Goal: Information Seeking & Learning: Learn about a topic

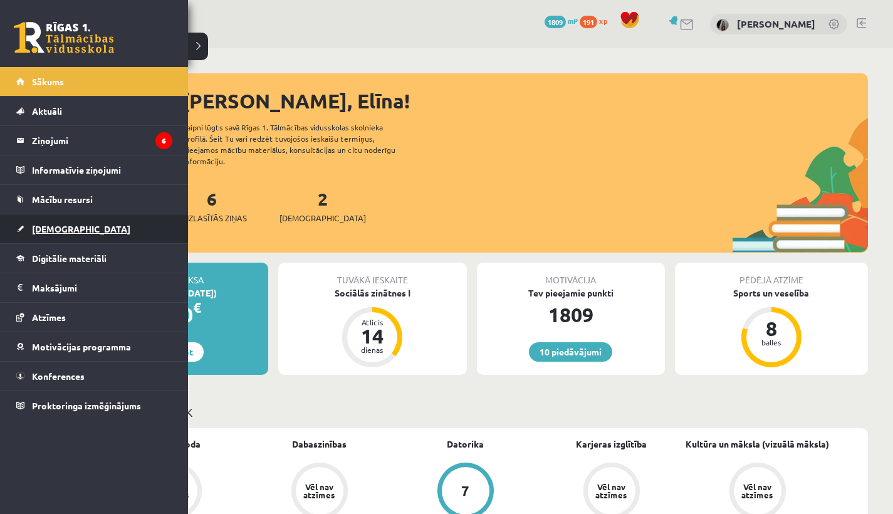
click at [59, 233] on span "[DEMOGRAPHIC_DATA]" at bounding box center [81, 228] width 98 height 11
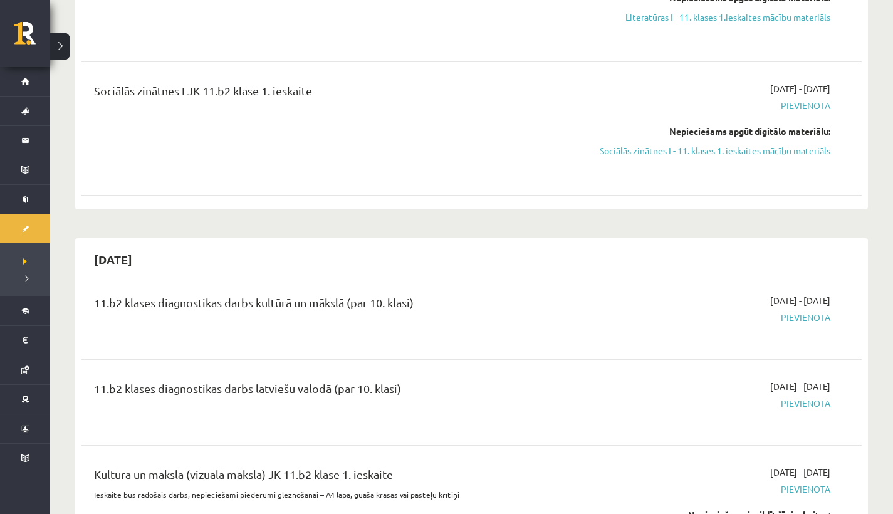
scroll to position [387, 0]
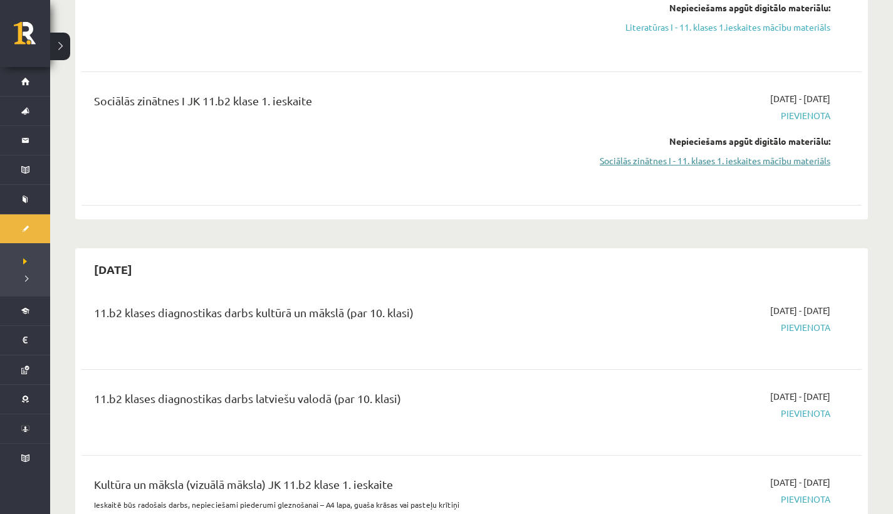
click at [703, 162] on link "Sociālās zinātnes I - 11. klases 1. ieskaites mācību materiāls" at bounding box center [713, 160] width 233 height 13
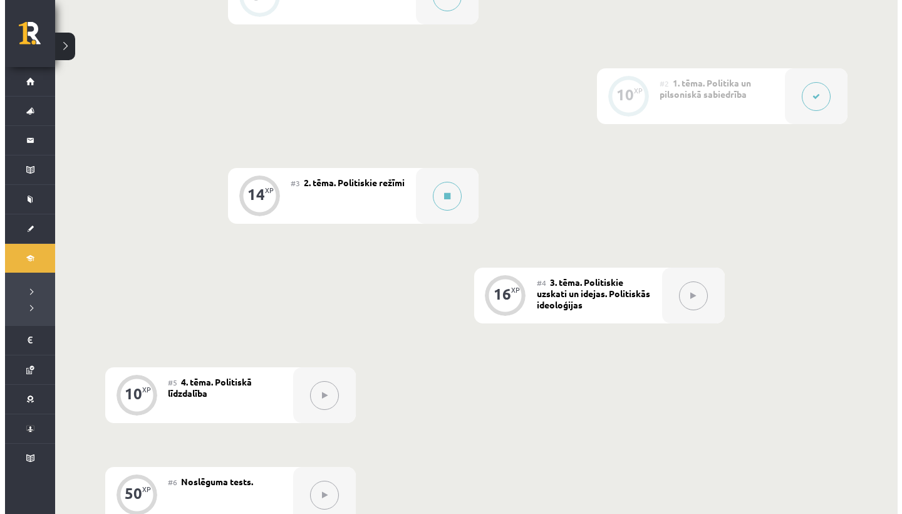
scroll to position [381, 0]
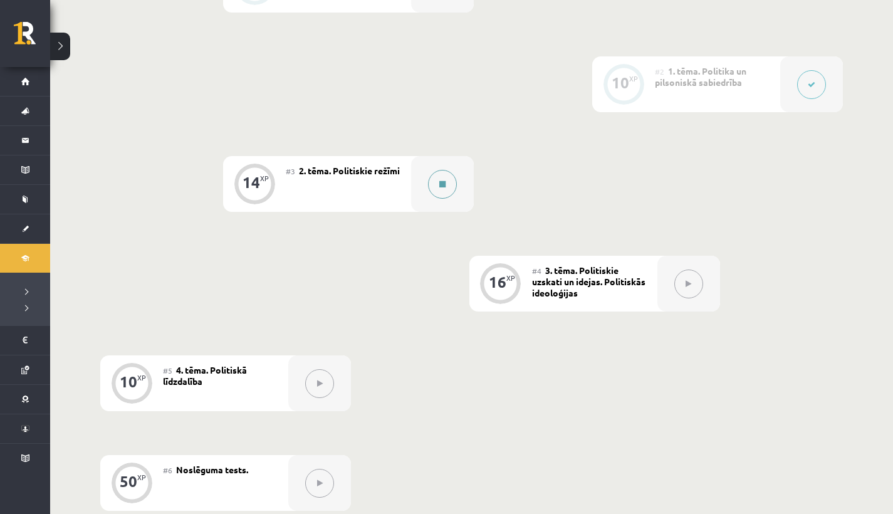
click at [454, 182] on button at bounding box center [442, 184] width 29 height 29
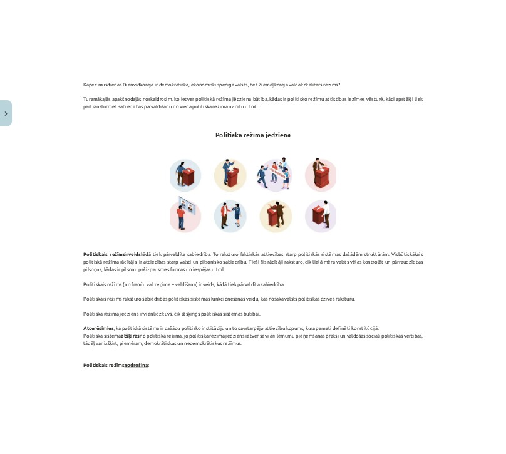
scroll to position [0, 0]
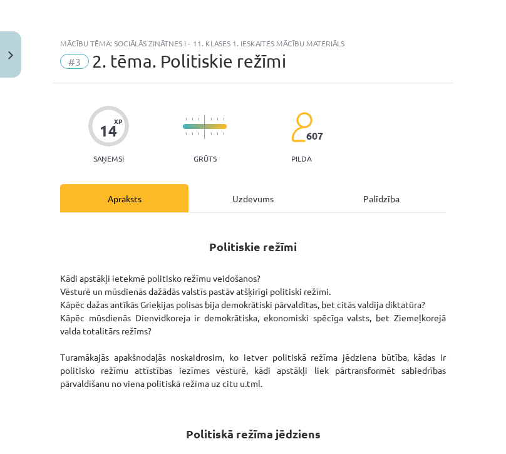
click at [477, 60] on div "Mācību tēma: Sociālās zinātnes i - 11. klases 1. ieskaites mācību materiāls #3 …" at bounding box center [253, 227] width 506 height 454
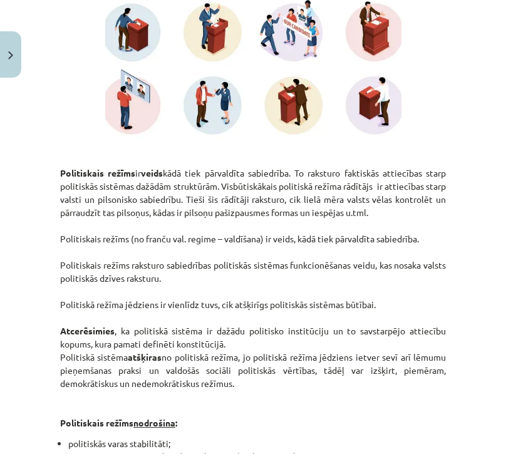
scroll to position [479, 0]
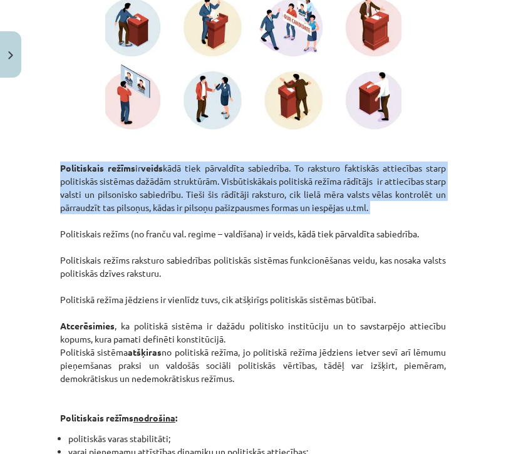
drag, startPoint x: 60, startPoint y: 163, endPoint x: 101, endPoint y: 230, distance: 78.8
copy p "Politiskais režīms ir veids kādā tiek pārvaldīta sabiedrība. To raksturo faktis…"
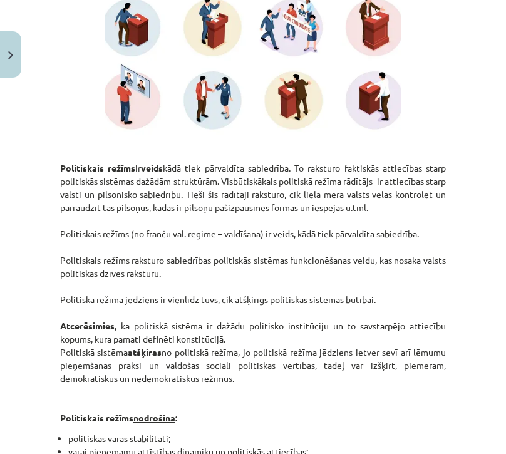
click at [192, 289] on p "Politiskais režīms ir veids kādā tiek pārvaldīta sabiedrība. To raksturo faktis…" at bounding box center [253, 286] width 386 height 276
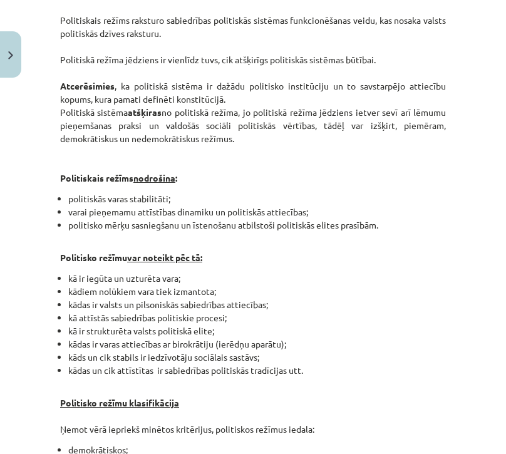
scroll to position [730, 0]
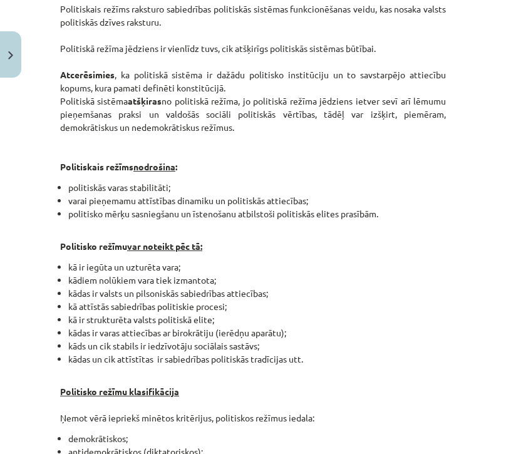
click at [203, 137] on p "Politiskais režīms ir veids kādā tiek pārvaldīta sabiedrība. To raksturo faktis…" at bounding box center [253, 35] width 386 height 276
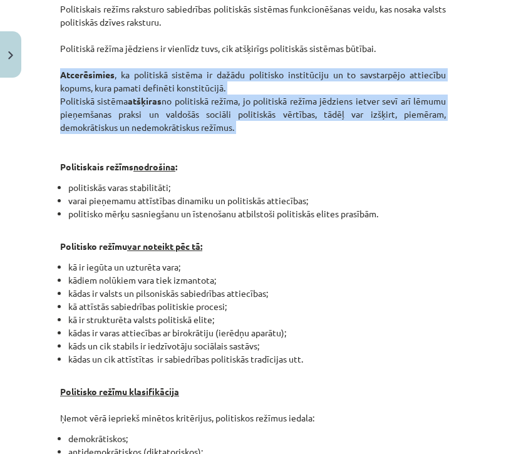
drag, startPoint x: 61, startPoint y: 87, endPoint x: 257, endPoint y: 145, distance: 204.4
click at [257, 145] on p "Politiskais režīms ir veids kādā tiek pārvaldīta sabiedrība. To raksturo faktis…" at bounding box center [253, 35] width 386 height 276
copy p "Atcerēsimies , ka politiskā sistēma ir dažādu politisko institūciju un to savst…"
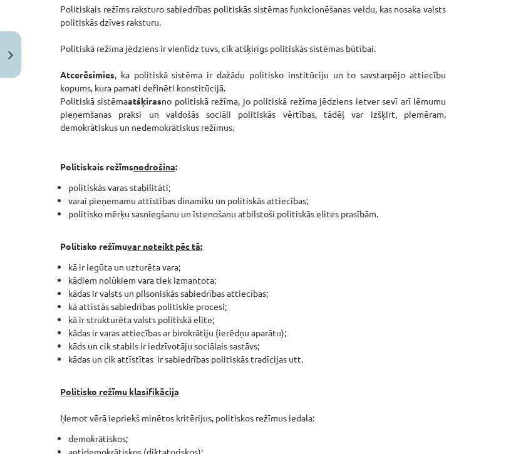
click at [350, 287] on li "kādiem nolūkiem vara tiek izmantota;" at bounding box center [257, 280] width 378 height 13
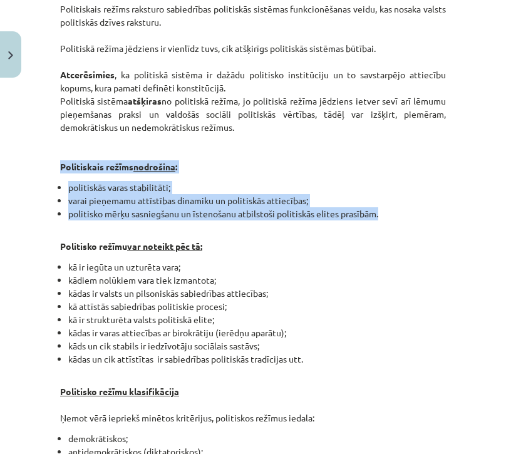
drag, startPoint x: 60, startPoint y: 176, endPoint x: 400, endPoint y: 231, distance: 345.2
copy div "Politiskais režīms nodrošina : politiskās varas stabilitāti; varai pieņemamu at…"
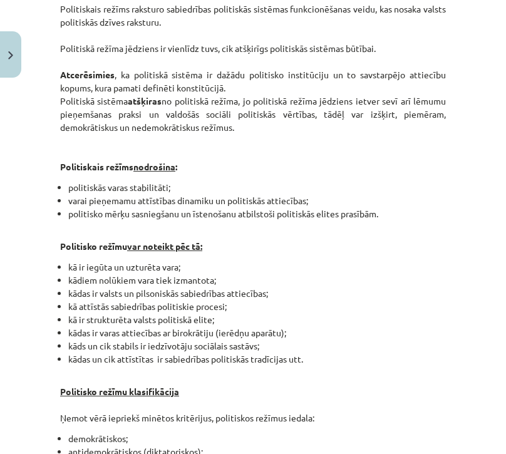
click at [404, 253] on p "Politisko režīmu var noteikt pēc tā:" at bounding box center [253, 240] width 386 height 26
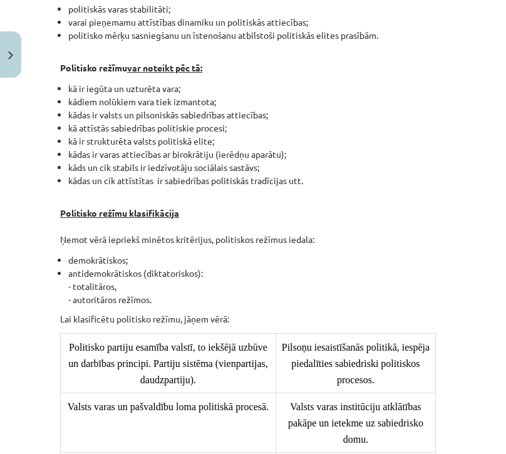
scroll to position [909, 0]
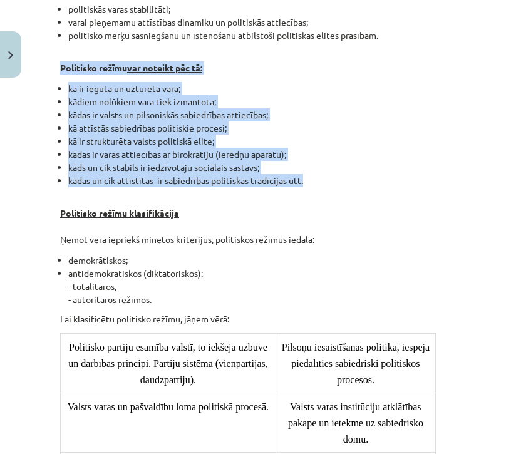
drag, startPoint x: 60, startPoint y: 77, endPoint x: 296, endPoint y: 198, distance: 265.3
copy div "Politisko režīmu var noteikt pēc tā: kā ir iegūta un uzturēta vara; kādiem nolū…"
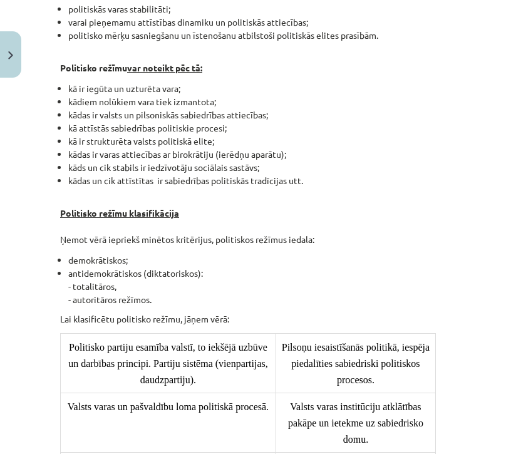
click at [435, 300] on li "antidemokrātiskos (diktatoriskos): - totalitāros, - autoritāros režīmos." at bounding box center [257, 286] width 378 height 39
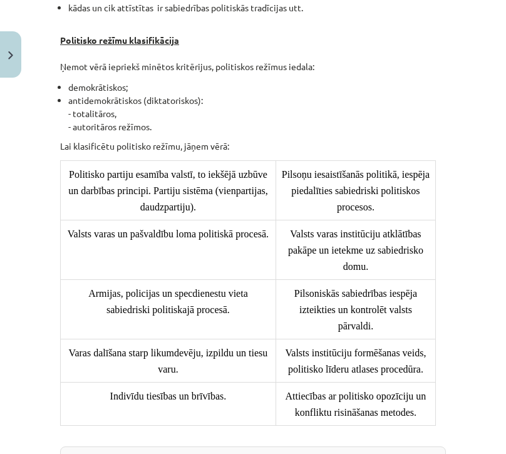
scroll to position [1088, 0]
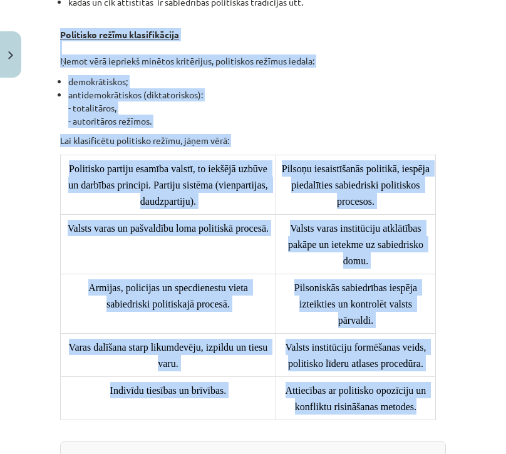
drag, startPoint x: 56, startPoint y: 43, endPoint x: 431, endPoint y: 400, distance: 517.6
copy div "Politisko režīmu klasifikācija Ņemot vērā iepriekš minētos kritērijus, politisk…"
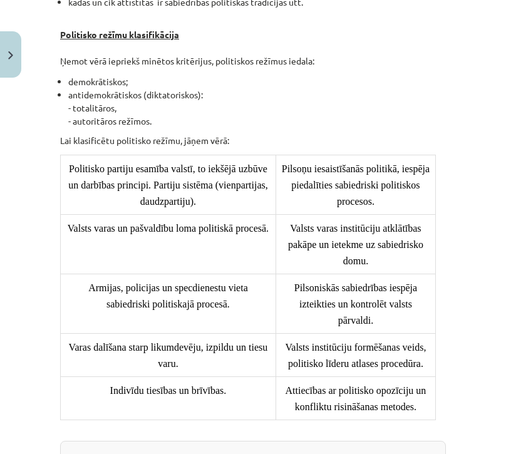
click at [460, 278] on div "Mācību tēma: Sociālās zinātnes i - 11. klases 1. ieskaites mācību materiāls #3 …" at bounding box center [253, 227] width 506 height 454
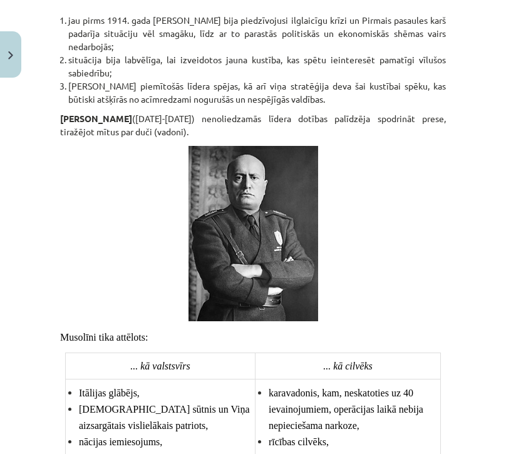
scroll to position [1924, 0]
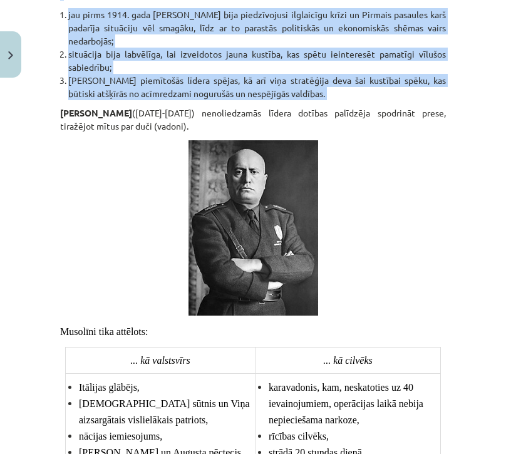
drag, startPoint x: 62, startPoint y: 22, endPoint x: 249, endPoint y: 152, distance: 227.3
click at [249, 152] on div "Politiskie režīmi Kādi apstākļi ietekmē politisko režīmu veidošanos? Vēsturē un…" at bounding box center [253, 77] width 386 height 3555
copy div "Britu vēsturnieks Stefens Lī (St. J. Lee. The European dictatorships.1918-1945.…"
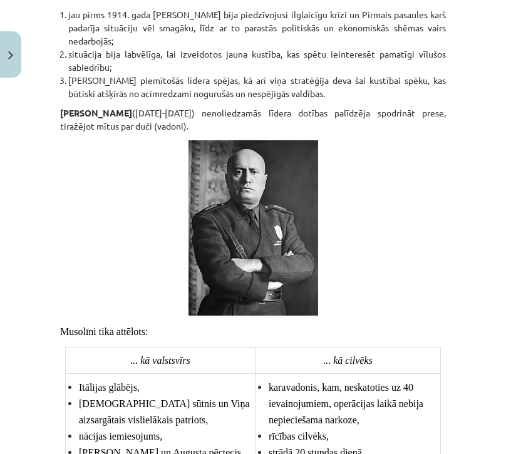
click at [434, 304] on p at bounding box center [253, 227] width 386 height 175
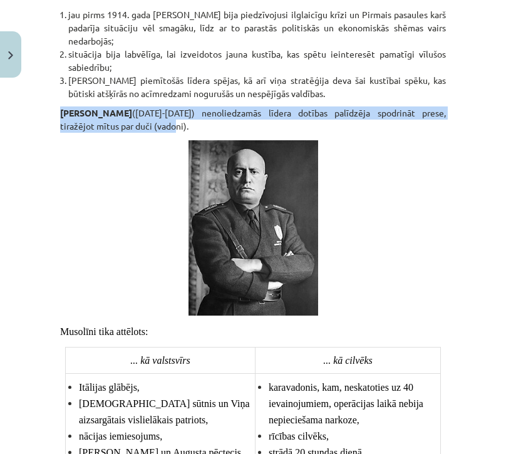
drag, startPoint x: 58, startPoint y: 162, endPoint x: 163, endPoint y: 182, distance: 106.5
click at [163, 182] on div "14 XP Saņemsi Grūts 607 pilda Apraksts Uzdevums Palīdzība Politiskie režīmi Kād…" at bounding box center [253, 90] width 401 height 3862
copy p "Benito Musolīni (1883-1945) nenoliedzamās līdera dotības palīdzēja spodrināt pr…"
click at [436, 216] on p at bounding box center [253, 227] width 386 height 175
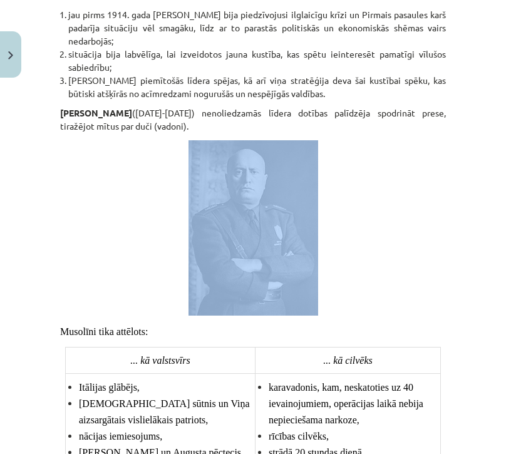
click at [436, 216] on p at bounding box center [253, 227] width 386 height 175
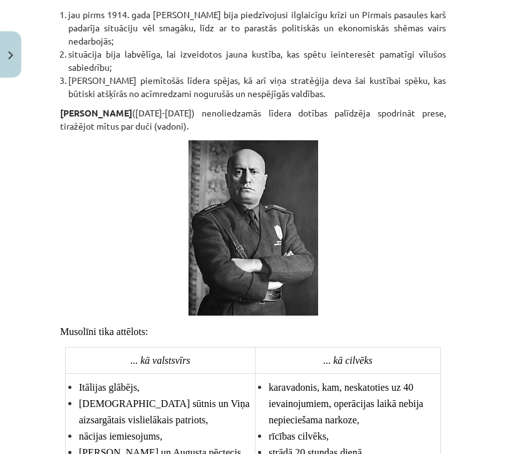
click at [443, 135] on div "14 XP Saņemsi Grūts 607 pilda Apraksts Uzdevums Palīdzība Politiskie režīmi Kād…" at bounding box center [253, 90] width 401 height 3862
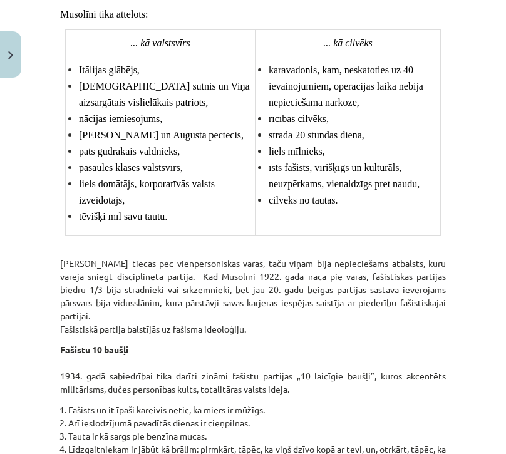
scroll to position [2242, 0]
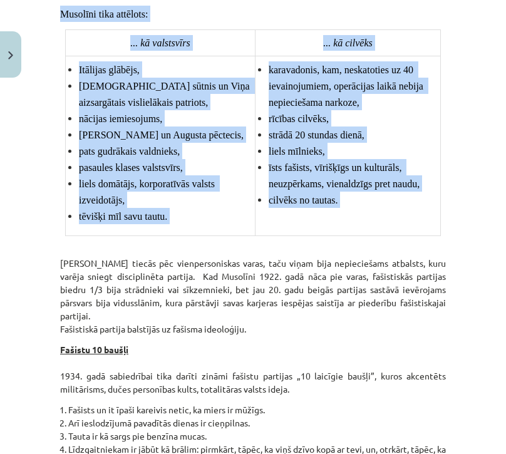
drag, startPoint x: 58, startPoint y: 62, endPoint x: 260, endPoint y: 295, distance: 308.2
copy div "Musolīni tika attēlots: ... kā valstsvīrs ... kā cilvēks Itālijas glābējs, Diev…"
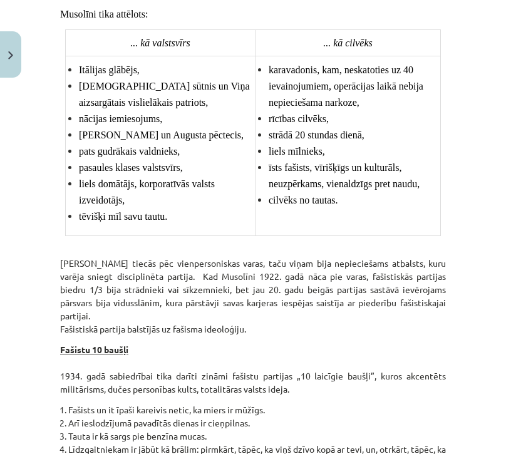
click at [484, 319] on div "Mācību tēma: Sociālās zinātnes i - 11. klases 1. ieskaites mācību materiāls #3 …" at bounding box center [253, 227] width 506 height 454
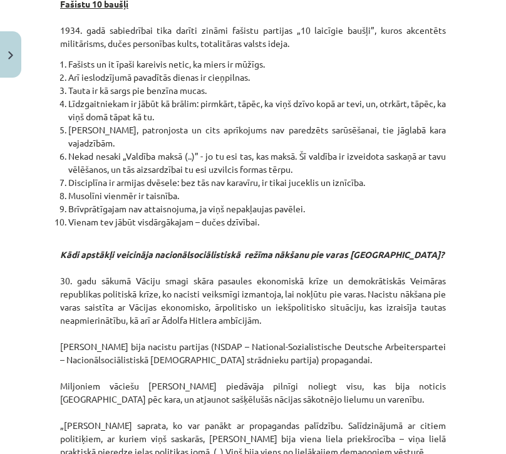
scroll to position [2593, 0]
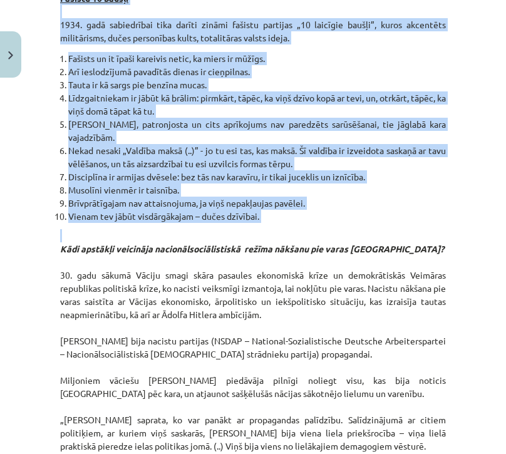
drag, startPoint x: 59, startPoint y: 59, endPoint x: 311, endPoint y: 286, distance: 339.4
copy div "Fašistu 10 baušļi 1934. gadā sabiedrībai tika darīti zināmi fašistu partijas „1…"
click at [470, 325] on div "Mācību tēma: Sociālās zinātnes i - 11. klases 1. ieskaites mācību materiāls #3 …" at bounding box center [253, 227] width 506 height 454
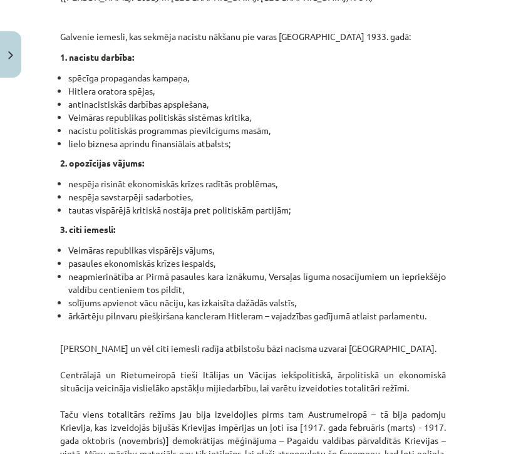
scroll to position [3089, 0]
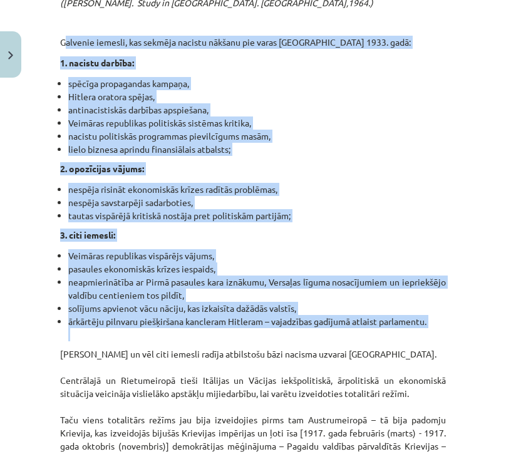
drag, startPoint x: 58, startPoint y: 102, endPoint x: 433, endPoint y: 393, distance: 474.7
copy div "Galvenie iemesli, kas sekmēja nacistu nākšanu pie varas Vācijā 1933. gadā: 1. n…"
click at [463, 338] on div "Mācību tēma: Sociālās zinātnes i - 11. klases 1. ieskaites mācību materiāls #3 …" at bounding box center [253, 227] width 506 height 454
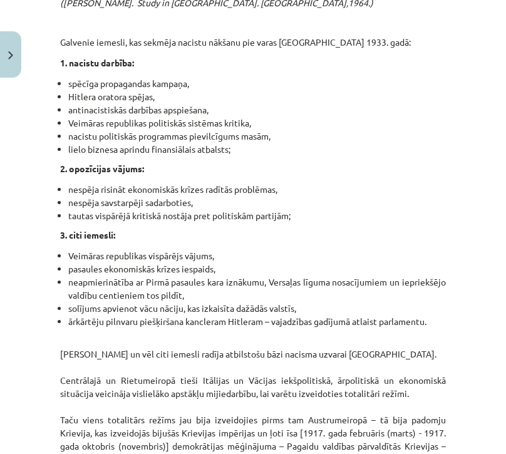
click at [463, 338] on div "Mācību tēma: Sociālās zinātnes i - 11. klases 1. ieskaites mācību materiāls #3 …" at bounding box center [253, 227] width 506 height 454
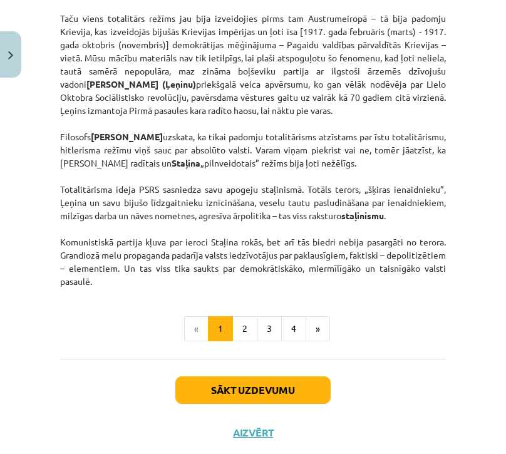
scroll to position [3485, 0]
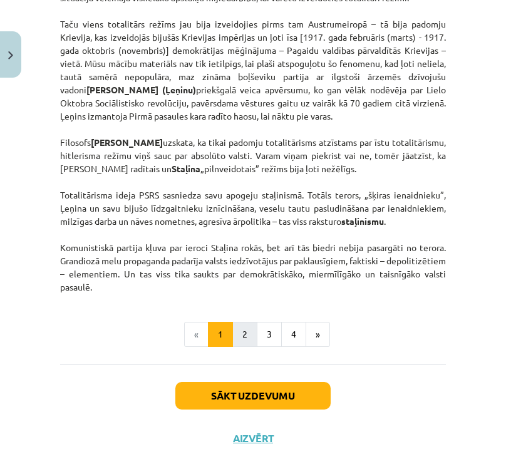
click at [244, 347] on button "2" at bounding box center [244, 334] width 25 height 25
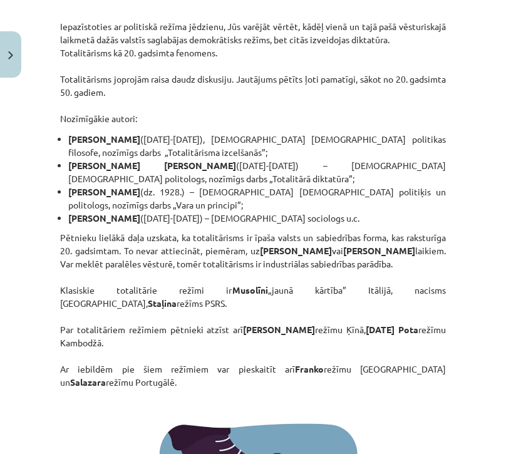
scroll to position [265, 0]
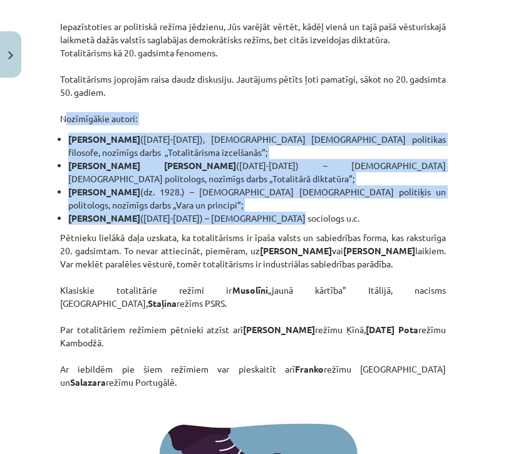
drag, startPoint x: 57, startPoint y: 132, endPoint x: 279, endPoint y: 236, distance: 245.5
click at [476, 319] on div "Mācību tēma: Sociālās zinātnes i - 11. klases 1. ieskaites mācību materiāls #3 …" at bounding box center [253, 227] width 506 height 454
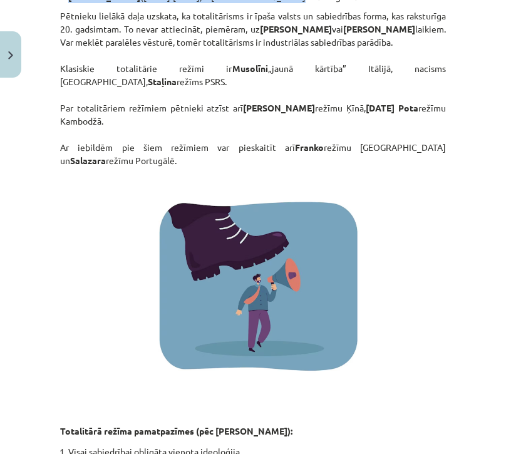
scroll to position [491, 0]
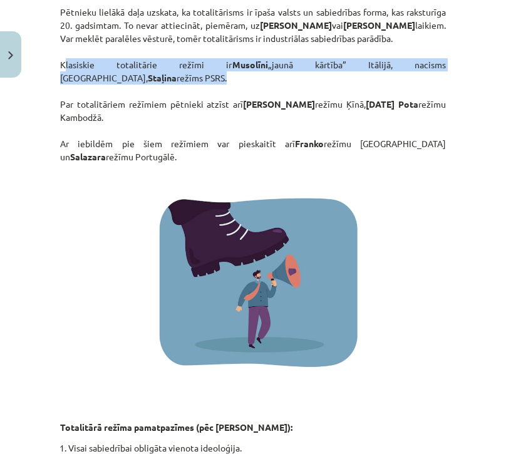
drag, startPoint x: 55, startPoint y: 73, endPoint x: 97, endPoint y: 93, distance: 47.1
click at [415, 184] on p at bounding box center [253, 177] width 386 height 13
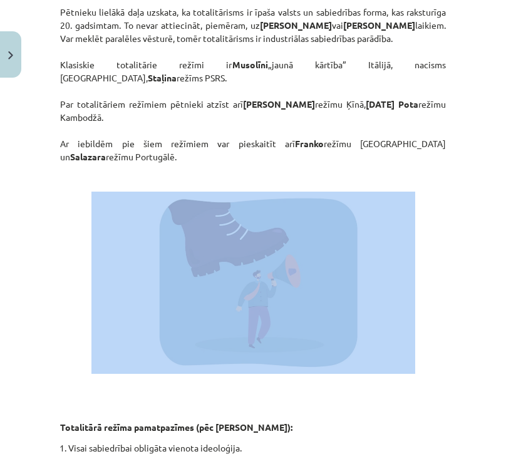
click at [415, 184] on p at bounding box center [253, 177] width 386 height 13
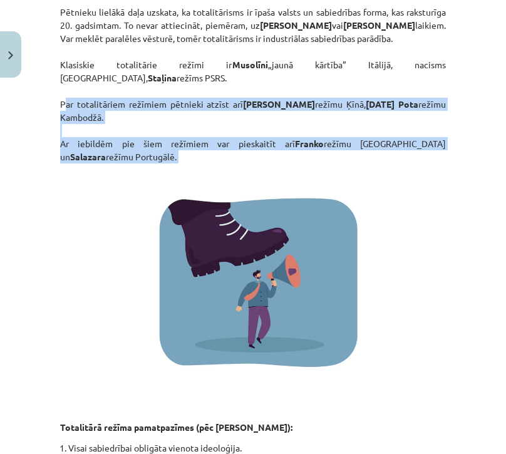
drag, startPoint x: 58, startPoint y: 118, endPoint x: 113, endPoint y: 180, distance: 83.5
click at [470, 180] on div "Mācību tēma: Sociālās zinātnes i - 11. klases 1. ieskaites mācību materiāls #3 …" at bounding box center [253, 227] width 506 height 454
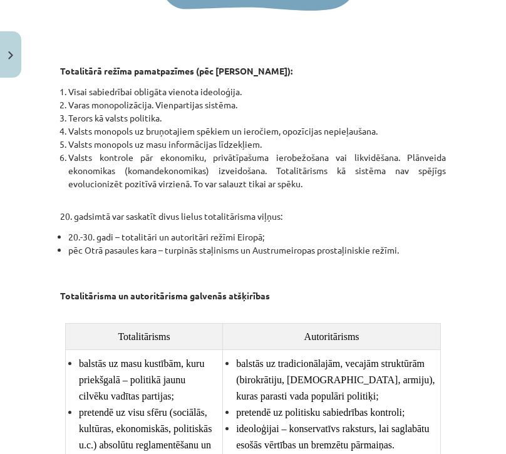
scroll to position [890, 0]
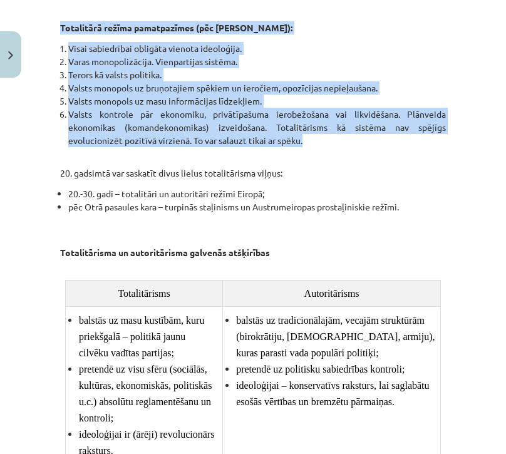
drag, startPoint x: 60, startPoint y: 41, endPoint x: 311, endPoint y: 158, distance: 276.6
click at [362, 180] on p "20. gadsimtā var saskatīt divus lielus totalitārisma viļņus:" at bounding box center [253, 166] width 386 height 26
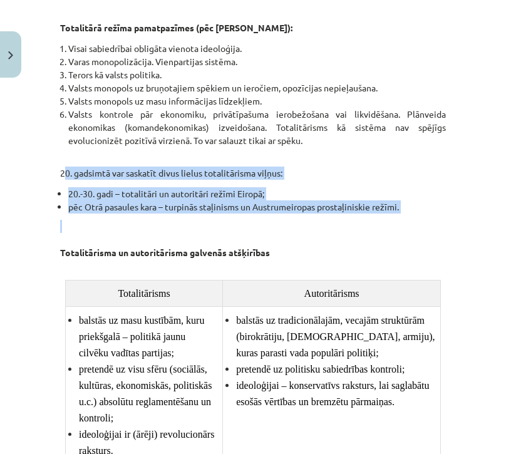
drag, startPoint x: 57, startPoint y: 184, endPoint x: 441, endPoint y: 226, distance: 386.3
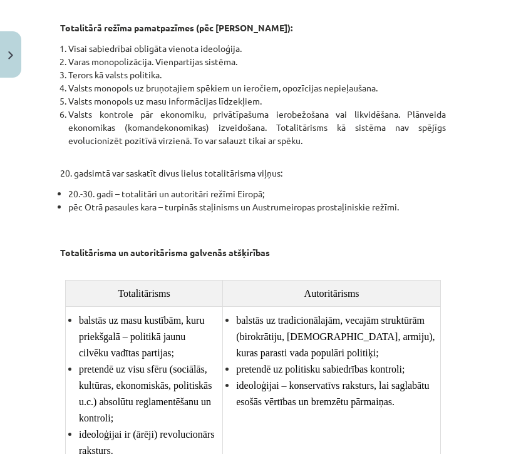
click at [374, 245] on p "Totalitārisma un autoritārisma galvenās atšķirības" at bounding box center [253, 246] width 386 height 53
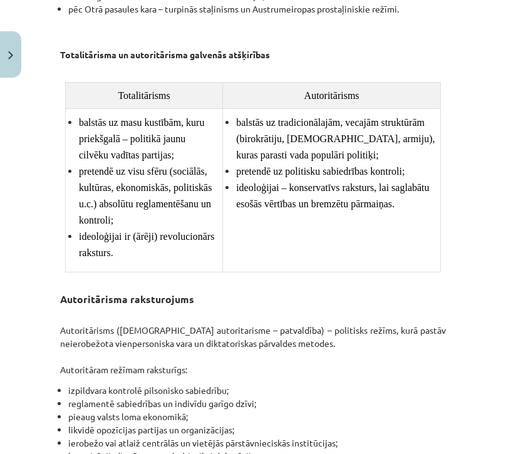
scroll to position [1108, 0]
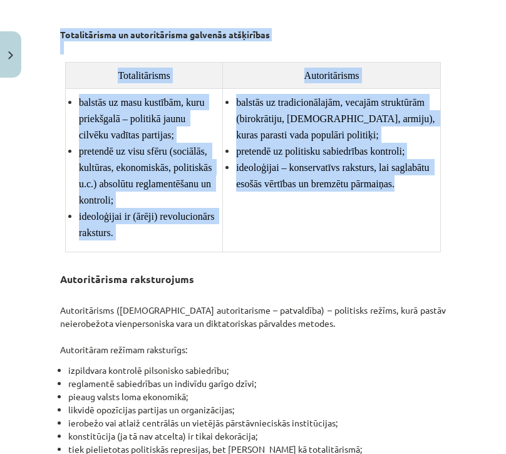
drag, startPoint x: 57, startPoint y: 44, endPoint x: 324, endPoint y: 219, distance: 319.0
click at [326, 221] on div "14 XP Saņemsi Grūts 607 pilda Apraksts Uzdevums Palīdzība Totalitārisms un auto…" at bounding box center [253, 362] width 401 height 2775
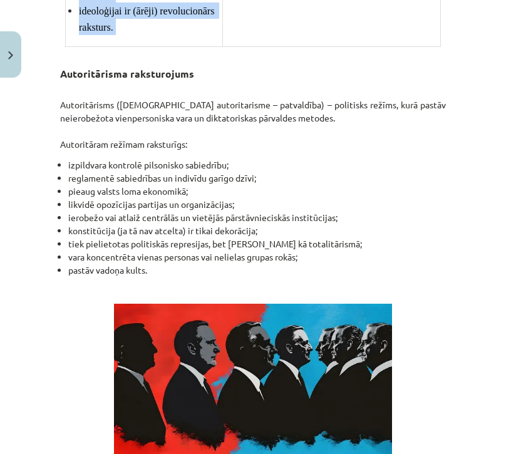
scroll to position [1326, 0]
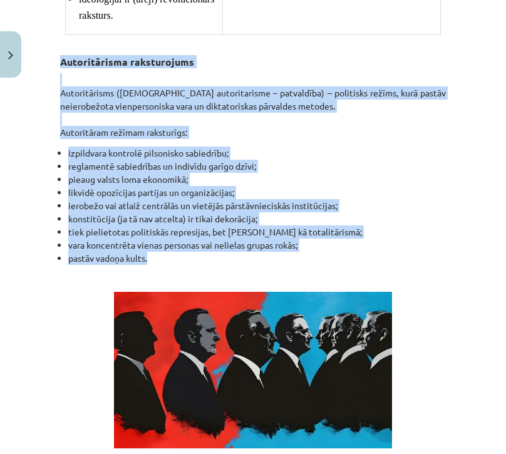
drag, startPoint x: 58, startPoint y: 50, endPoint x: 237, endPoint y: 252, distance: 270.3
click at [237, 252] on div "14 XP Saņemsi Grūts 607 pilda Apraksts Uzdevums Palīdzība Totalitārisms un auto…" at bounding box center [253, 145] width 401 height 2775
click at [409, 363] on p at bounding box center [253, 370] width 386 height 157
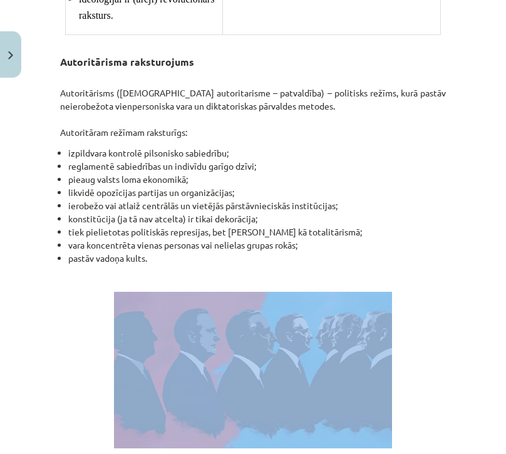
click at [409, 363] on p at bounding box center [253, 370] width 386 height 157
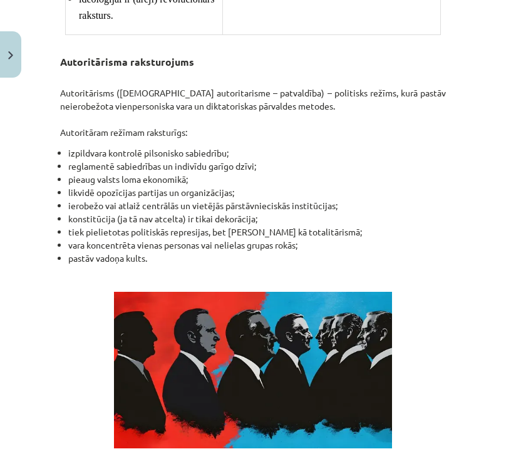
click at [496, 256] on div "Mācību tēma: Sociālās zinātnes i - 11. klases 1. ieskaites mācību materiāls #3 …" at bounding box center [253, 227] width 506 height 454
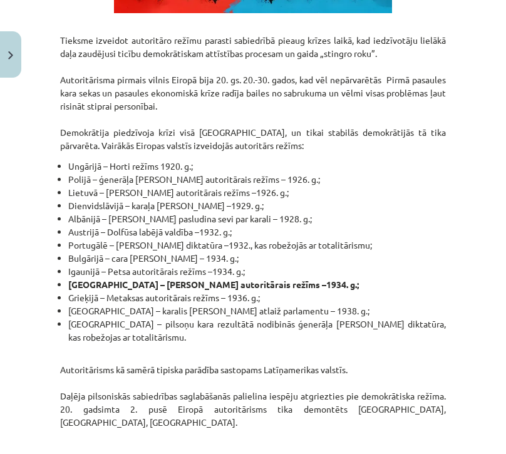
scroll to position [1773, 0]
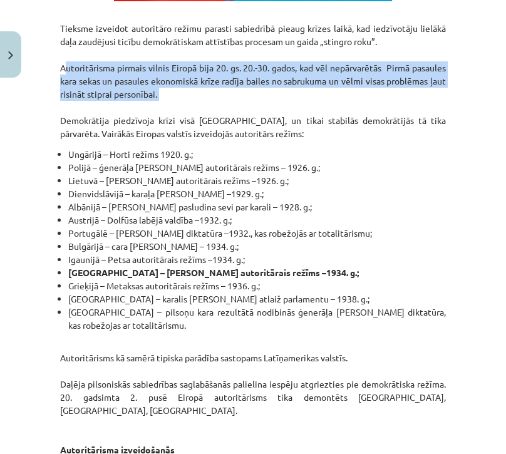
drag, startPoint x: 57, startPoint y: 60, endPoint x: 224, endPoint y: 96, distance: 171.2
click at [382, 253] on li "Igaunijā – Petsa autoritārais režīms –1934. g.;" at bounding box center [257, 259] width 378 height 13
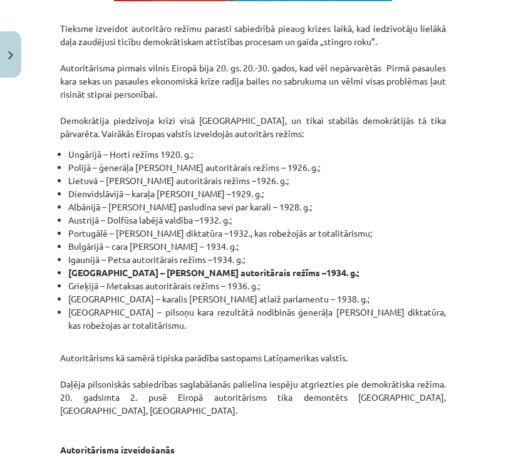
click at [382, 253] on li "Igaunijā – Petsa autoritārais režīms –1934. g.;" at bounding box center [257, 259] width 378 height 13
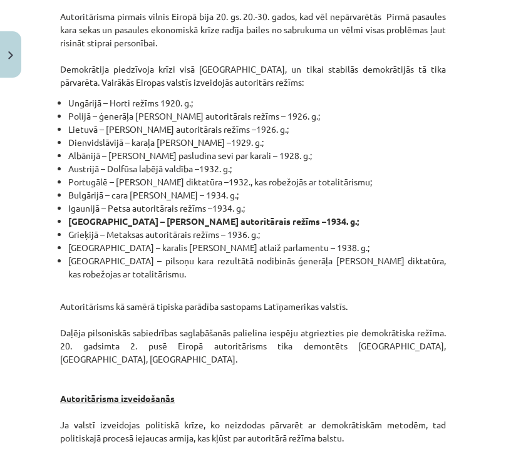
scroll to position [1848, 0]
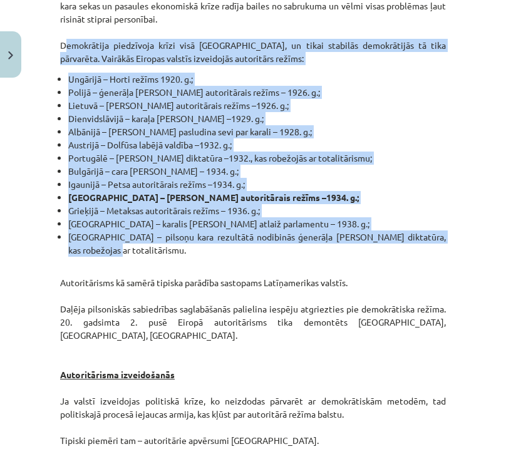
drag, startPoint x: 60, startPoint y: 33, endPoint x: 172, endPoint y: 239, distance: 235.2
click at [309, 263] on p "Autoritārisms kā samērā tipiska parādība sastopams Latīņamerikas valstīs. Daļēj…" at bounding box center [253, 355] width 386 height 184
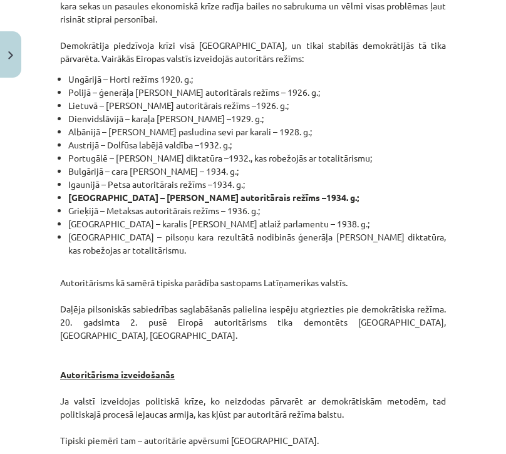
click at [309, 263] on p "Autoritārisms kā samērā tipiska parādība sastopams Latīņamerikas valstīs. Daļēj…" at bounding box center [253, 355] width 386 height 184
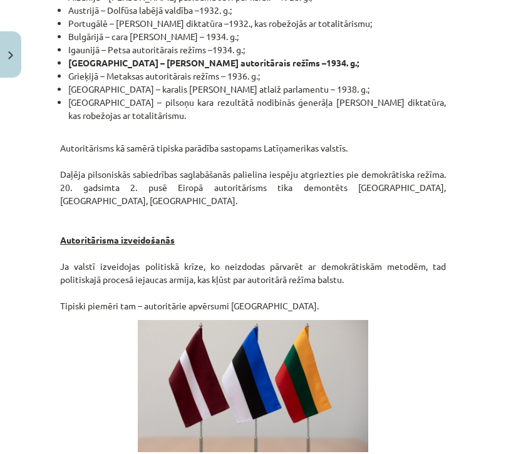
scroll to position [1990, 0]
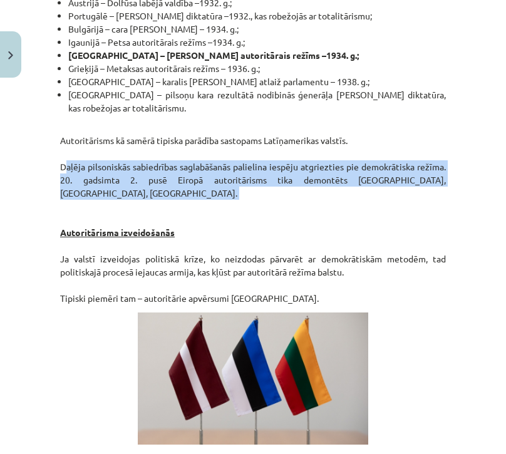
drag, startPoint x: 59, startPoint y: 155, endPoint x: 432, endPoint y: 183, distance: 373.8
click at [385, 333] on p at bounding box center [253, 379] width 386 height 132
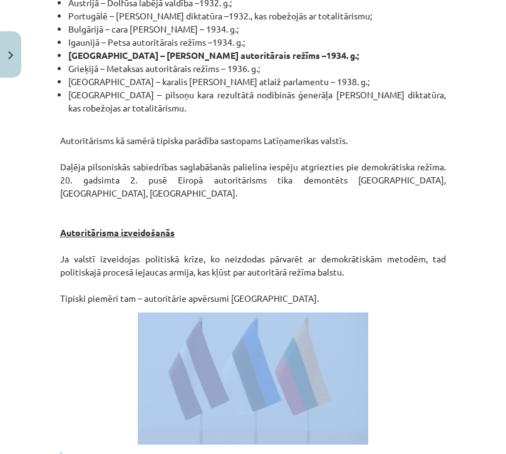
click at [385, 333] on p at bounding box center [253, 379] width 386 height 132
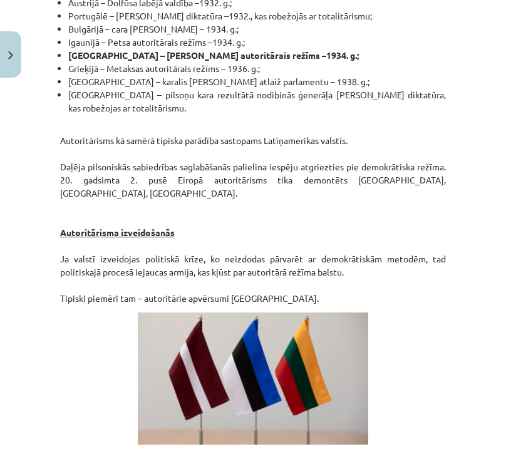
click at [465, 270] on div "Mācību tēma: Sociālās zinātnes i - 11. klases 1. ieskaites mācību materiāls #3 …" at bounding box center [253, 227] width 506 height 454
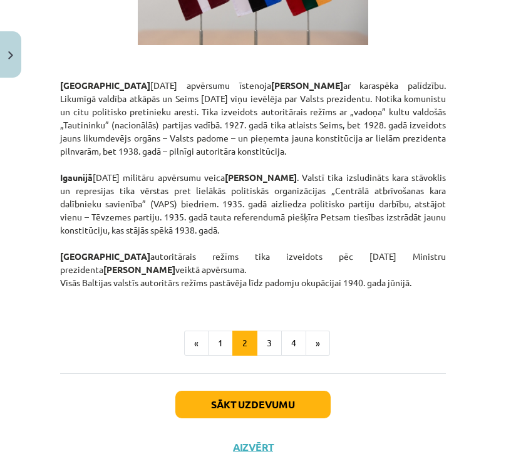
scroll to position [2410, 0]
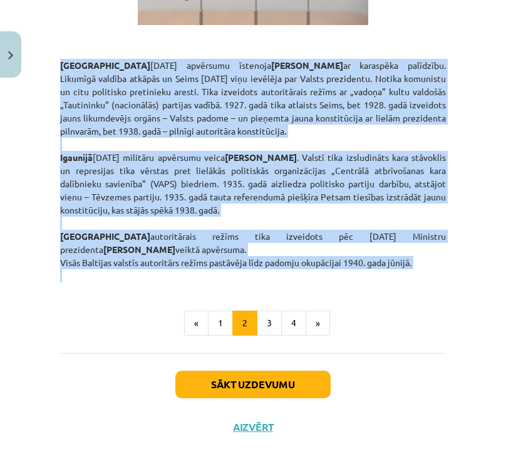
drag, startPoint x: 53, startPoint y: 38, endPoint x: 405, endPoint y: 256, distance: 414.1
click at [265, 311] on button "3" at bounding box center [269, 323] width 25 height 25
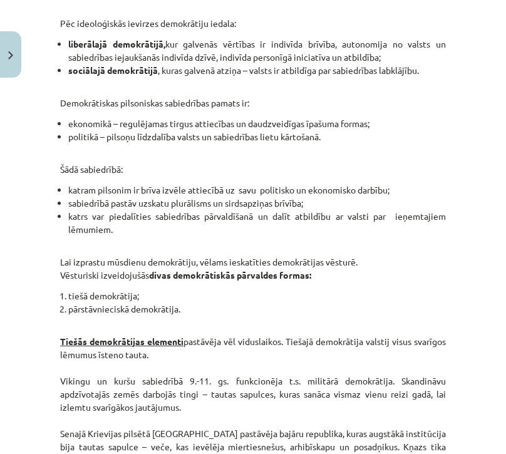
scroll to position [1436, 0]
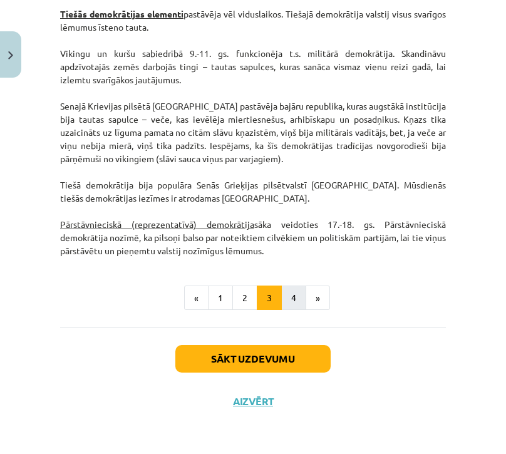
click at [291, 291] on button "4" at bounding box center [293, 298] width 25 height 25
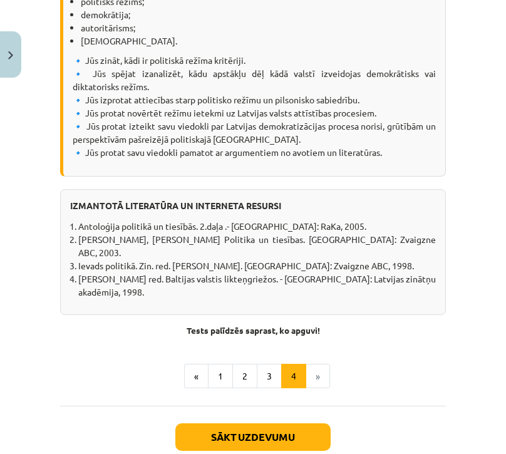
scroll to position [1795, 0]
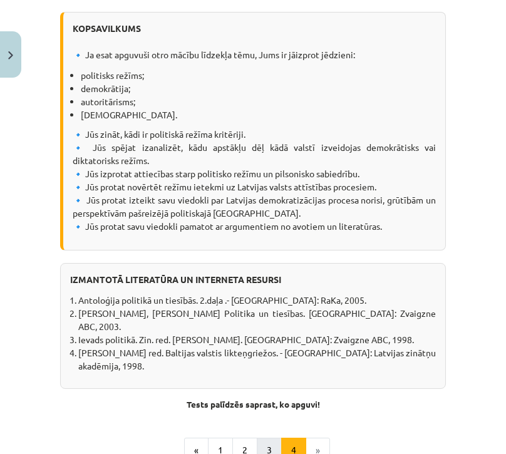
click at [262, 438] on button "3" at bounding box center [269, 450] width 25 height 25
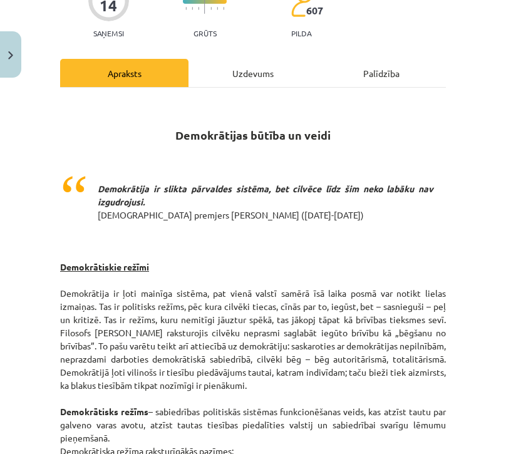
scroll to position [123, 0]
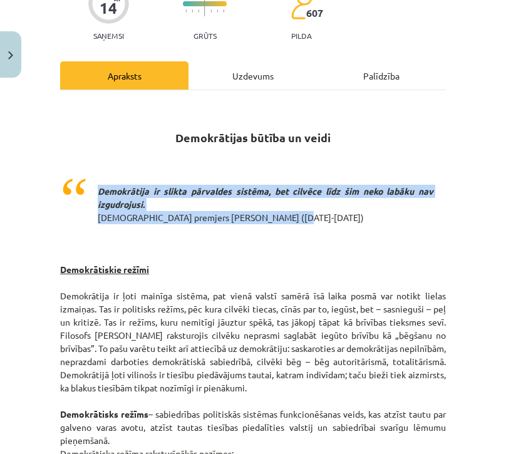
drag, startPoint x: 99, startPoint y: 189, endPoint x: 276, endPoint y: 219, distance: 179.8
click at [276, 219] on p "Demokrātija ir slikta pārvaldes sistēma, bet cilvēce līdz šim neko labāku nav i…" at bounding box center [266, 205] width 336 height 66
click at [263, 265] on p "Demokrātiskie režīmi Demokrātija ir ļoti mainīga sistēma, pat vienā valstī samē…" at bounding box center [253, 355] width 386 height 210
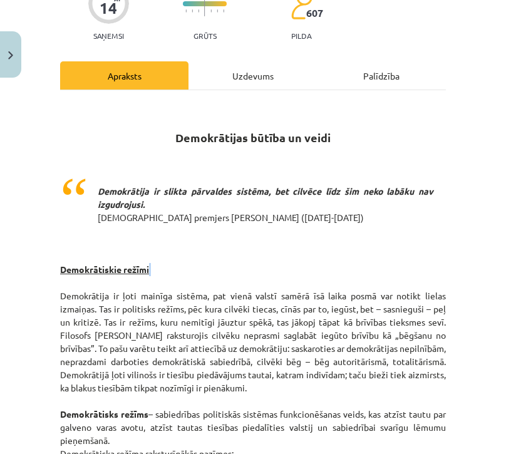
click at [263, 265] on p "Demokrātiskie režīmi Demokrātija ir ļoti mainīga sistēma, pat vienā valstī samē…" at bounding box center [253, 355] width 386 height 210
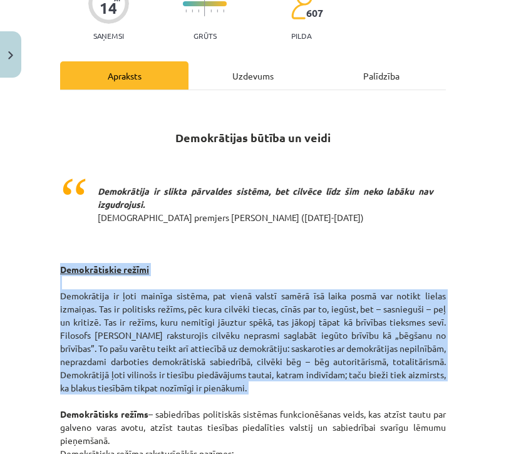
drag, startPoint x: 60, startPoint y: 266, endPoint x: 367, endPoint y: 393, distance: 332.6
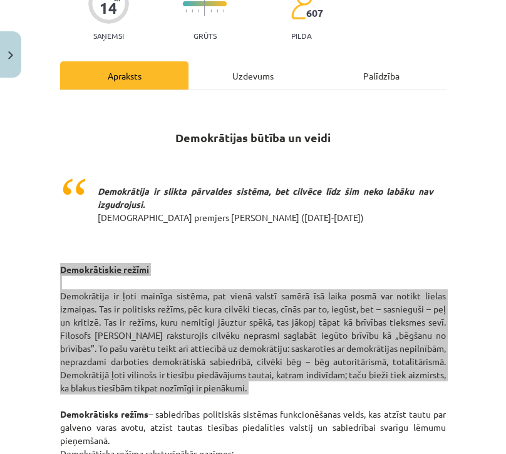
click at [434, 381] on p "Demokrātiskie režīmi Demokrātija ir ļoti mainīga sistēma, pat vienā valstī samē…" at bounding box center [253, 355] width 386 height 210
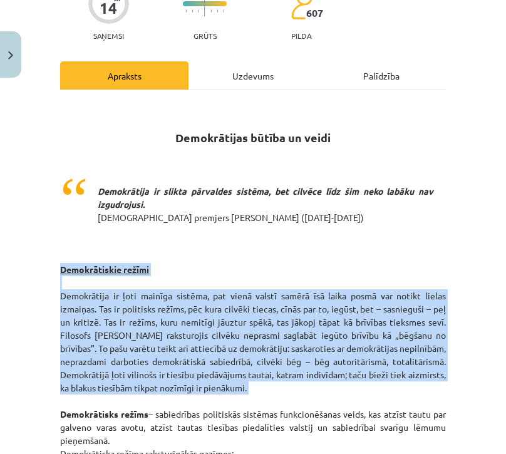
click at [434, 381] on p "Demokrātiskie režīmi Demokrātija ir ļoti mainīga sistēma, pat vienā valstī samē…" at bounding box center [253, 355] width 386 height 210
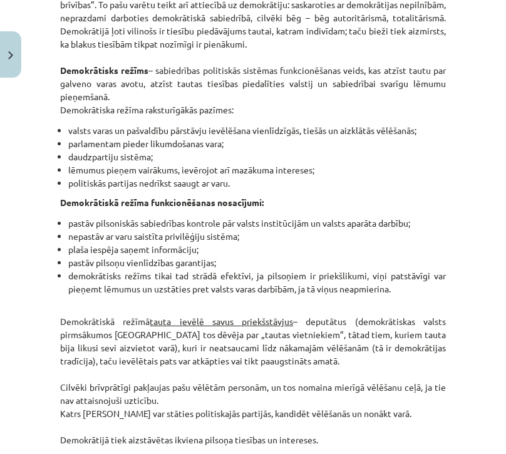
scroll to position [474, 0]
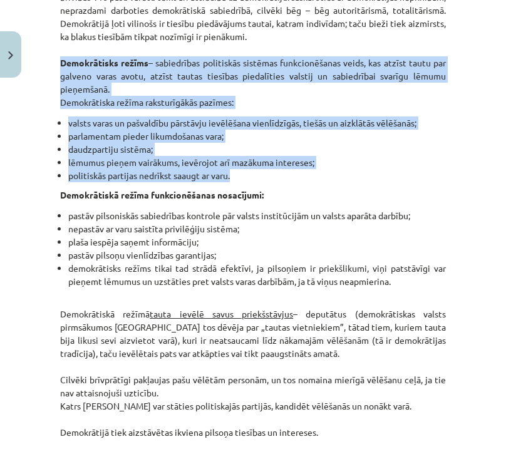
drag, startPoint x: 58, startPoint y: 61, endPoint x: 262, endPoint y: 177, distance: 235.1
click at [405, 255] on li "pastāv pilsoņu vienlīdzības garantijas;" at bounding box center [257, 255] width 378 height 13
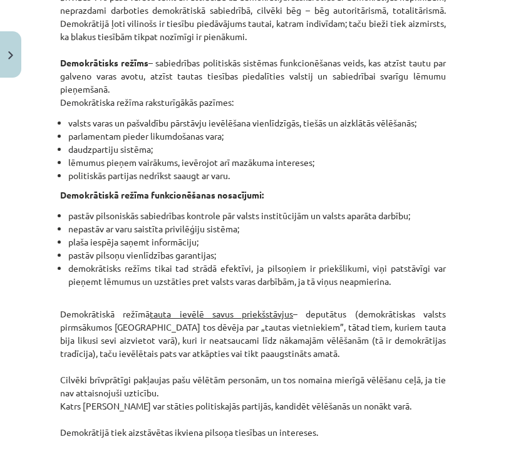
click at [405, 255] on li "pastāv pilsoņu vienlīdzības garantijas;" at bounding box center [257, 255] width 378 height 13
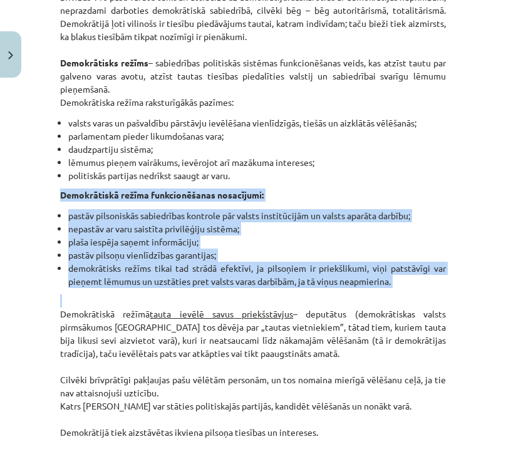
drag, startPoint x: 56, startPoint y: 190, endPoint x: 391, endPoint y: 285, distance: 347.8
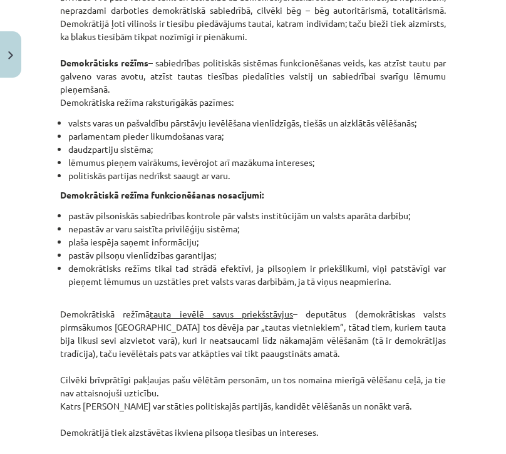
click at [447, 304] on div "Mācību tēma: Sociālās zinātnes i - 11. klases 1. ieskaites mācību materiāls #3 …" at bounding box center [253, 227] width 506 height 454
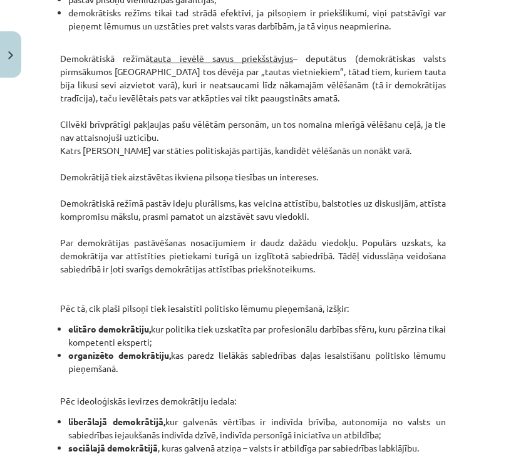
scroll to position [732, 0]
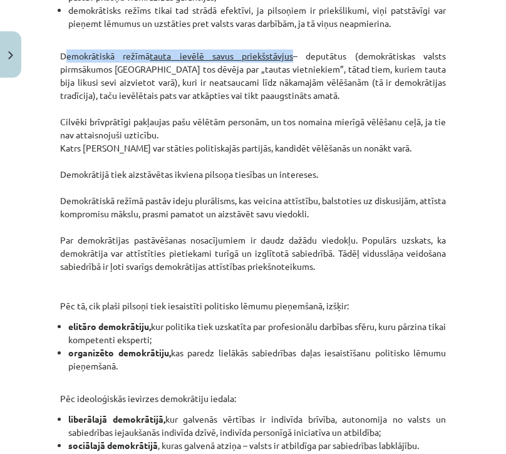
drag, startPoint x: 58, startPoint y: 55, endPoint x: 288, endPoint y: 58, distance: 230.6
click at [288, 58] on div "14 XP Saņemsi Grūts 607 pilda Apraksts Uzdevums Palīdzība Demokrātijas būtība u…" at bounding box center [253, 238] width 401 height 1775
click at [475, 239] on div "Mācību tēma: Sociālās zinātnes i - 11. klases 1. ieskaites mācību materiāls #3 …" at bounding box center [253, 227] width 506 height 454
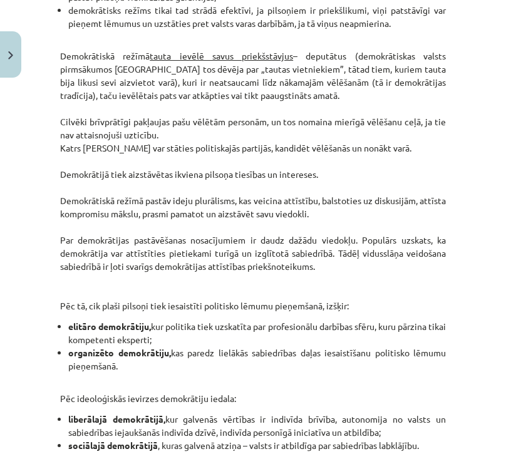
click at [475, 239] on div "Mācību tēma: Sociālās zinātnes i - 11. klases 1. ieskaites mācību materiāls #3 …" at bounding box center [253, 227] width 506 height 454
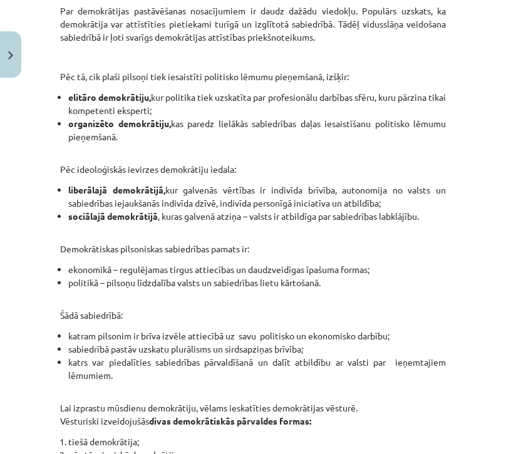
scroll to position [964, 0]
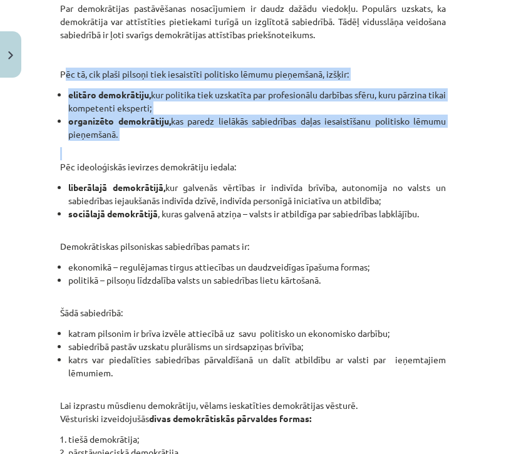
drag, startPoint x: 56, startPoint y: 70, endPoint x: 118, endPoint y: 140, distance: 93.2
click at [118, 140] on div "14 XP Saņemsi Grūts 607 pilda Apraksts Uzdevums Palīdzība Demokrātijas būtība u…" at bounding box center [253, 6] width 401 height 1775
click at [299, 311] on p "Šādā sabiedrībā:" at bounding box center [253, 306] width 386 height 26
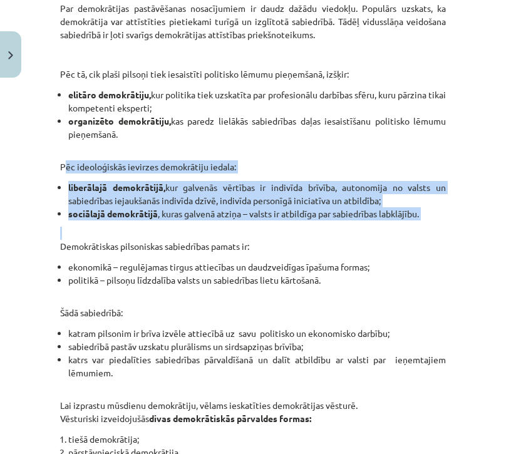
drag, startPoint x: 57, startPoint y: 165, endPoint x: 410, endPoint y: 220, distance: 357.0
click at [410, 220] on div "14 XP Saņemsi Grūts 607 pilda Apraksts Uzdevums Palīdzība Demokrātijas būtība u…" at bounding box center [253, 6] width 401 height 1775
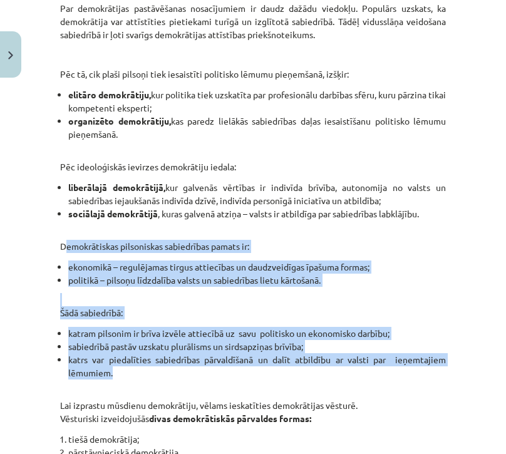
drag, startPoint x: 56, startPoint y: 244, endPoint x: 143, endPoint y: 374, distance: 156.2
click at [143, 374] on div "14 XP Saņemsi Grūts 607 pilda Apraksts Uzdevums Palīdzība Demokrātijas būtība u…" at bounding box center [253, 6] width 401 height 1775
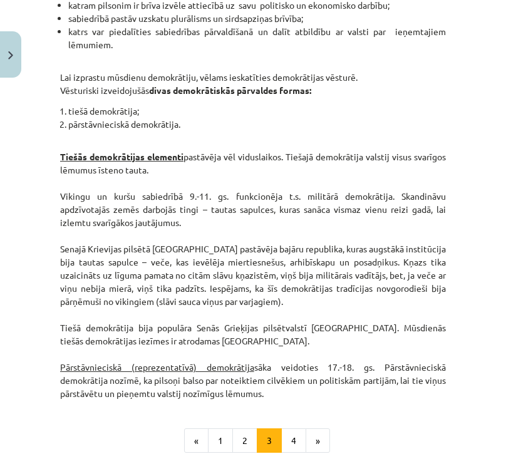
scroll to position [1306, 0]
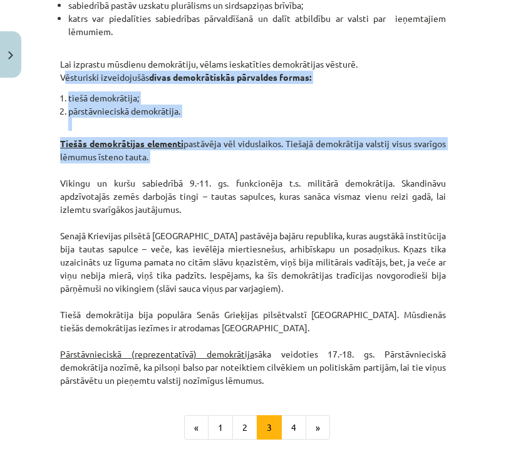
drag, startPoint x: 56, startPoint y: 74, endPoint x: 201, endPoint y: 165, distance: 171.4
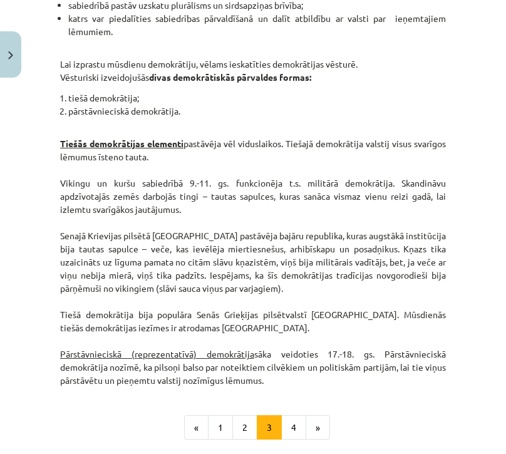
click at [288, 311] on p "Tiešās demokrātijas elementi pastāvēja vēl viduslaikos. Tiešajā demokrātija val…" at bounding box center [253, 262] width 386 height 250
drag, startPoint x: 56, startPoint y: 352, endPoint x: 293, endPoint y: 383, distance: 238.9
click at [288, 427] on button "4" at bounding box center [293, 427] width 25 height 25
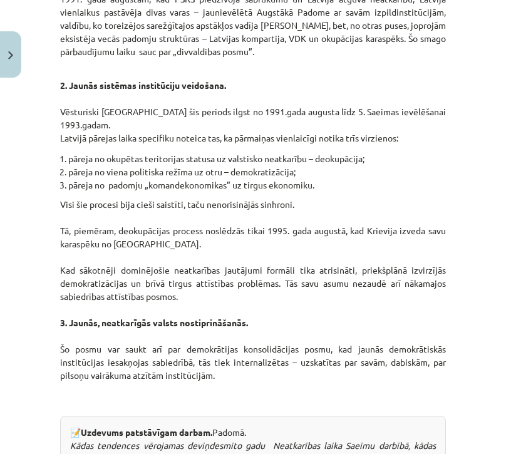
scroll to position [224, 0]
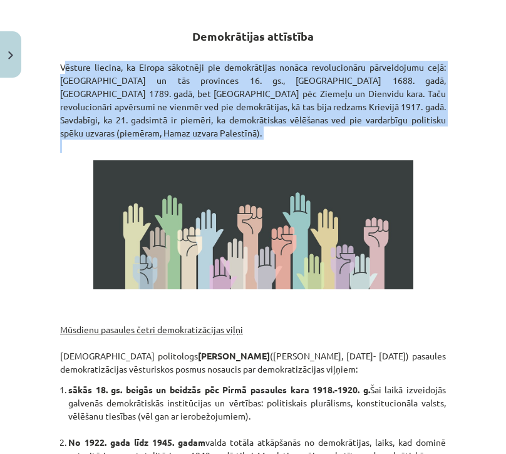
drag, startPoint x: 60, startPoint y: 64, endPoint x: 400, endPoint y: 126, distance: 346.4
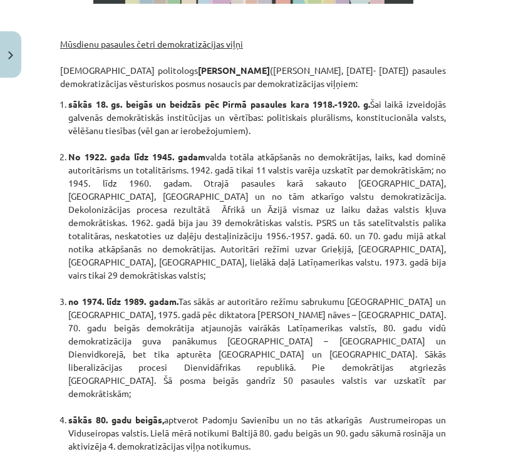
scroll to position [500, 0]
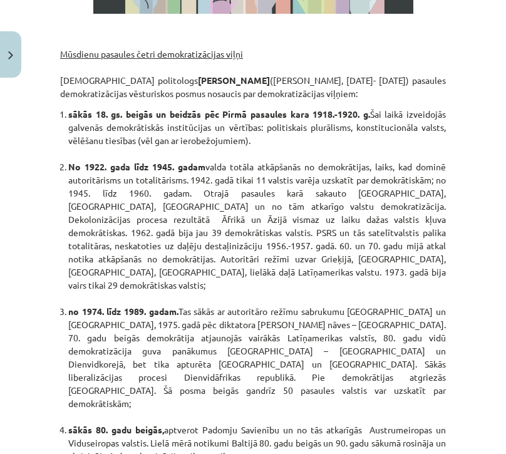
drag, startPoint x: 57, startPoint y: 38, endPoint x: 296, endPoint y: 407, distance: 439.8
click at [446, 337] on div "Mācību tēma: Sociālās zinātnes i - 11. klases 1. ieskaites mācību materiāls #3 …" at bounding box center [253, 227] width 506 height 454
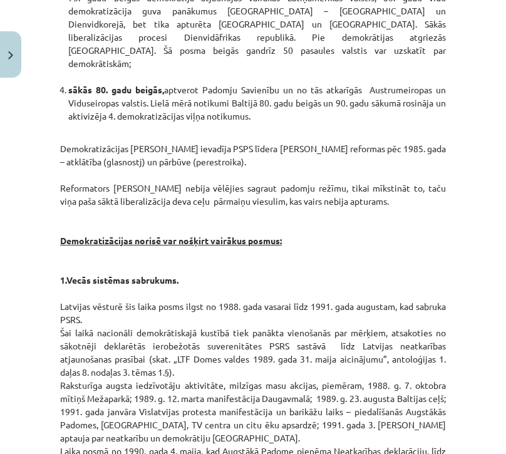
scroll to position [856, 0]
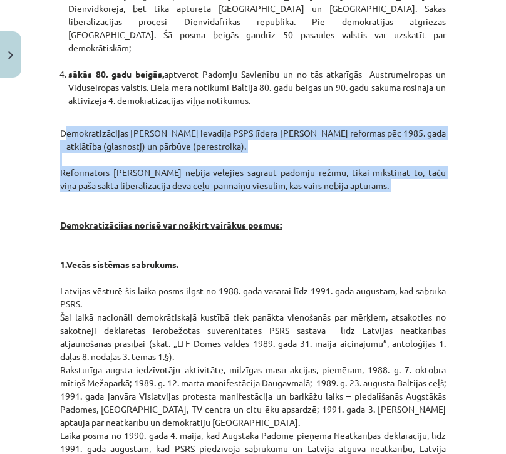
drag, startPoint x: 57, startPoint y: 78, endPoint x: 377, endPoint y: 140, distance: 325.4
click at [377, 140] on div "14 XP Saņemsi Grūts 607 pilda Apraksts Uzdevums Palīdzība Demokrātijas attīstīb…" at bounding box center [253, 371] width 401 height 2287
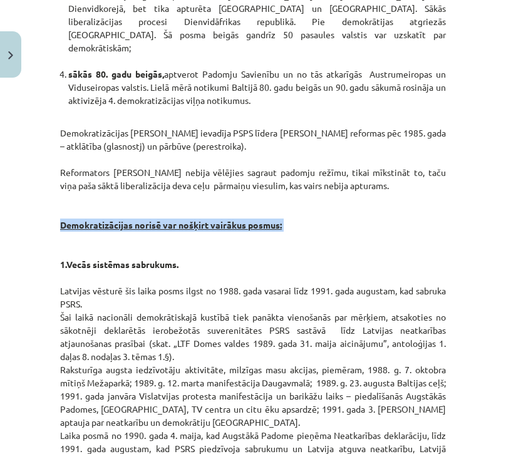
drag, startPoint x: 58, startPoint y: 172, endPoint x: 276, endPoint y: 179, distance: 217.5
click at [276, 179] on div "14 XP Saņemsi Grūts 607 pilda Apraksts Uzdevums Palīdzība Demokrātijas attīstīb…" at bounding box center [253, 371] width 401 height 2287
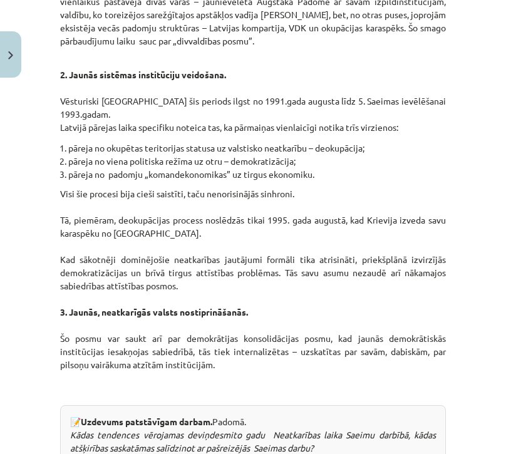
scroll to position [1381, 0]
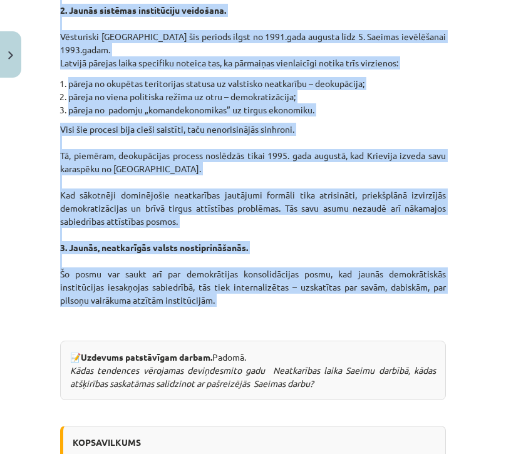
drag, startPoint x: 56, startPoint y: 21, endPoint x: 280, endPoint y: 259, distance: 327.1
click at [313, 279] on p "Visi šie procesi bija cieši saistīti, taču nenorisinājās sinhroni. Tā, piemēram…" at bounding box center [253, 228] width 386 height 210
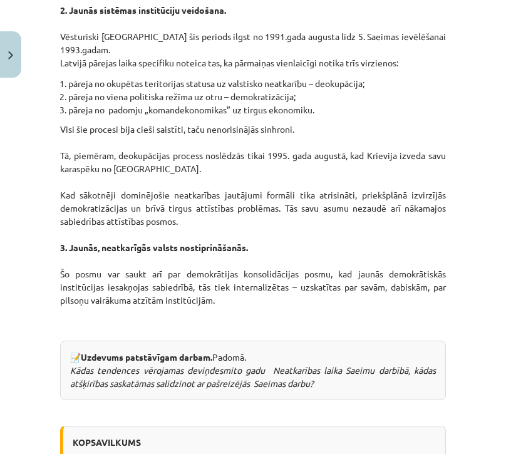
click at [313, 279] on p "Visi šie procesi bija cieši saistīti, taču nenorisinājās sinhroni. Tā, piemēram…" at bounding box center [253, 228] width 386 height 210
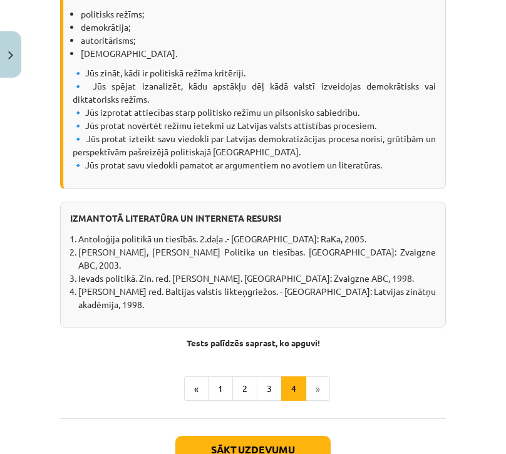
scroll to position [1869, 0]
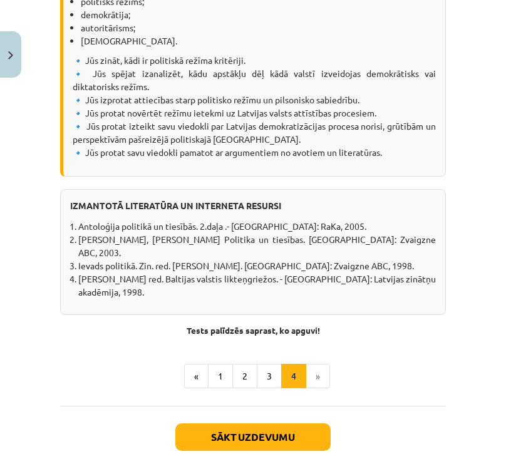
click at [189, 424] on button "Sākt uzdevumu" at bounding box center [252, 438] width 155 height 28
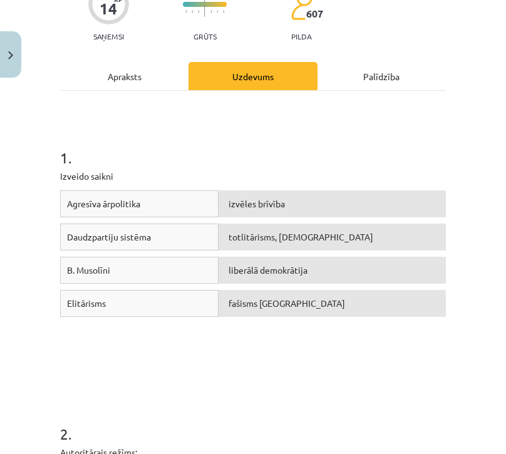
scroll to position [150, 0]
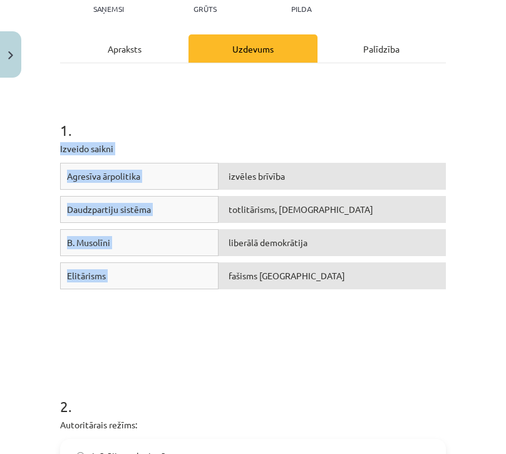
drag, startPoint x: 57, startPoint y: 148, endPoint x: 309, endPoint y: 292, distance: 290.7
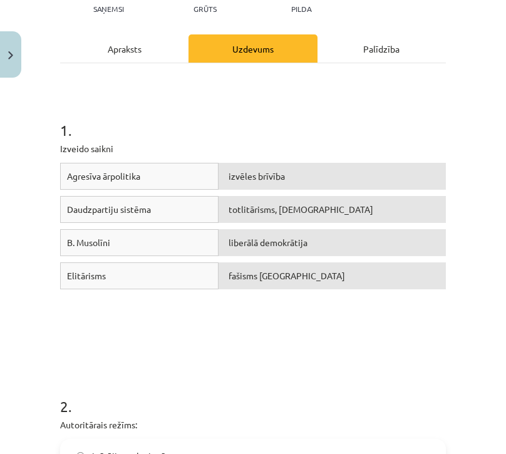
click at [305, 127] on h1 "1 ." at bounding box center [253, 119] width 386 height 39
drag, startPoint x: 150, startPoint y: 281, endPoint x: 147, endPoint y: 220, distance: 61.5
click at [147, 221] on div "Agresīva ārpolitika izvēles brīvība Daudzpartiju sistēma totlitārisms, šovinism…" at bounding box center [253, 257] width 386 height 188
click at [184, 341] on div "Agresīva ārpolitika izvēles brīvība Daudzpartiju sistēma totlitārisms, šovinism…" at bounding box center [253, 257] width 386 height 188
drag, startPoint x: 67, startPoint y: 174, endPoint x: 302, endPoint y: 97, distance: 247.1
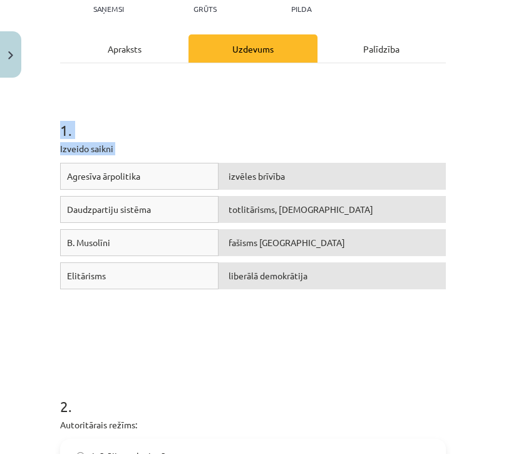
click at [301, 98] on div "1 . Izveido saikni Agresīva ārpolitika izvēles brīvība Daudzpartiju sistēma tot…" at bounding box center [253, 213] width 386 height 276
click at [308, 98] on div "1 . Izveido saikni Agresīva ārpolitika izvēles brīvība Daudzpartiju sistēma tot…" at bounding box center [253, 213] width 386 height 276
drag, startPoint x: 66, startPoint y: 177, endPoint x: 151, endPoint y: 189, distance: 85.5
click at [151, 189] on div "Agresīva ārpolitika" at bounding box center [139, 176] width 158 height 27
click at [343, 125] on h1 "1 ." at bounding box center [253, 119] width 386 height 39
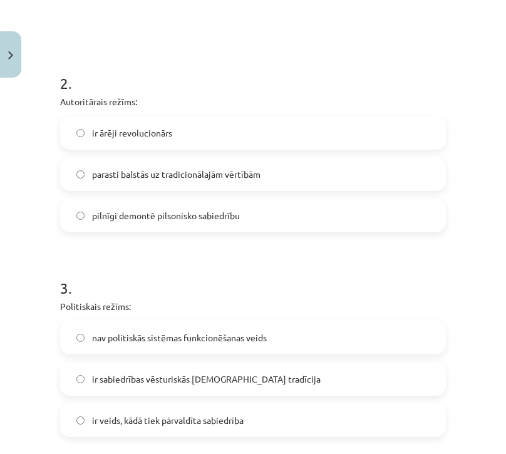
scroll to position [470, 0]
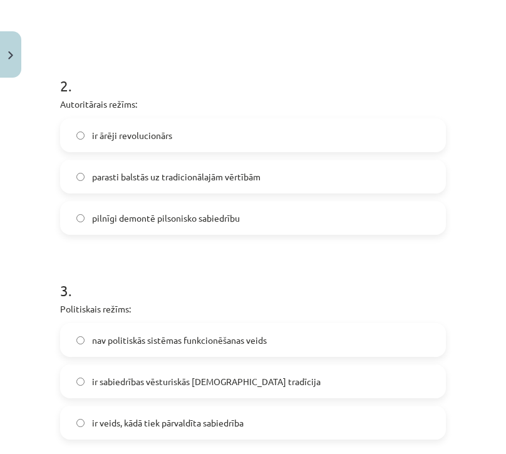
click at [267, 221] on label "pilnīgi demontē pilsonisko sabiedrību" at bounding box center [252, 217] width 383 height 31
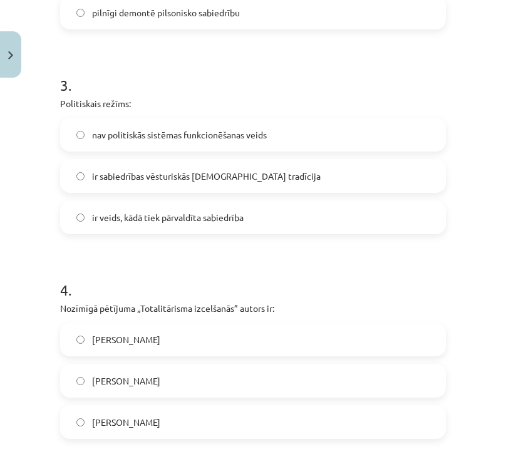
scroll to position [680, 0]
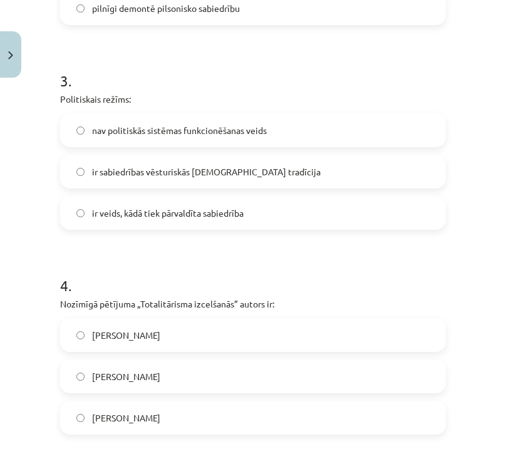
click at [353, 223] on label "ir veids, kādā tiek pārvaldīta sabiedrība" at bounding box center [252, 212] width 383 height 31
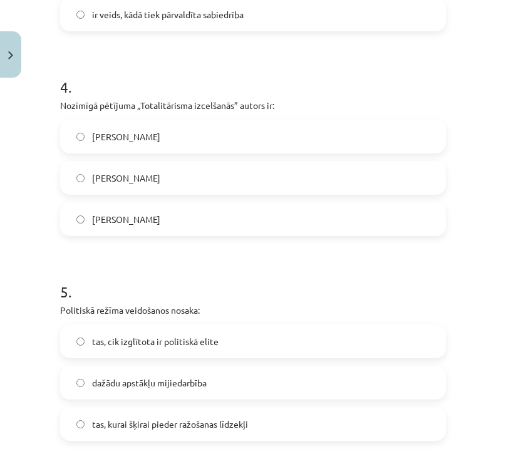
scroll to position [881, 0]
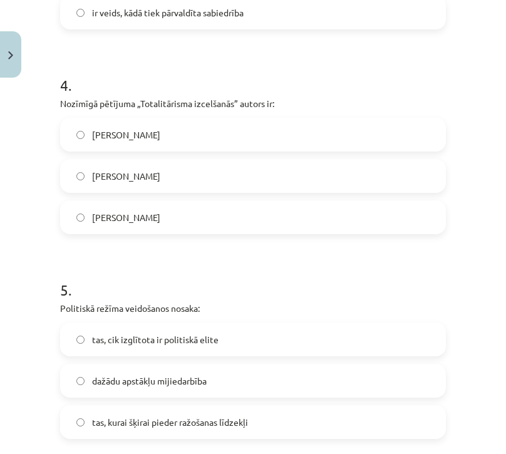
click at [257, 170] on label "Hanna Ārendte" at bounding box center [252, 175] width 383 height 31
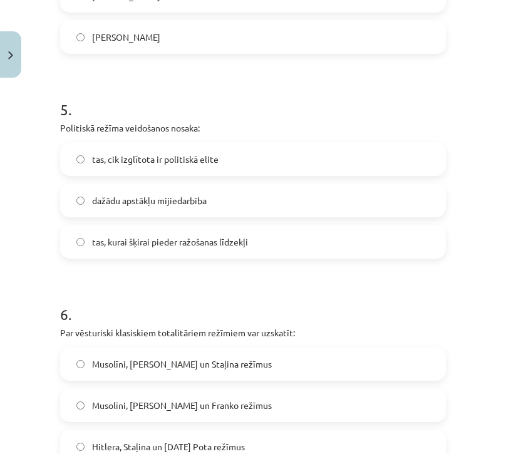
scroll to position [1066, 0]
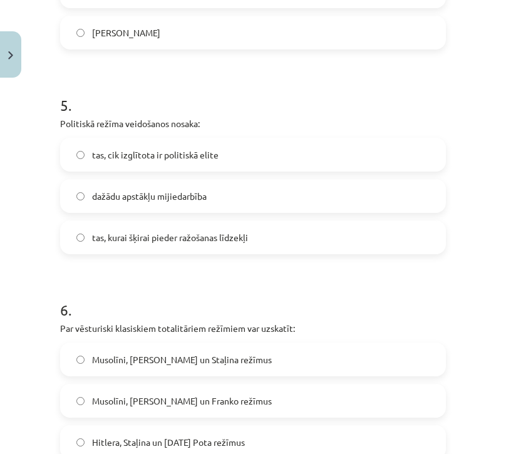
click at [237, 163] on label "tas, cik izglītota ir politiskā elite" at bounding box center [252, 154] width 383 height 31
click at [475, 284] on div "Mācību tēma: Sociālās zinātnes i - 11. klases 1. ieskaites mācību materiāls #3 …" at bounding box center [253, 227] width 506 height 454
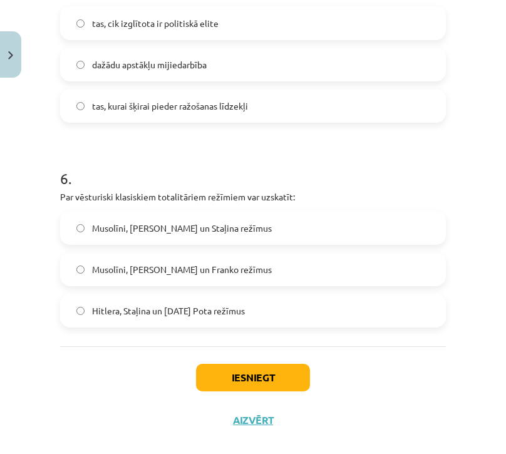
scroll to position [1218, 0]
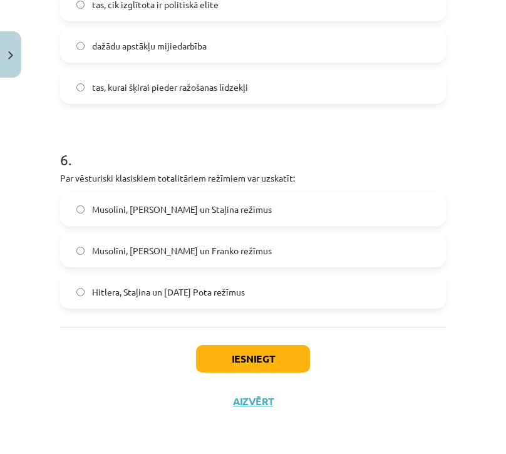
click at [148, 294] on span "Hitlera, Staļina un Pola Pota režīmus" at bounding box center [168, 292] width 153 height 13
click at [269, 353] on button "Iesniegt" at bounding box center [253, 359] width 114 height 28
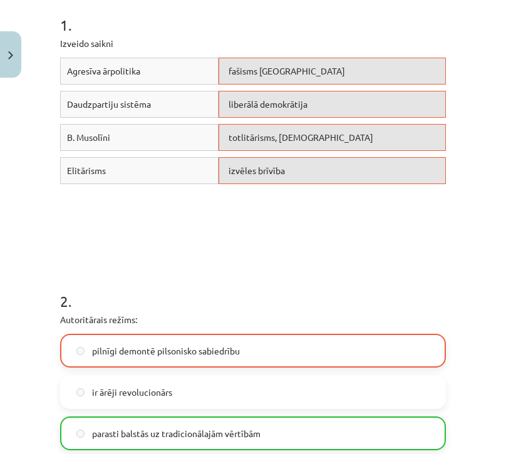
scroll to position [252, 0]
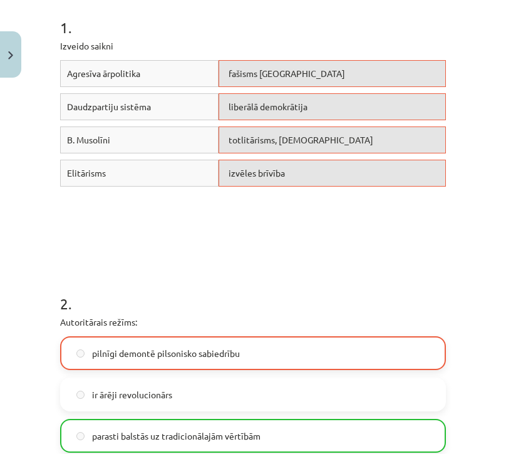
click at [340, 163] on div "izvēles brīvība" at bounding box center [332, 173] width 227 height 27
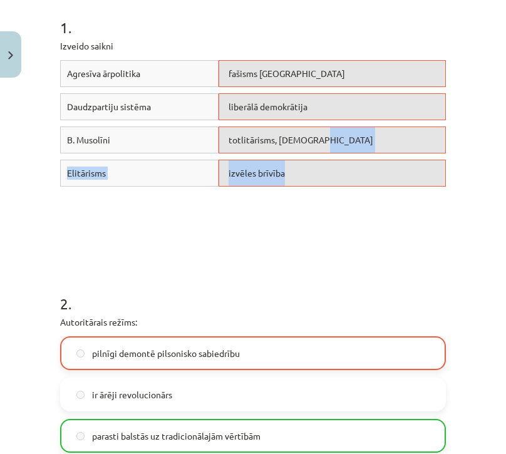
drag, startPoint x: 339, startPoint y: 184, endPoint x: 340, endPoint y: 128, distance: 56.4
click at [340, 128] on div "Agresīva ārpolitika fašisms Itālijā Daudzpartiju sistēma liberālā demokrātija B…" at bounding box center [253, 154] width 386 height 188
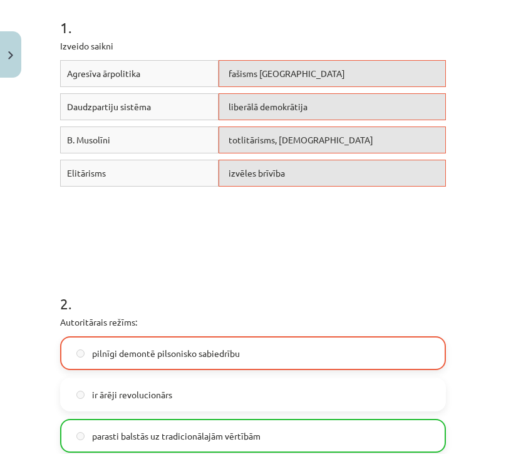
click at [376, 242] on div "Agresīva ārpolitika fašisms Itālijā Daudzpartiju sistēma liberālā demokrātija B…" at bounding box center [253, 154] width 386 height 188
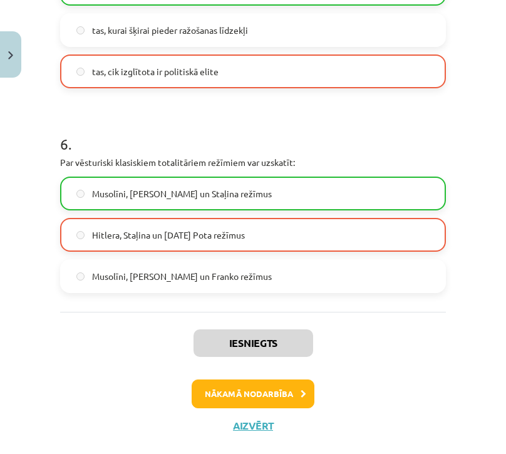
click at [274, 388] on button "Nākamā nodarbība" at bounding box center [253, 394] width 123 height 29
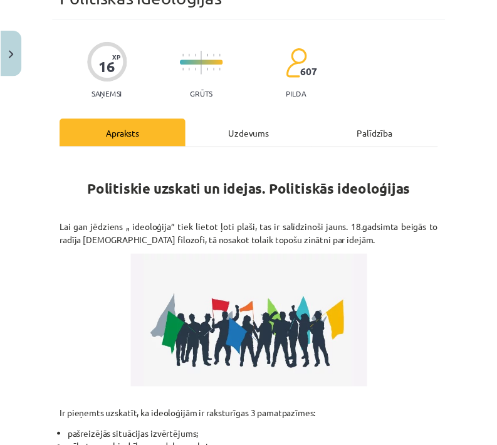
scroll to position [0, 0]
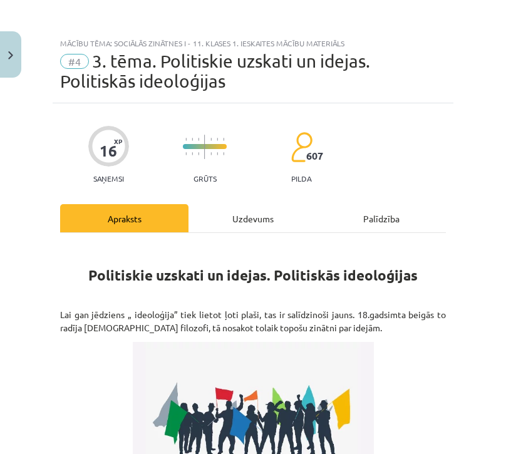
click at [16, 68] on button "Close" at bounding box center [10, 54] width 21 height 46
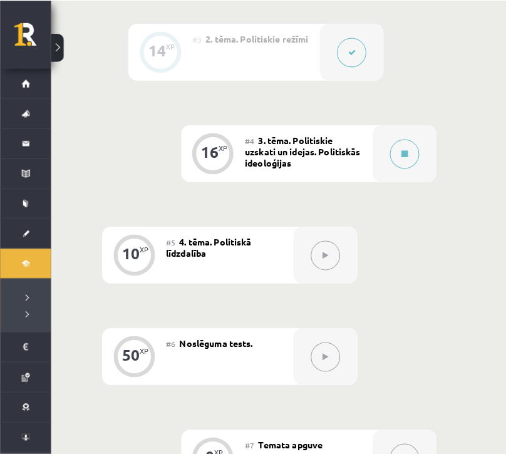
scroll to position [545, 0]
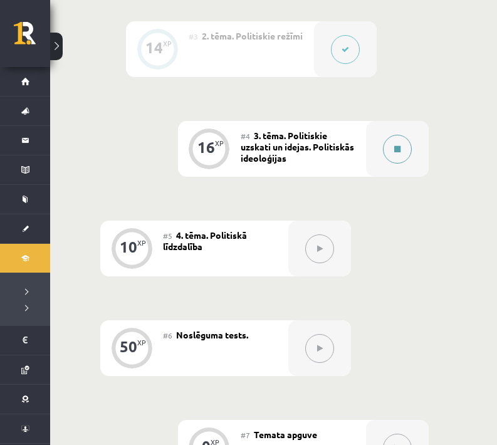
click at [396, 169] on div at bounding box center [397, 149] width 63 height 56
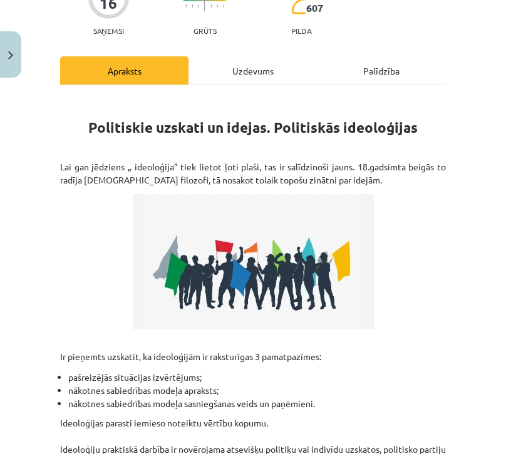
scroll to position [227, 0]
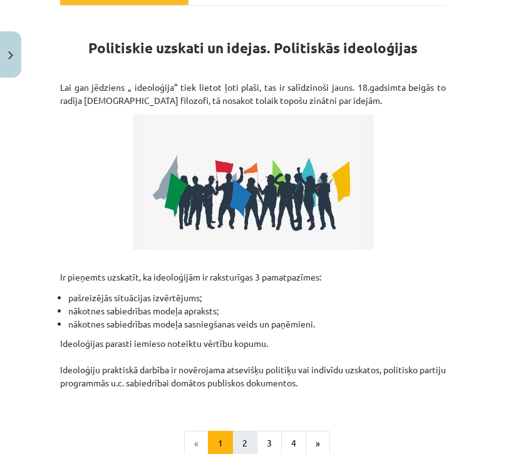
click at [240, 443] on button "2" at bounding box center [244, 443] width 25 height 25
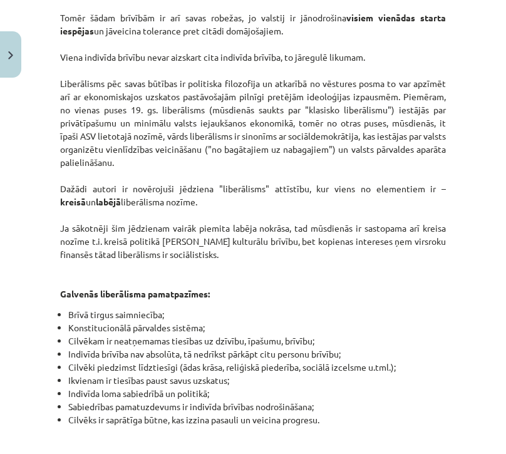
scroll to position [875, 0]
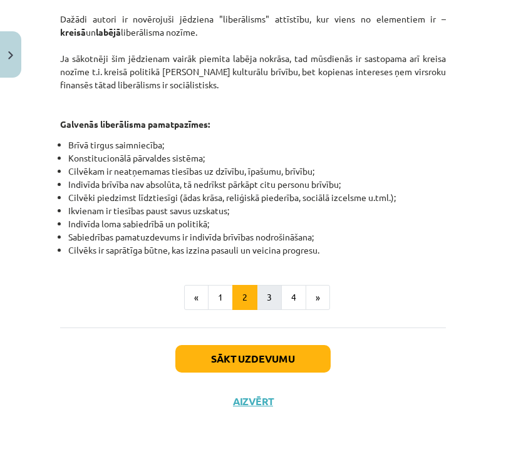
click at [273, 290] on button "3" at bounding box center [269, 297] width 25 height 25
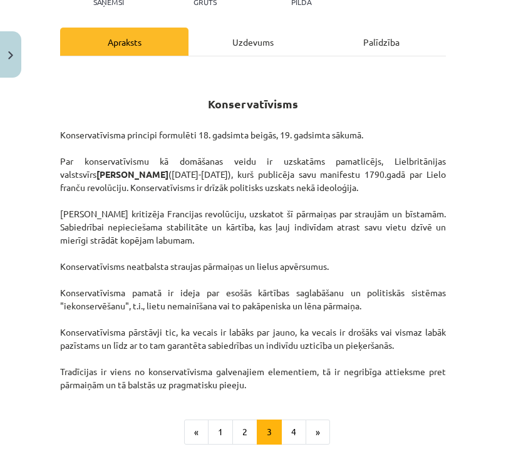
scroll to position [312, 0]
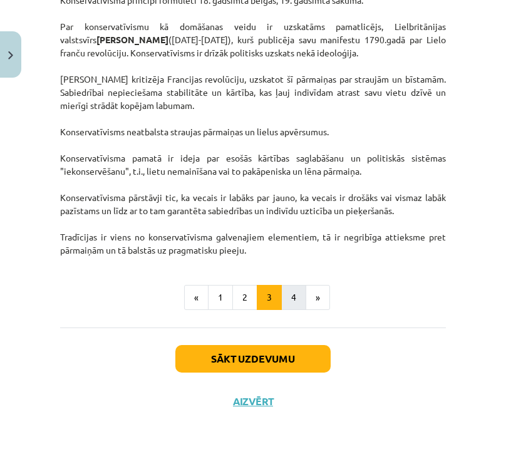
click at [287, 289] on button "4" at bounding box center [293, 297] width 25 height 25
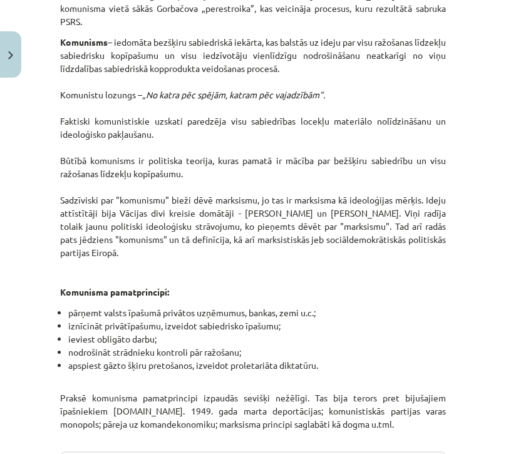
scroll to position [1277, 0]
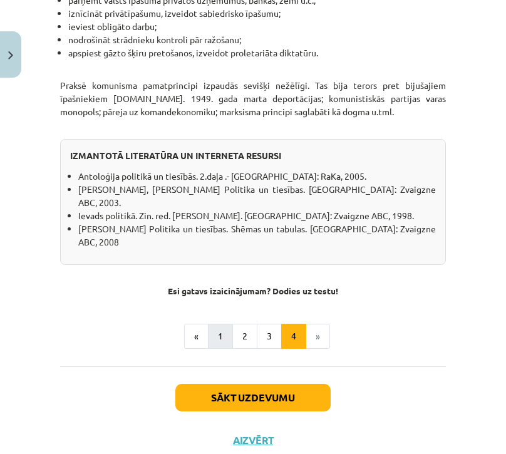
click at [211, 324] on button "1" at bounding box center [220, 336] width 25 height 25
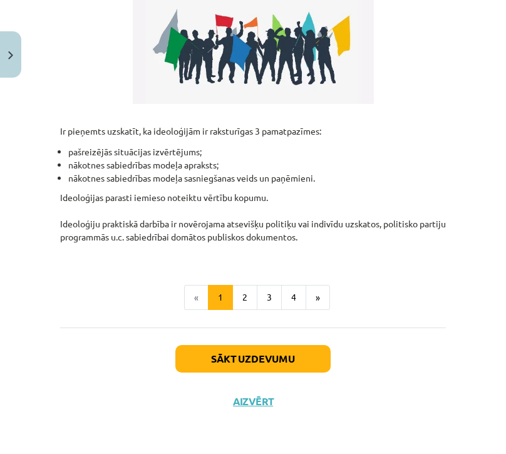
scroll to position [0, 0]
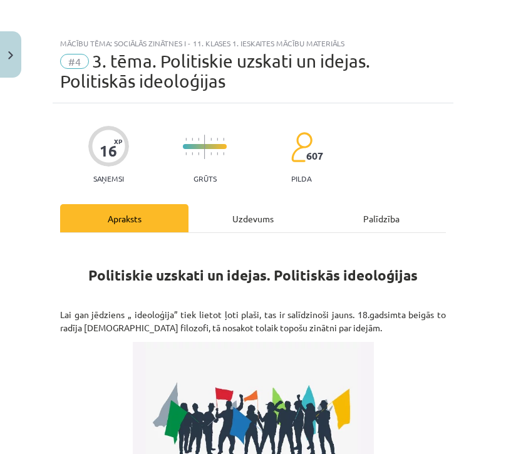
click at [11, 58] on img "Close" at bounding box center [10, 55] width 5 height 8
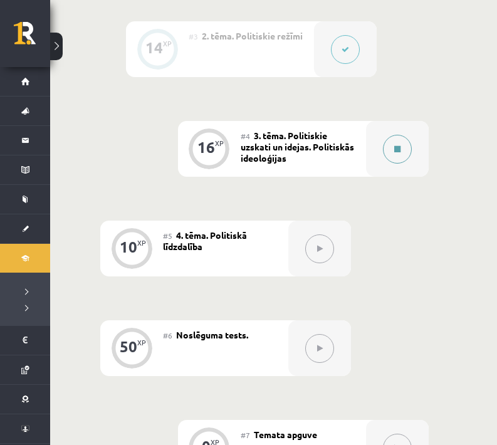
click at [405, 143] on button at bounding box center [397, 149] width 29 height 29
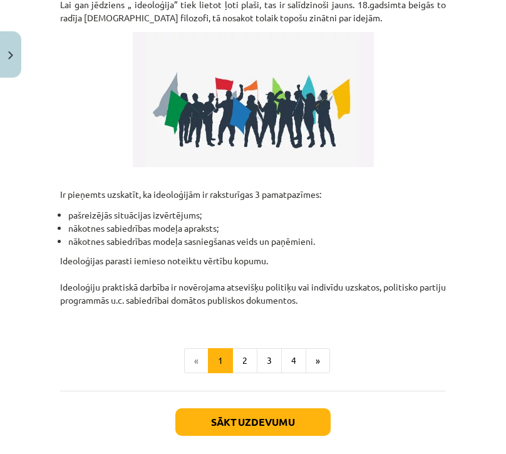
scroll to position [311, 0]
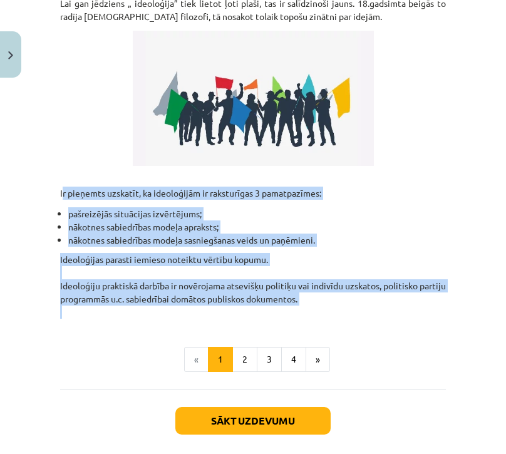
drag, startPoint x: 57, startPoint y: 191, endPoint x: 339, endPoint y: 308, distance: 305.3
click at [339, 308] on div "16 XP Saņemsi Grūts 607 pilda Apraksts Uzdevums Palīdzība Politiskie uzskati un…" at bounding box center [253, 138] width 401 height 693
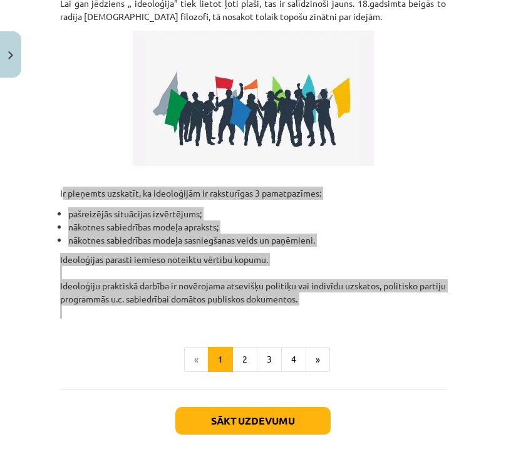
click at [418, 311] on p "Ideoloģijas parasti iemieso noteiktu vērtību kopumu. Ideoloģiju praktiskā darbī…" at bounding box center [253, 286] width 386 height 66
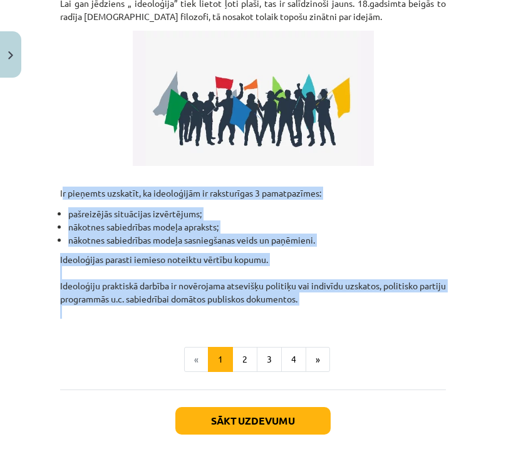
click at [418, 311] on p "Ideoloģijas parasti iemieso noteiktu vērtību kopumu. Ideoloģiju praktiskā darbī…" at bounding box center [253, 286] width 386 height 66
click at [243, 366] on button "2" at bounding box center [244, 359] width 25 height 25
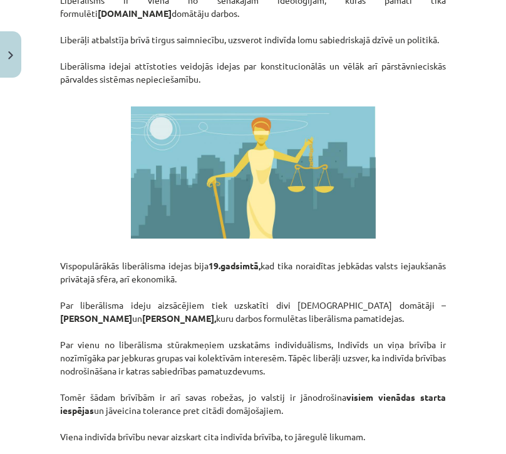
scroll to position [244, 0]
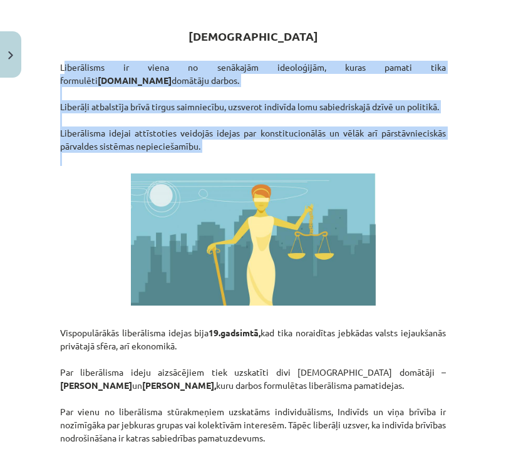
drag, startPoint x: 58, startPoint y: 66, endPoint x: 209, endPoint y: 169, distance: 182.1
click at [209, 169] on div "16 XP Saņemsi Grūts 607 pilda Apraksts Uzdevums Palīdzība Liberālisms Liberālis…" at bounding box center [253, 449] width 401 height 1180
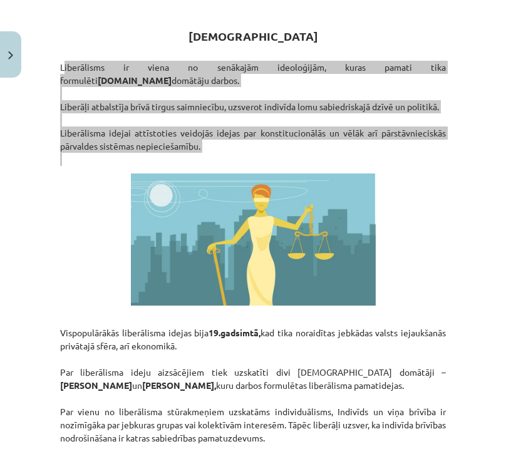
drag, startPoint x: 480, startPoint y: 338, endPoint x: 495, endPoint y: 318, distance: 25.1
click at [495, 318] on div "Mācību tēma: Sociālās zinātnes i - 11. klases 1. ieskaites mācību materiāls #4 …" at bounding box center [253, 227] width 506 height 454
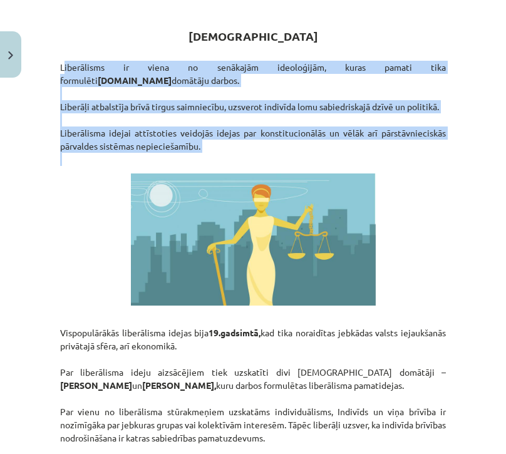
click at [454, 316] on div "Mācību tēma: Sociālās zinātnes i - 11. klases 1. ieskaites mācību materiāls #4 …" at bounding box center [253, 227] width 506 height 454
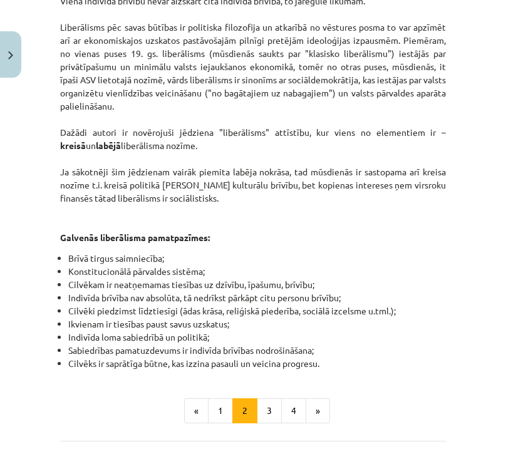
scroll to position [860, 0]
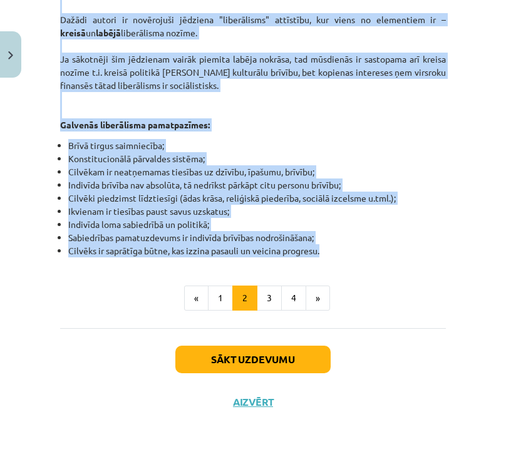
drag, startPoint x: 58, startPoint y: 66, endPoint x: 346, endPoint y: 264, distance: 349.5
click at [266, 311] on button "3" at bounding box center [269, 298] width 25 height 25
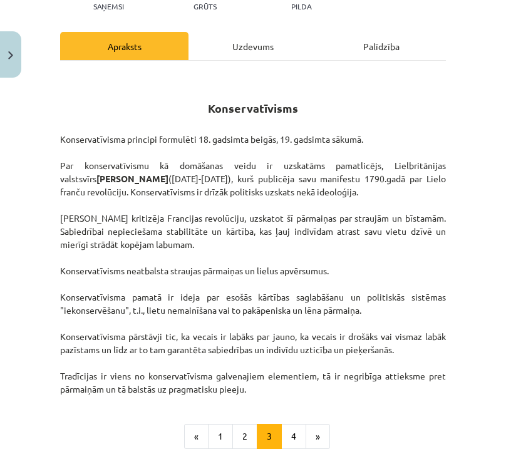
scroll to position [199, 0]
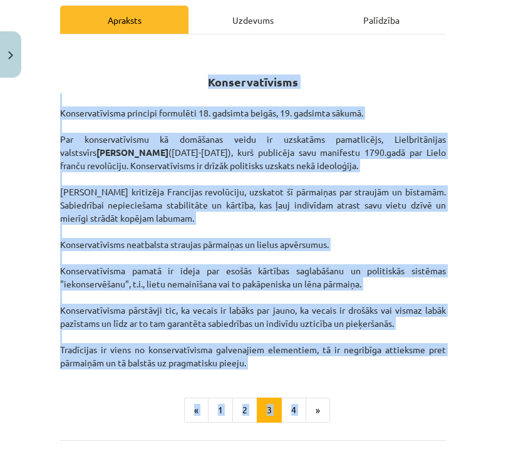
drag, startPoint x: 202, startPoint y: 76, endPoint x: 341, endPoint y: 378, distance: 332.7
click at [341, 378] on div "Konservatīvisms Konservatīvisma principi formulēti 18. gadsimta beigās, 19. gad…" at bounding box center [253, 234] width 386 height 377
click at [299, 366] on p "Konservatīvisma principi formulēti 18. gadsimta beigās, 19. gadsimta sākumā. Pa…" at bounding box center [253, 231] width 386 height 276
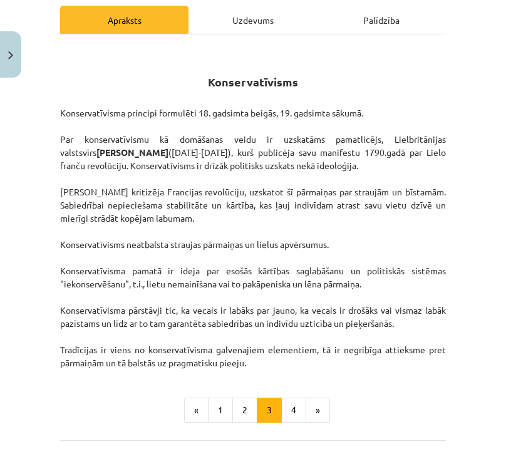
drag, startPoint x: 195, startPoint y: 82, endPoint x: 256, endPoint y: 364, distance: 288.5
click at [256, 364] on div "Konservatīvisms Konservatīvisma principi formulēti 18. gadsimta beigās, 19. gad…" at bounding box center [253, 208] width 386 height 324
click at [334, 369] on div "Konservatīvisms Konservatīvisma principi formulēti 18. gadsimta beigās, 19. gad…" at bounding box center [253, 234] width 386 height 377
click at [285, 408] on button "4" at bounding box center [293, 410] width 25 height 25
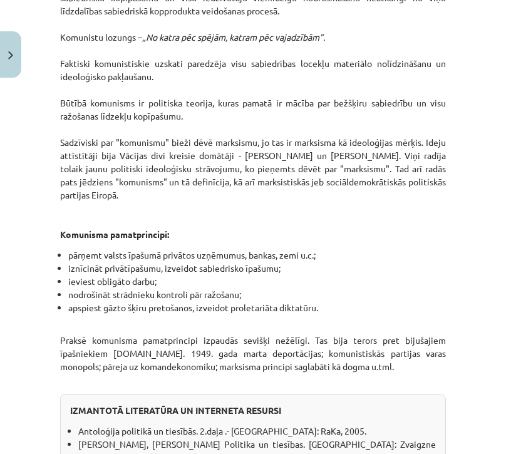
scroll to position [1037, 0]
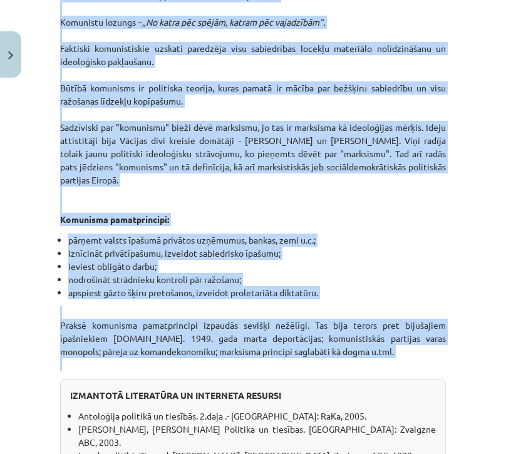
drag, startPoint x: 151, startPoint y: 61, endPoint x: 342, endPoint y: 350, distance: 346.3
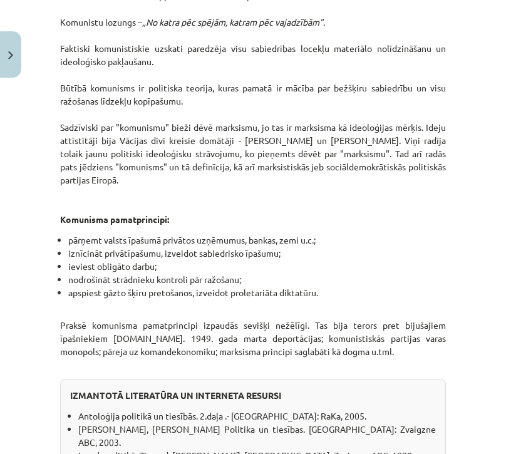
click at [474, 369] on div "Mācību tēma: Sociālās zinātnes i - 11. klases 1. ieskaites mācību materiāls #4 …" at bounding box center [253, 227] width 506 height 454
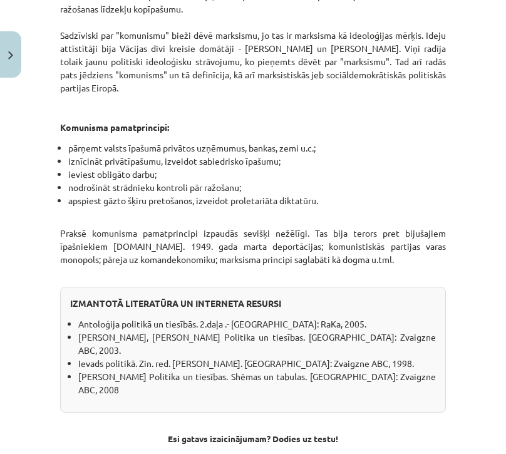
scroll to position [1210, 0]
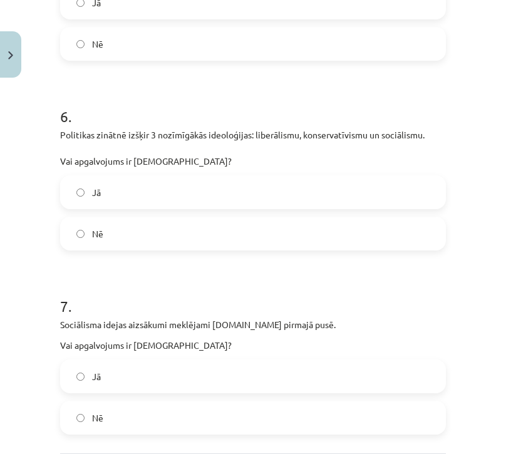
scroll to position [31, 0]
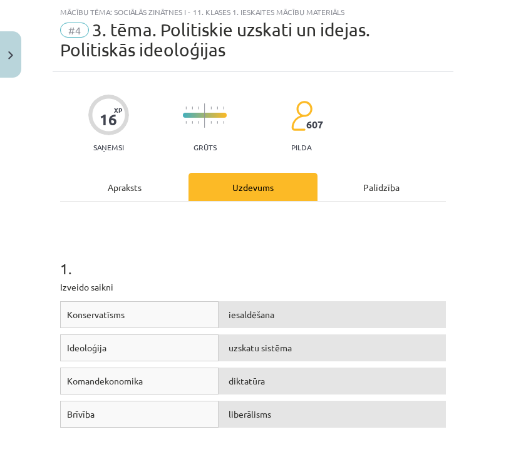
click at [453, 0] on div "Mācību tēma: Sociālās zinātnes i - 11. klases 1. ieskaites mācību materiāls #4 …" at bounding box center [253, 227] width 506 height 454
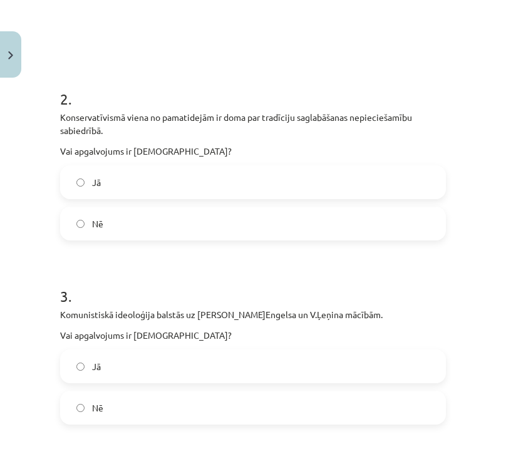
scroll to position [480, 0]
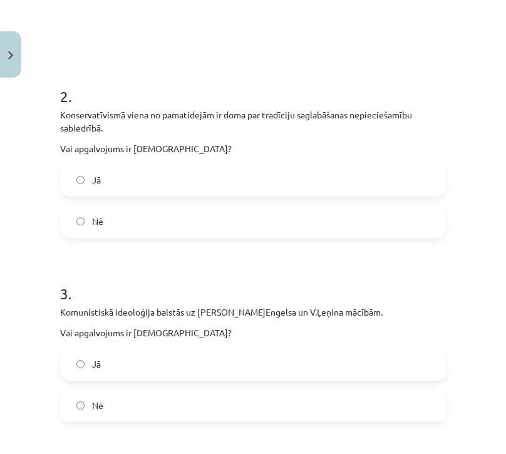
click at [345, 175] on label "Jā" at bounding box center [252, 179] width 383 height 31
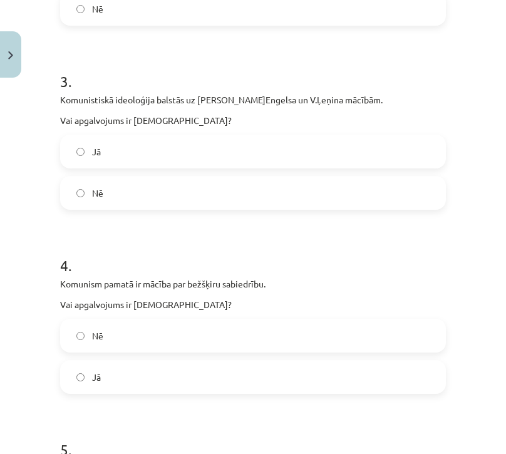
scroll to position [695, 0]
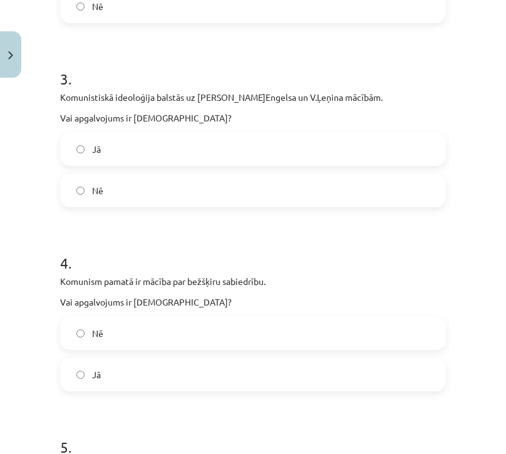
click at [230, 189] on label "Nē" at bounding box center [252, 190] width 383 height 31
click at [422, 252] on h1 "4 ." at bounding box center [253, 251] width 386 height 39
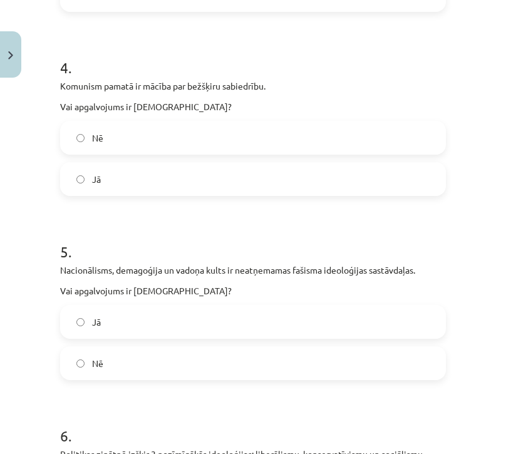
scroll to position [902, 0]
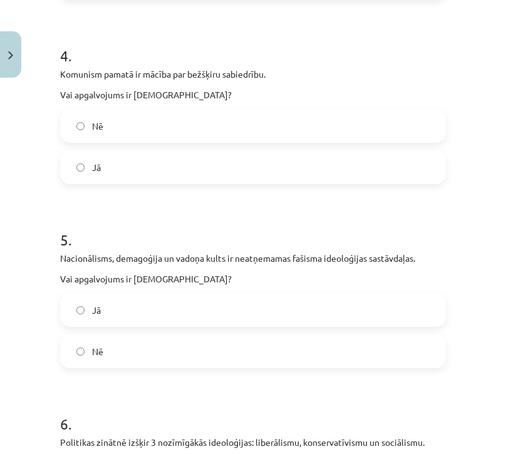
click at [262, 164] on label "Jā" at bounding box center [252, 167] width 383 height 31
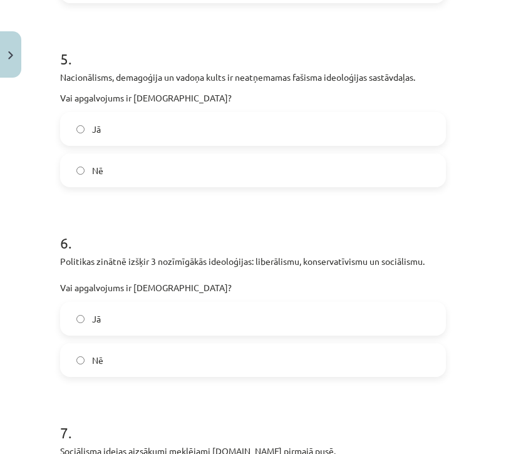
scroll to position [1083, 0]
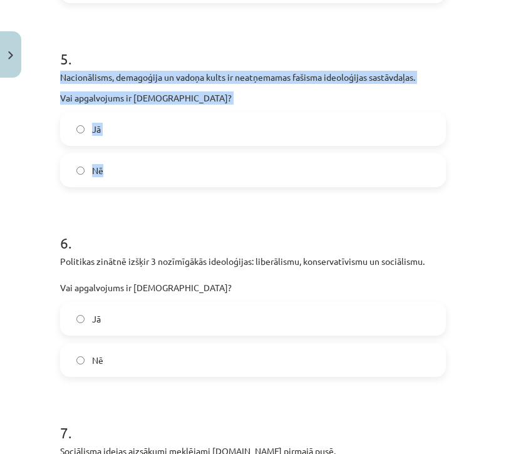
drag, startPoint x: 60, startPoint y: 75, endPoint x: 146, endPoint y: 172, distance: 130.0
click at [161, 128] on label "Jā" at bounding box center [252, 128] width 383 height 31
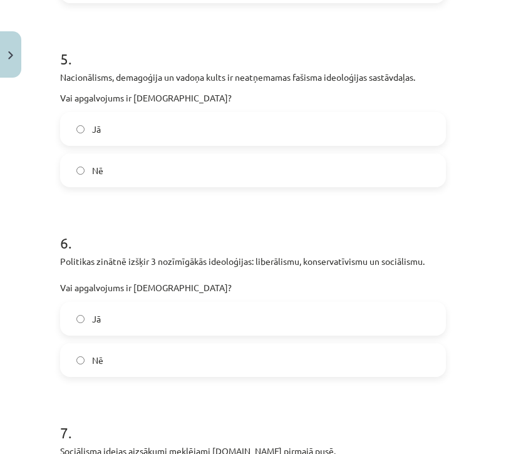
drag, startPoint x: 496, startPoint y: 296, endPoint x: 498, endPoint y: 321, distance: 25.8
click at [498, 322] on div "Mācību tēma: Sociālās zinātnes i - 11. klases 1. ieskaites mācību materiāls #4 …" at bounding box center [253, 227] width 506 height 454
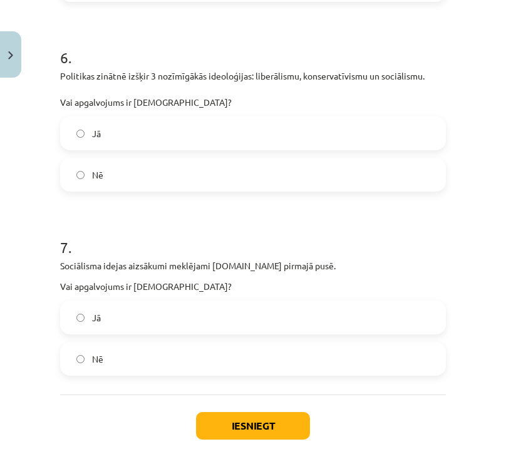
scroll to position [1271, 0]
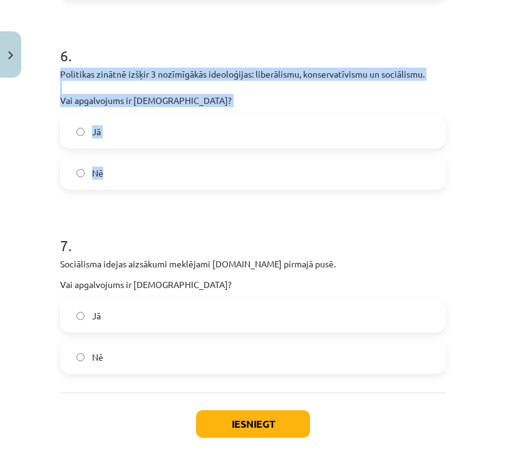
drag, startPoint x: 60, startPoint y: 73, endPoint x: 130, endPoint y: 177, distance: 124.9
click at [130, 177] on div "6 . Politikas zinātnē izšķir 3 nozīmīgākās ideoloģijas: liberālismu, konservatī…" at bounding box center [253, 107] width 386 height 165
click at [221, 128] on label "Jā" at bounding box center [252, 131] width 383 height 31
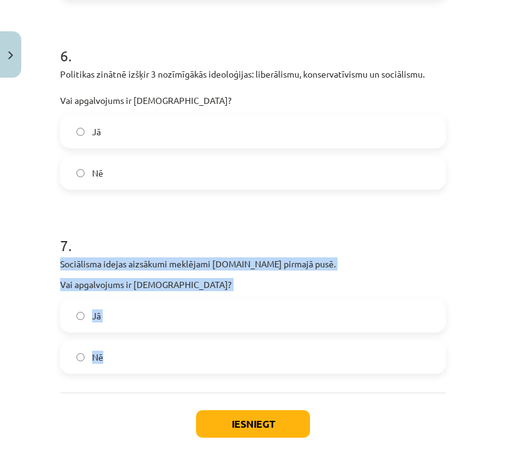
drag, startPoint x: 58, startPoint y: 263, endPoint x: 197, endPoint y: 358, distance: 168.7
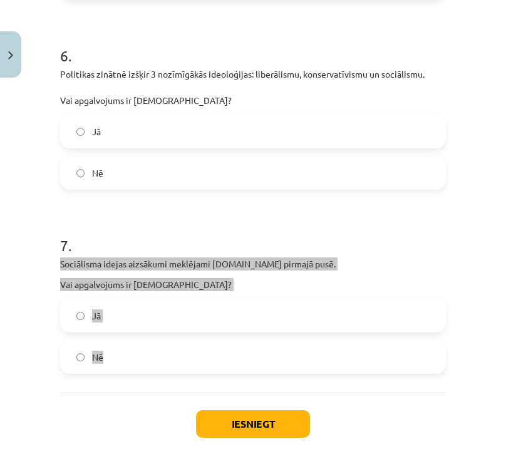
drag, startPoint x: 487, startPoint y: 312, endPoint x: 278, endPoint y: 319, distance: 210.0
click at [278, 319] on label "Jā" at bounding box center [252, 315] width 383 height 31
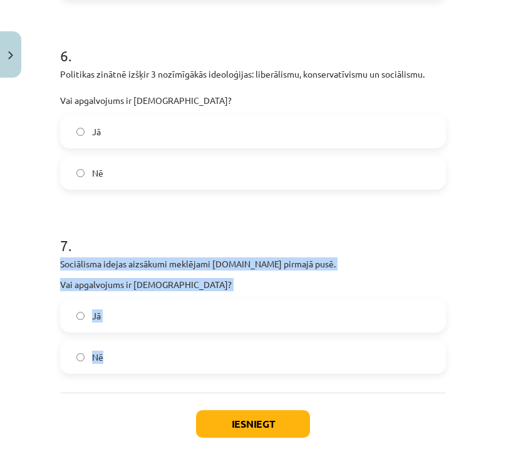
click at [278, 319] on label "Jā" at bounding box center [252, 315] width 383 height 31
click at [251, 424] on button "Iesniegt" at bounding box center [253, 424] width 114 height 28
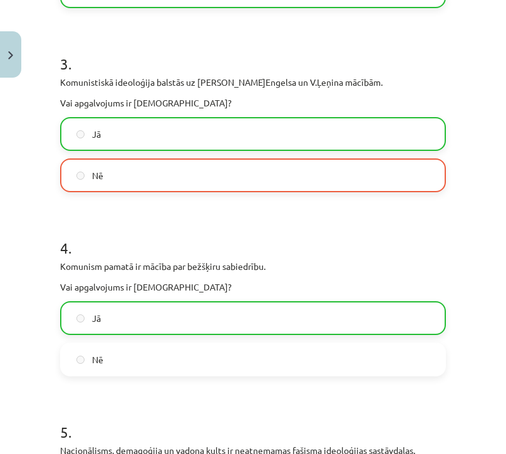
scroll to position [1377, 0]
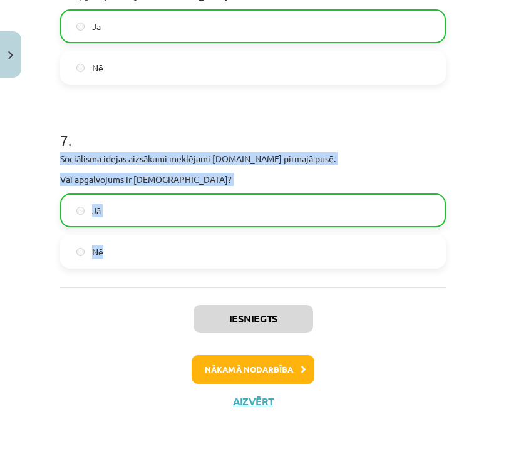
click at [288, 370] on button "Nākamā nodarbība" at bounding box center [253, 369] width 123 height 29
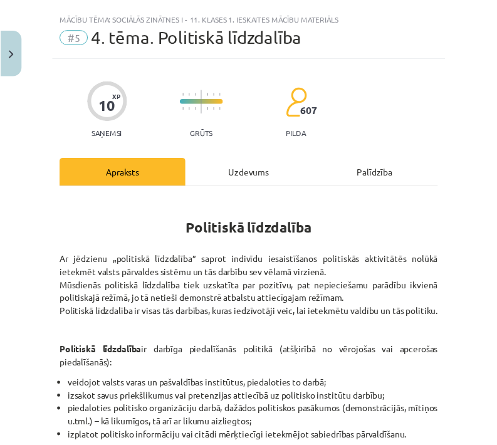
scroll to position [0, 0]
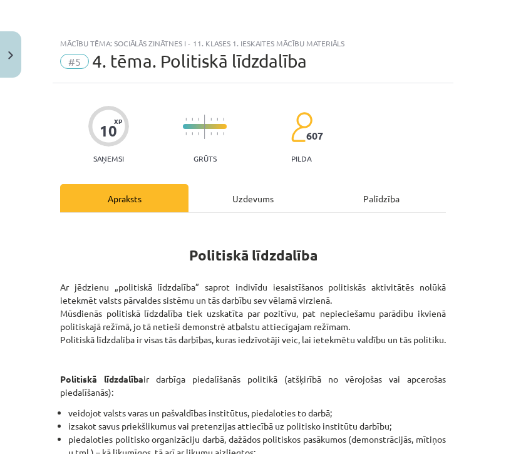
click at [9, 55] on img "Close" at bounding box center [10, 55] width 5 height 8
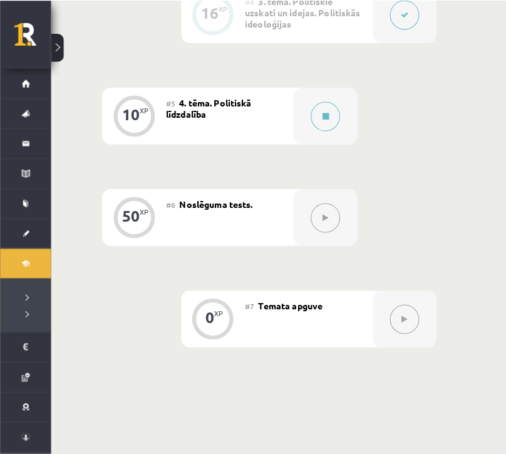
scroll to position [677, 0]
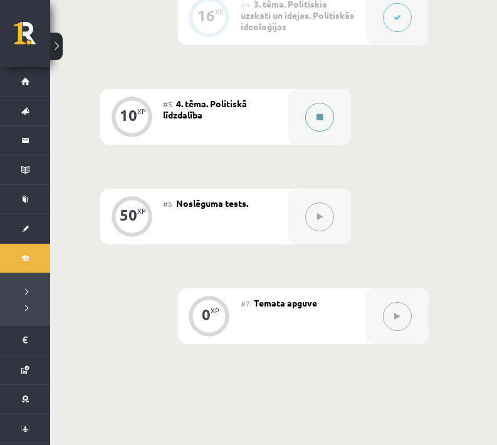
click at [315, 130] on button at bounding box center [319, 117] width 29 height 29
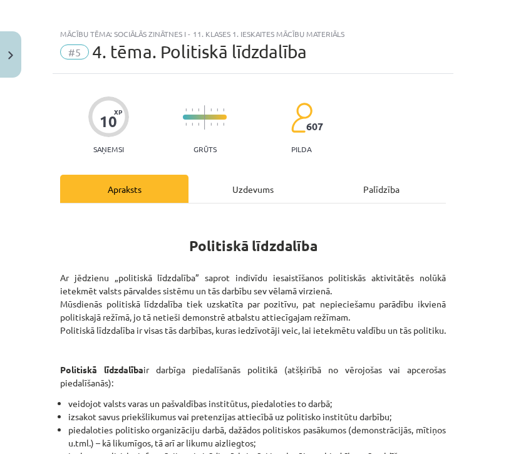
scroll to position [0, 0]
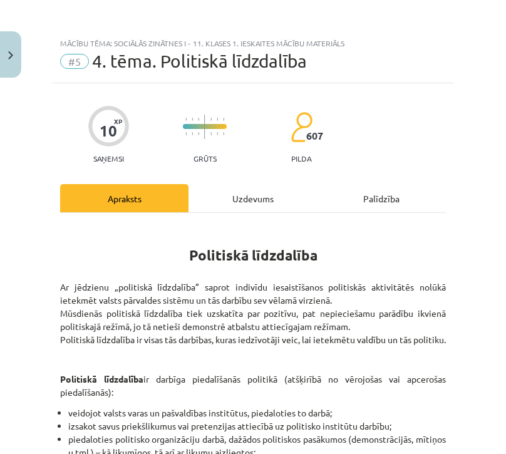
click at [272, 201] on div "Uzdevums" at bounding box center [253, 198] width 128 height 28
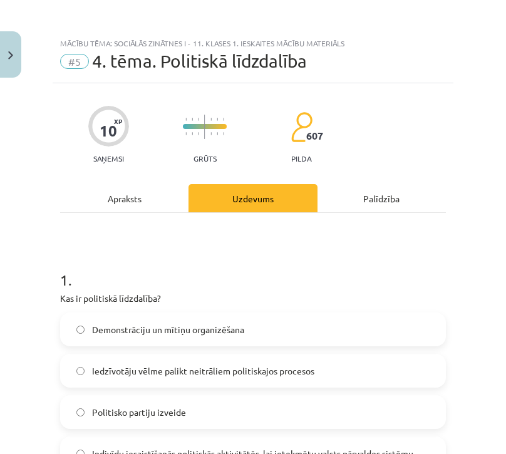
scroll to position [31, 0]
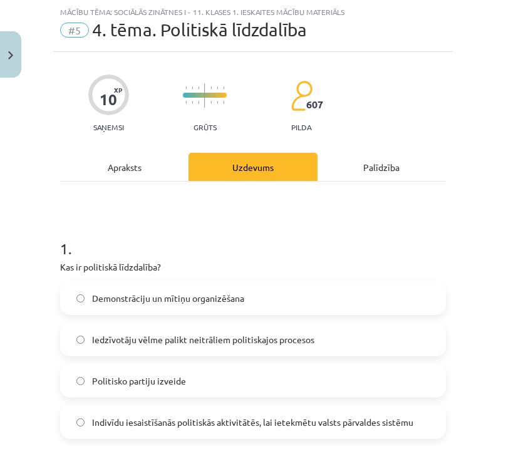
click at [155, 161] on div "Apraksts" at bounding box center [124, 167] width 128 height 28
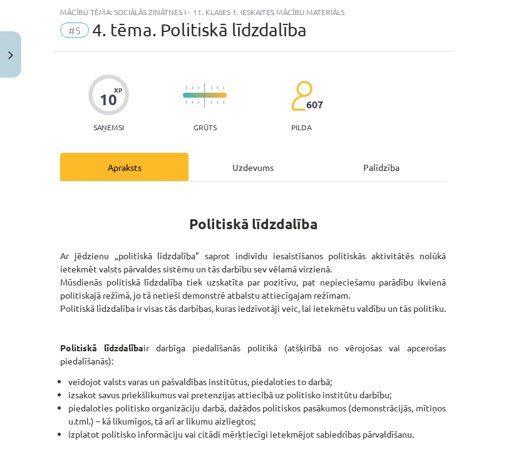
scroll to position [380, 0]
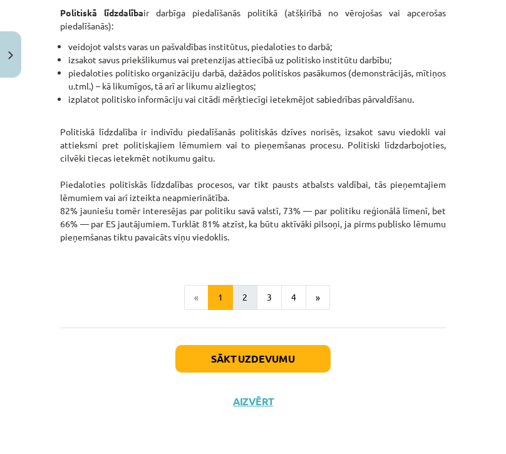
click at [237, 294] on button "2" at bounding box center [244, 297] width 25 height 25
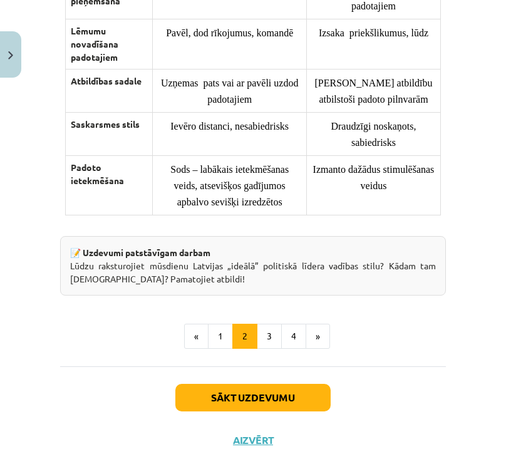
scroll to position [1213, 0]
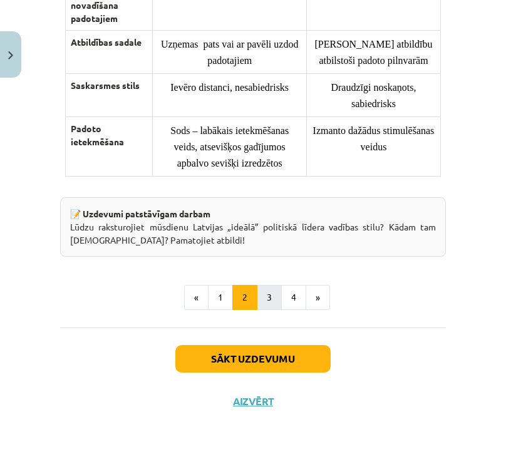
click at [264, 289] on button "3" at bounding box center [269, 297] width 25 height 25
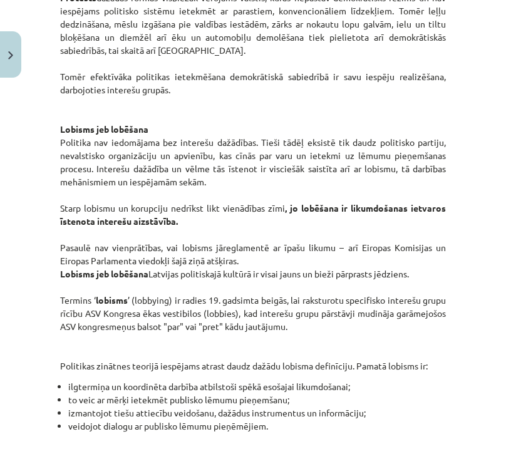
scroll to position [875, 0]
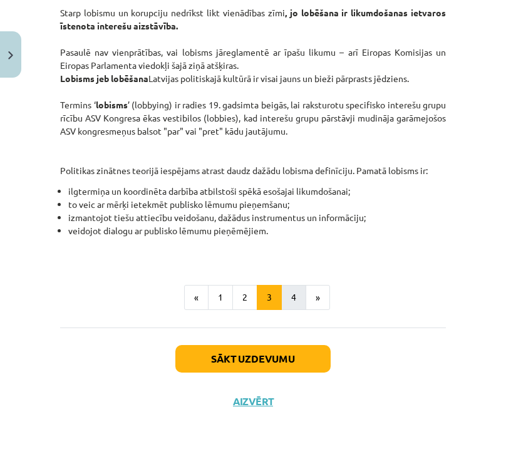
click at [292, 291] on button "4" at bounding box center [293, 297] width 25 height 25
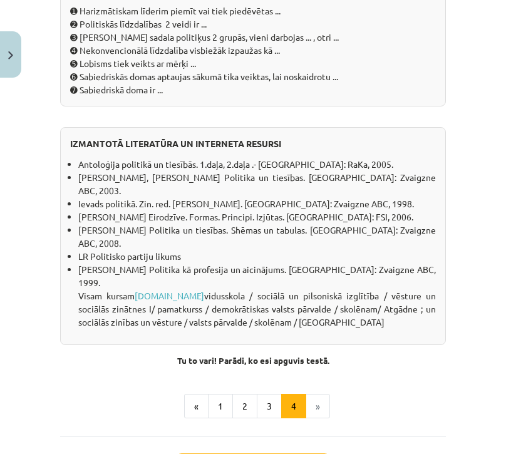
scroll to position [1329, 0]
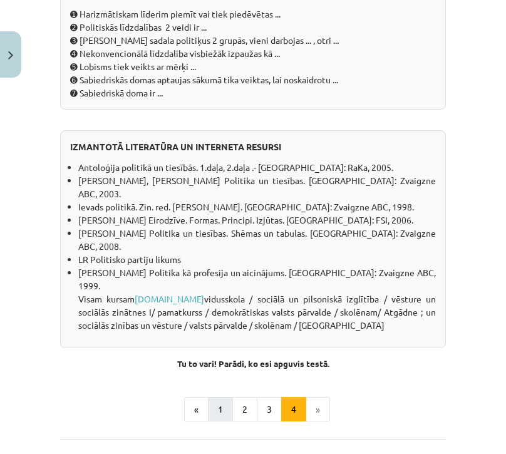
click at [210, 397] on button "1" at bounding box center [220, 409] width 25 height 25
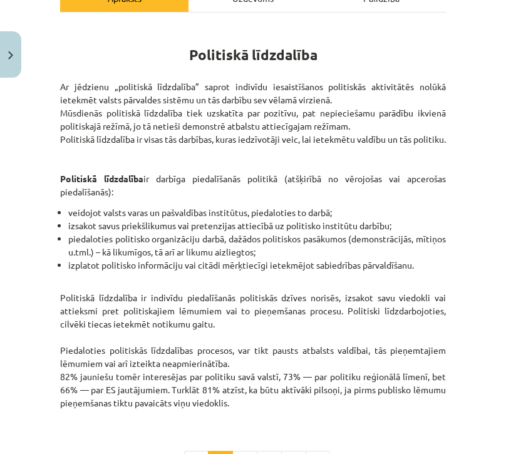
scroll to position [200, 0]
drag, startPoint x: 56, startPoint y: 84, endPoint x: 302, endPoint y: 418, distance: 414.5
click at [302, 418] on div "10 XP Saņemsi Grūts 607 pilda Apraksts Uzdevums Palīdzība Politiskā līdzdalība …" at bounding box center [253, 236] width 401 height 706
click at [467, 372] on div "Mācību tēma: Sociālās zinātnes i - 11. klases 1. ieskaites mācību materiāls #5 …" at bounding box center [253, 227] width 506 height 454
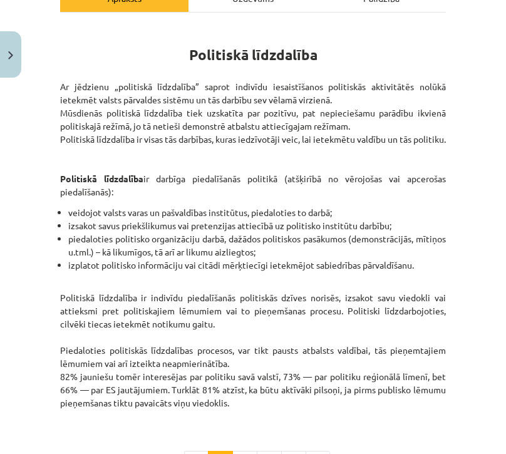
click at [484, 350] on div "Mācību tēma: Sociālās zinātnes i - 11. klases 1. ieskaites mācību materiāls #5 …" at bounding box center [253, 227] width 506 height 454
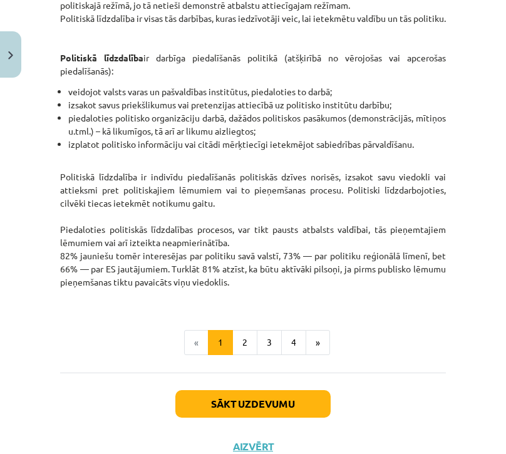
scroll to position [380, 0]
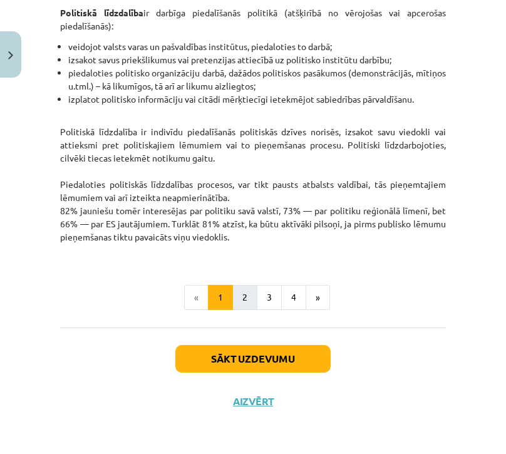
click at [234, 300] on button "2" at bounding box center [244, 297] width 25 height 25
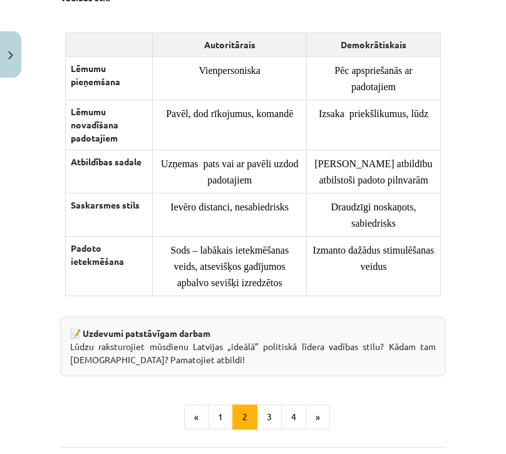
scroll to position [1132, 0]
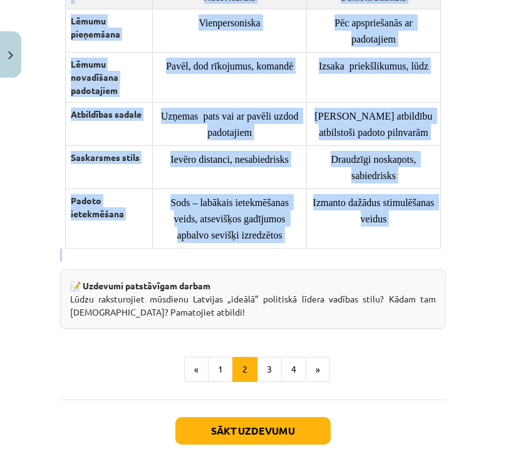
drag, startPoint x: 60, startPoint y: 49, endPoint x: 427, endPoint y: 266, distance: 426.3
click at [264, 372] on button "3" at bounding box center [269, 369] width 25 height 25
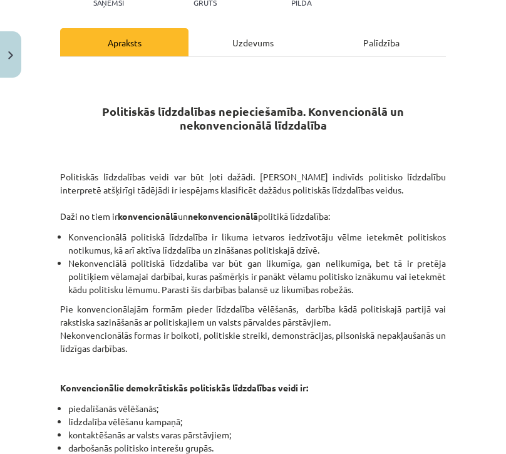
scroll to position [152, 0]
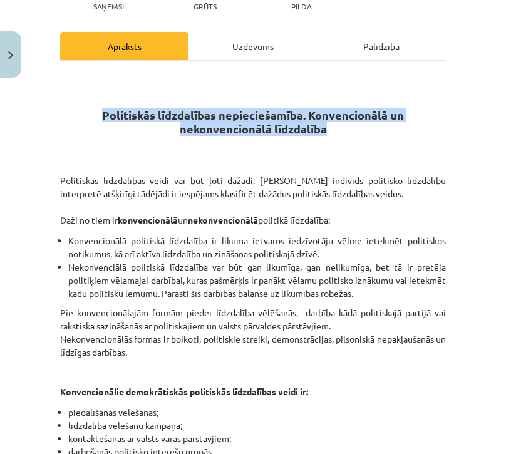
drag, startPoint x: 97, startPoint y: 112, endPoint x: 330, endPoint y: 127, distance: 232.9
click at [330, 127] on h2 "Politiskās līdzdalības nepieciešamība. Konvencionālā un nekonvencionālā līdzdal…" at bounding box center [253, 115] width 386 height 44
click at [413, 161] on p "Politiskās līdzdalības veidi var būt ļoti dažādi. Katrs indivīds politisko līdz…" at bounding box center [253, 194] width 386 height 66
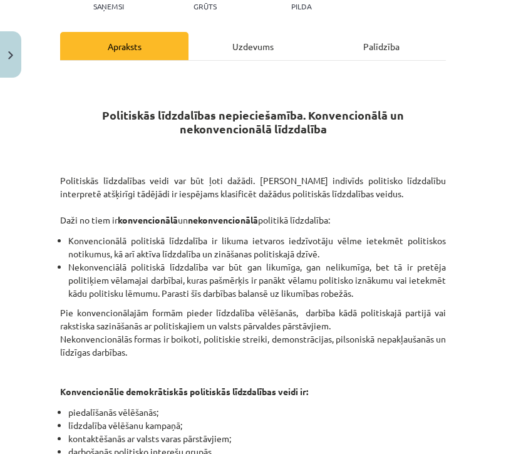
click at [413, 161] on p "Politiskās līdzdalības veidi var būt ļoti dažādi. Katrs indivīds politisko līdz…" at bounding box center [253, 194] width 386 height 66
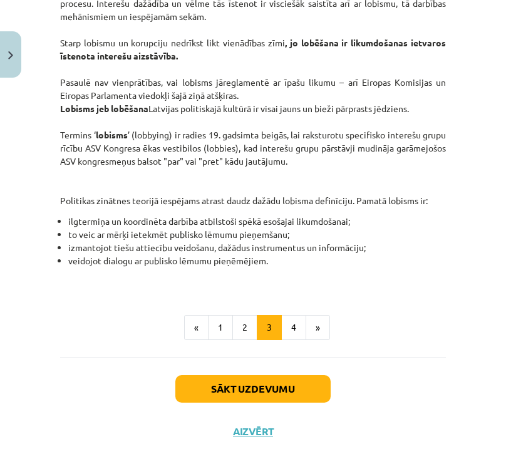
scroll to position [860, 0]
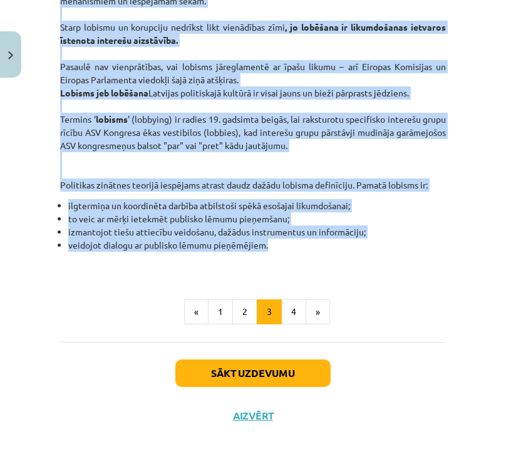
drag, startPoint x: 60, startPoint y: 8, endPoint x: 304, endPoint y: 249, distance: 343.3
click at [285, 308] on button "4" at bounding box center [293, 311] width 25 height 25
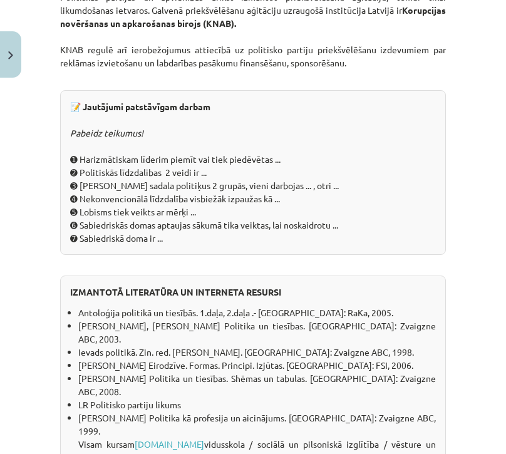
scroll to position [1179, 0]
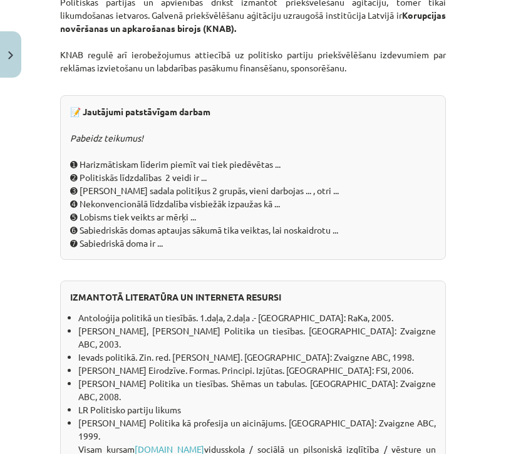
click at [450, 331] on div "Mācību tēma: Sociālās zinātnes i - 11. klases 1. ieskaites mācību materiāls #5 …" at bounding box center [253, 227] width 506 height 454
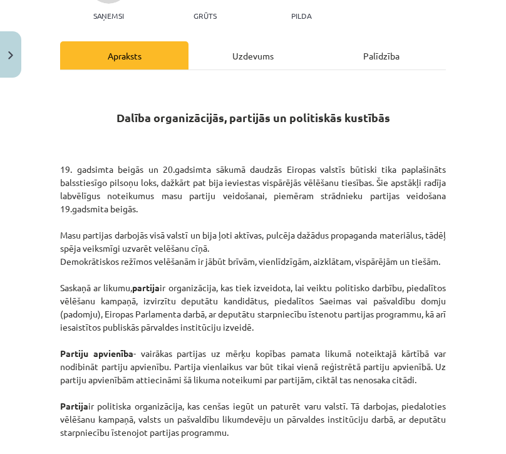
scroll to position [150, 0]
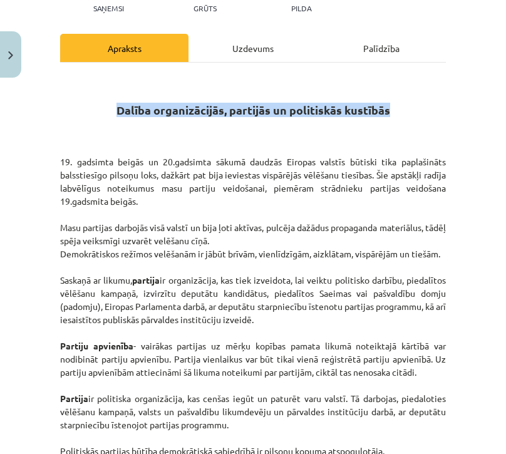
drag, startPoint x: 106, startPoint y: 106, endPoint x: 390, endPoint y: 113, distance: 284.5
click at [390, 113] on h2 "Dalība organizācijās, partijās un politiskās kustībās" at bounding box center [253, 96] width 386 height 44
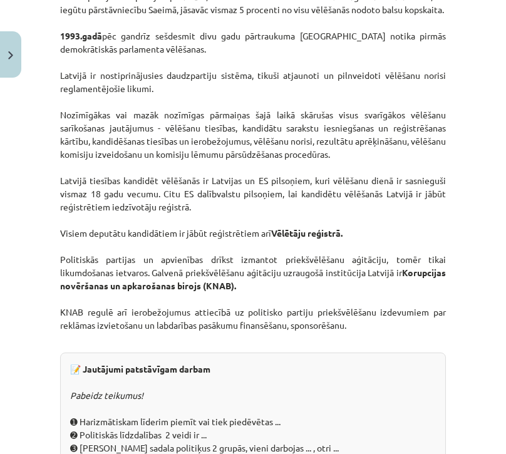
scroll to position [939, 0]
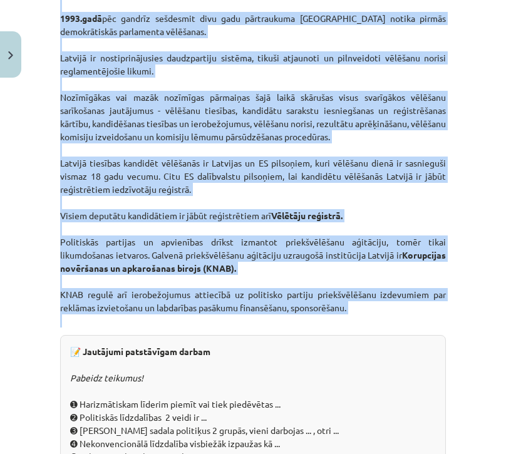
drag, startPoint x: 60, startPoint y: 159, endPoint x: 353, endPoint y: 340, distance: 344.3
click at [353, 341] on div "Dalība organizācijās, partijās un politiskās kustībās 19. gadsimta beigās un 20…" at bounding box center [253, 22] width 386 height 1474
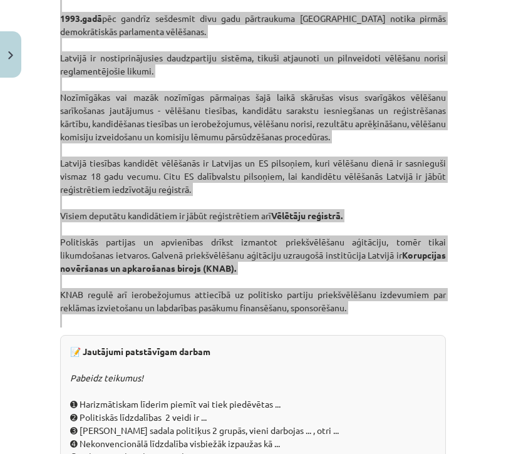
click at [465, 351] on div "Mācību tēma: Sociālās zinātnes i - 11. klases 1. ieskaites mācību materiāls #5 …" at bounding box center [253, 227] width 506 height 454
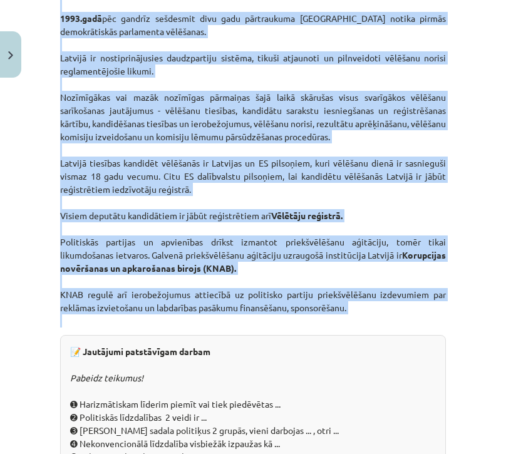
click at [465, 351] on div "Mācību tēma: Sociālās zinātnes i - 11. klases 1. ieskaites mācību materiāls #5 …" at bounding box center [253, 227] width 506 height 454
click at [486, 327] on div "Mācību tēma: Sociālās zinātnes i - 11. klases 1. ieskaites mācību materiāls #5 …" at bounding box center [253, 227] width 506 height 454
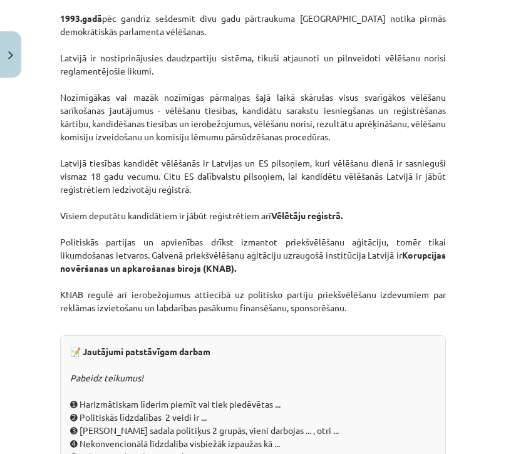
scroll to position [1428, 0]
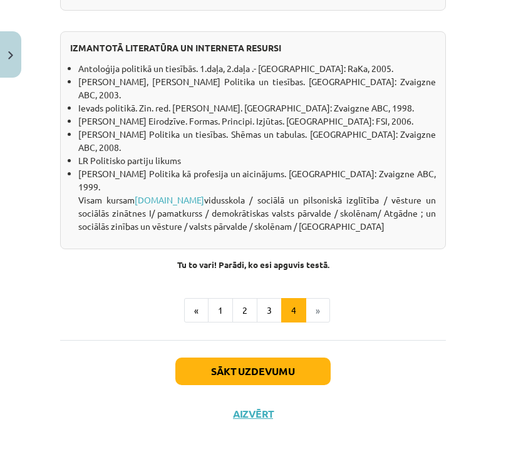
click at [269, 363] on button "Sākt uzdevumu" at bounding box center [252, 372] width 155 height 28
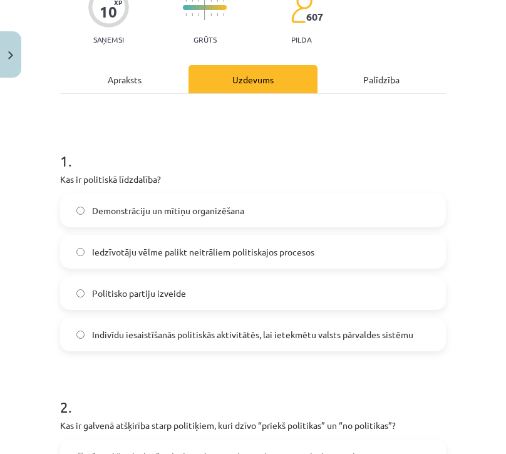
scroll to position [122, 0]
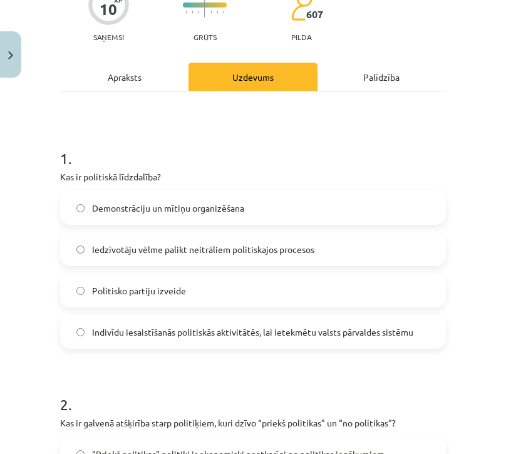
click at [196, 335] on span "Indivīdu iesaistīšanās politiskās aktivitātēs, lai ietekmētu valsts pārvaldes s…" at bounding box center [252, 332] width 321 height 13
drag, startPoint x: 496, startPoint y: 145, endPoint x: 500, endPoint y: 172, distance: 27.2
click at [500, 172] on div "Mācību tēma: Sociālās zinātnes i - 11. klases 1. ieskaites mācību materiāls #5 …" at bounding box center [253, 227] width 506 height 454
click at [482, 149] on div "Mācību tēma: Sociālās zinātnes i - 11. klases 1. ieskaites mācību materiāls #5 …" at bounding box center [253, 227] width 506 height 454
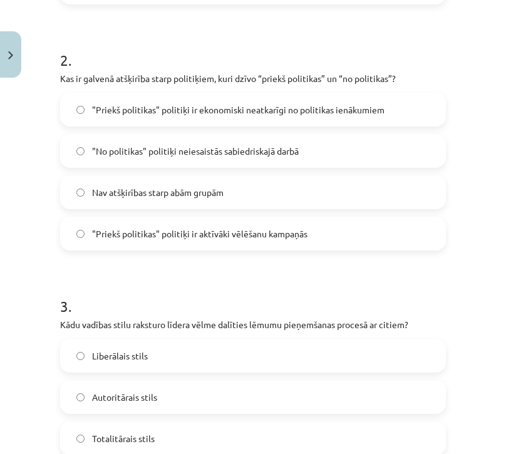
scroll to position [491, 0]
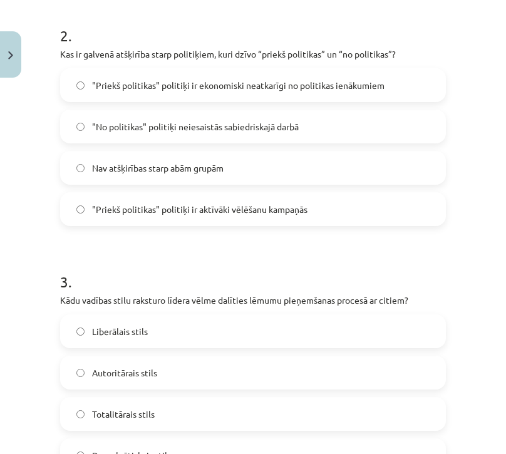
click at [217, 88] on span ""Priekš politikas" politiķi ir ekonomiski neatkarīgi no politikas ienākumiem" at bounding box center [238, 85] width 293 height 13
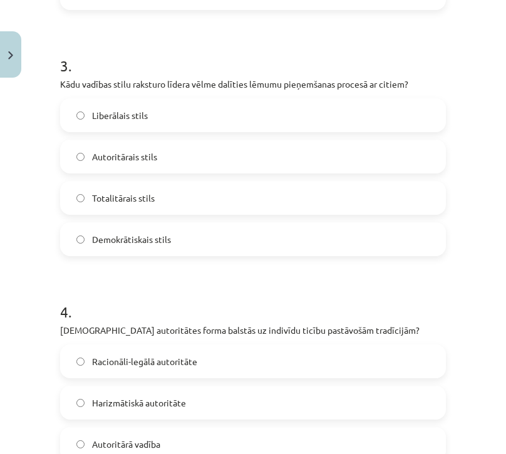
scroll to position [715, 0]
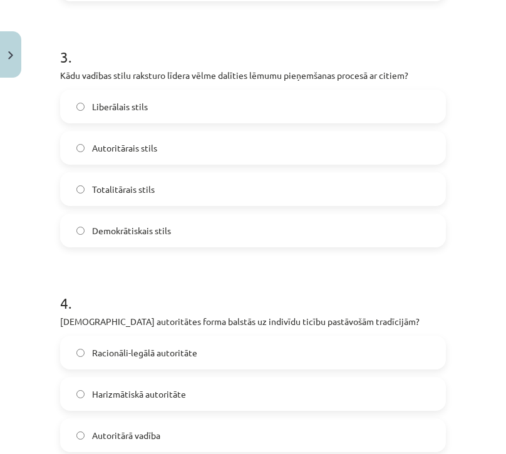
click at [291, 151] on label "Autoritārais stils" at bounding box center [252, 147] width 383 height 31
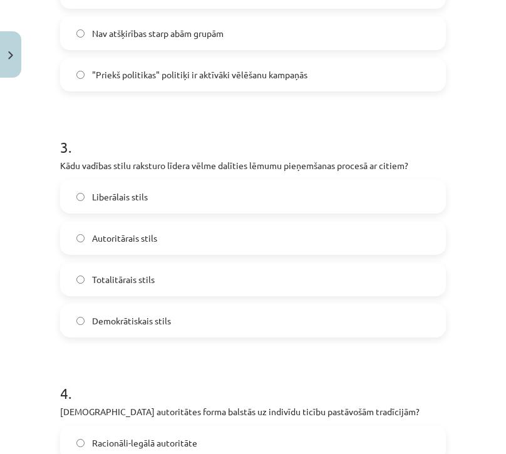
scroll to position [623, 0]
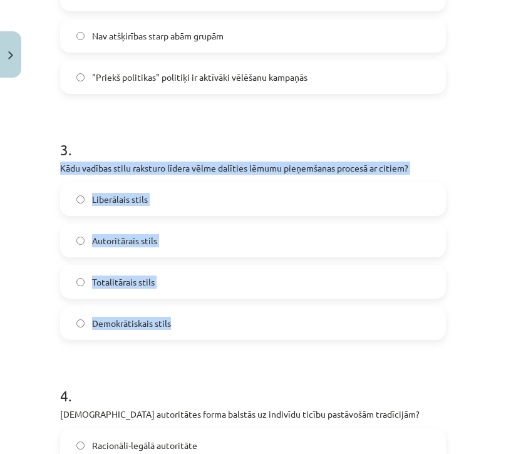
drag, startPoint x: 58, startPoint y: 165, endPoint x: 227, endPoint y: 327, distance: 234.0
click at [227, 327] on div "10 XP Saņemsi Grūts 607 pilda Apraksts Uzdevums Palīdzība 1 . Kas ir politiskā …" at bounding box center [253, 204] width 401 height 1486
click at [165, 320] on span "Demokrātiskais stils" at bounding box center [131, 323] width 79 height 13
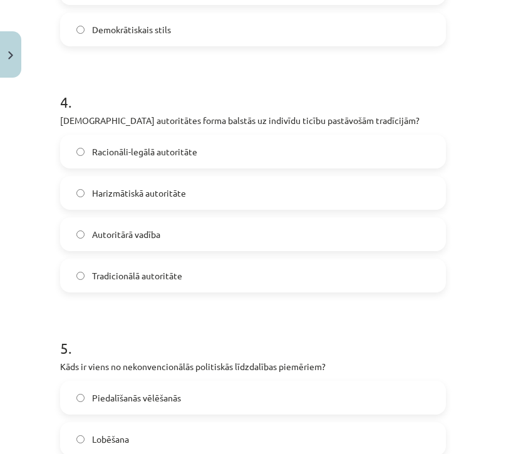
scroll to position [918, 0]
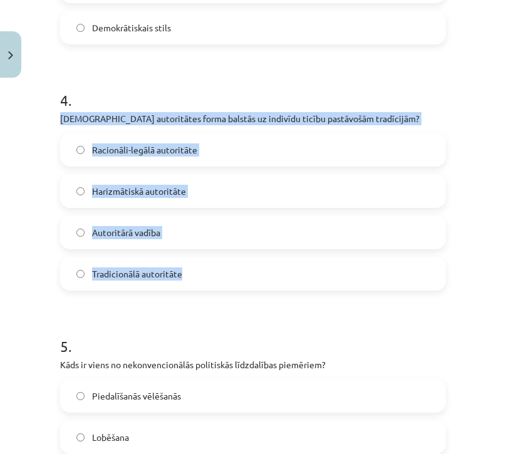
drag, startPoint x: 55, startPoint y: 110, endPoint x: 220, endPoint y: 276, distance: 234.8
click at [179, 269] on span "Tradicionālā autoritāte" at bounding box center [137, 274] width 90 height 13
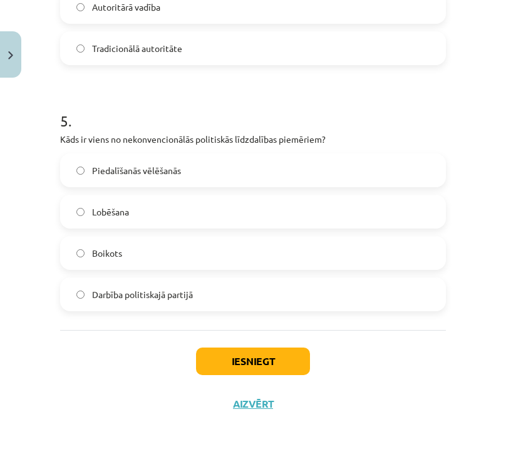
scroll to position [1148, 0]
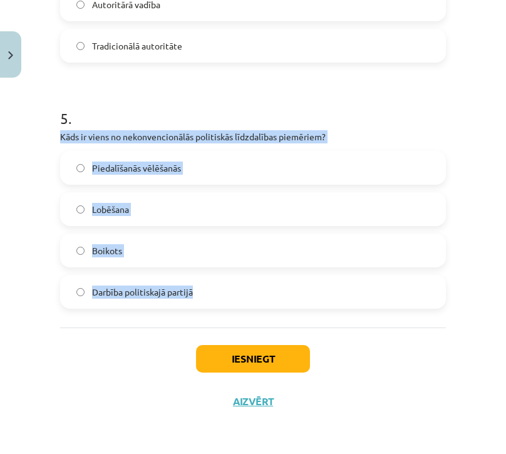
drag, startPoint x: 59, startPoint y: 135, endPoint x: 236, endPoint y: 307, distance: 246.8
click at [144, 244] on label "Boikots" at bounding box center [252, 250] width 383 height 31
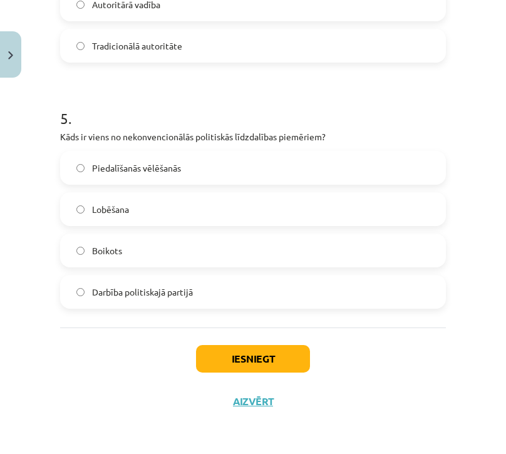
click at [265, 365] on button "Iesniegt" at bounding box center [253, 359] width 114 height 28
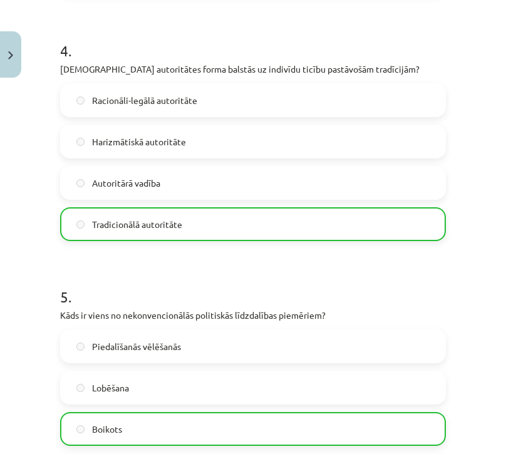
scroll to position [1188, 0]
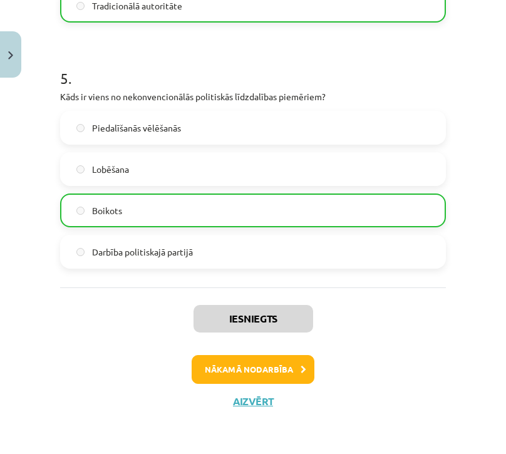
click at [283, 371] on button "Nākamā nodarbība" at bounding box center [253, 369] width 123 height 29
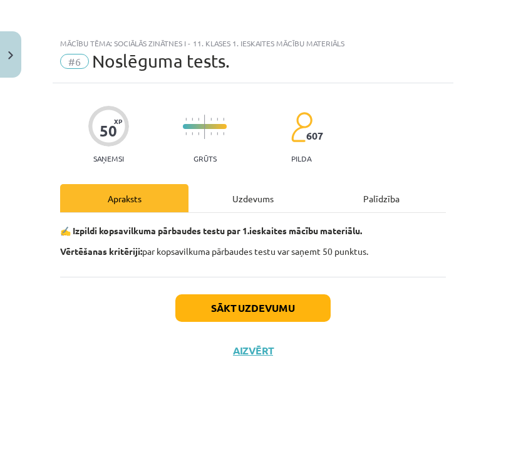
click at [13, 51] on img "Close" at bounding box center [10, 55] width 5 height 8
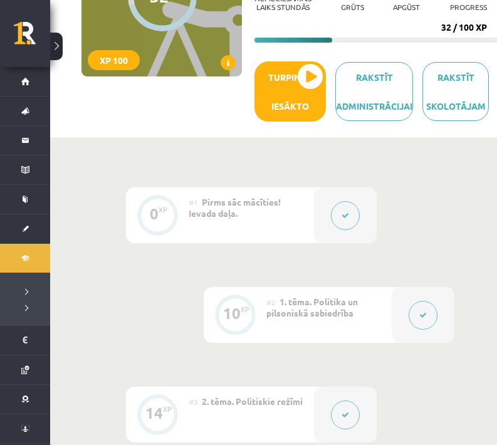
scroll to position [797, 0]
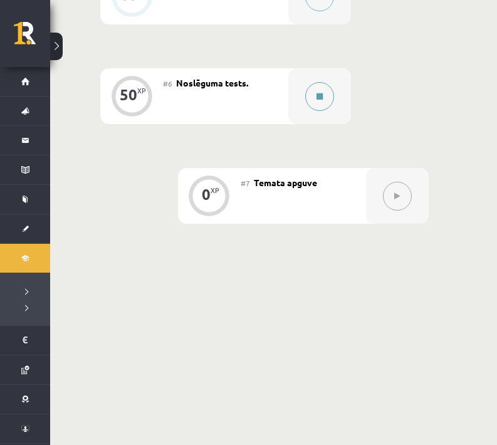
click at [318, 91] on button at bounding box center [319, 96] width 29 height 29
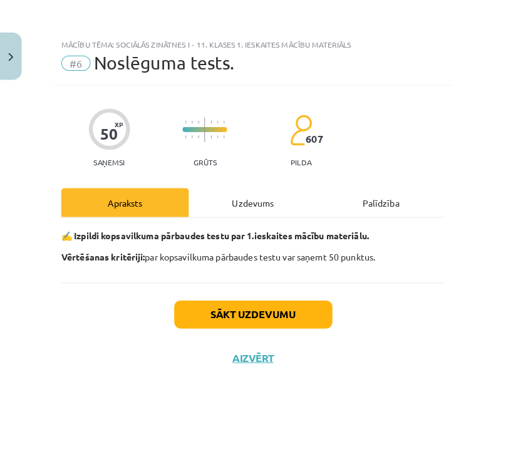
scroll to position [787, 0]
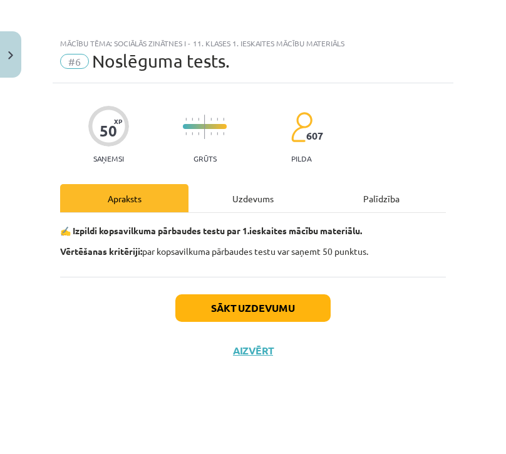
click at [303, 316] on button "Sākt uzdevumu" at bounding box center [252, 308] width 155 height 28
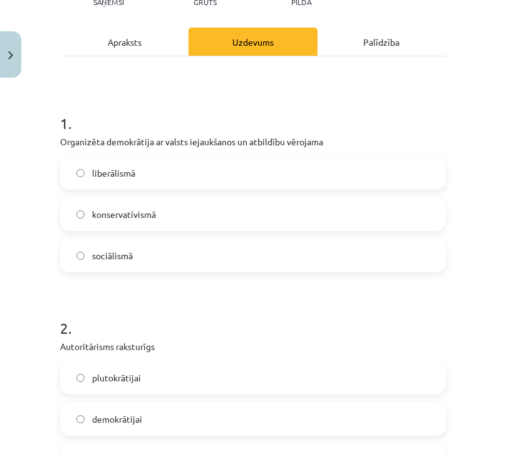
scroll to position [160, 0]
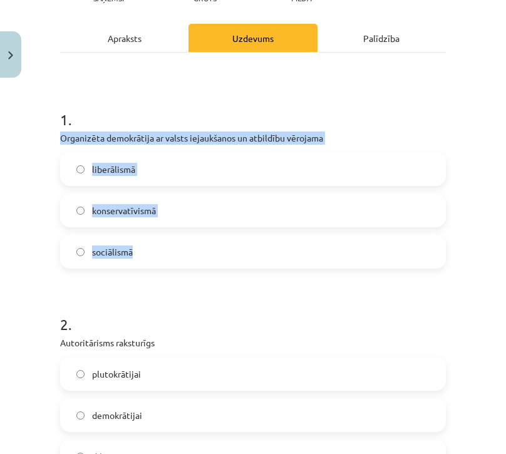
drag, startPoint x: 58, startPoint y: 136, endPoint x: 179, endPoint y: 262, distance: 174.1
click at [188, 241] on label "sociālismā" at bounding box center [252, 251] width 383 height 31
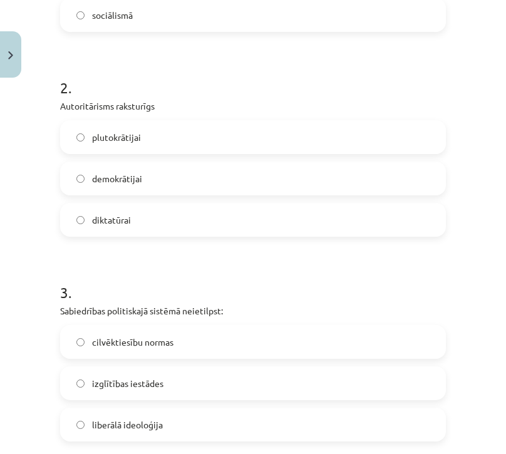
scroll to position [417, 0]
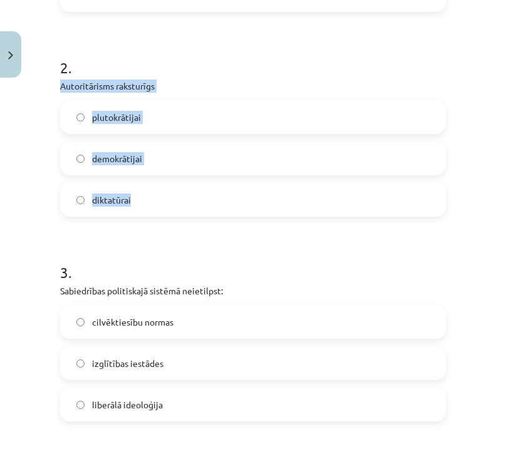
drag, startPoint x: 61, startPoint y: 86, endPoint x: 175, endPoint y: 202, distance: 162.6
click at [175, 202] on div "2 . Autoritārisms raksturīgs plutokrātijai demokrātijai diktatūrai" at bounding box center [253, 127] width 386 height 180
click at [172, 187] on label "diktatūrai" at bounding box center [252, 199] width 383 height 31
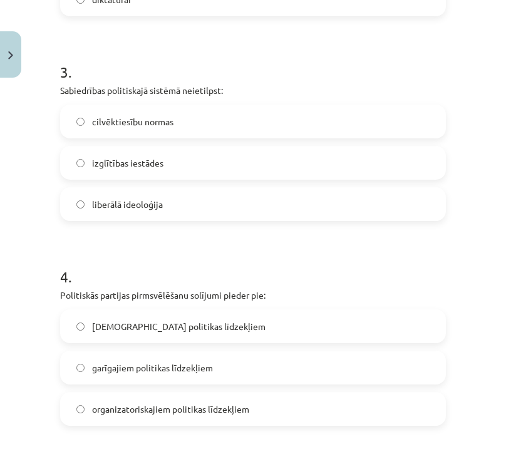
scroll to position [628, 0]
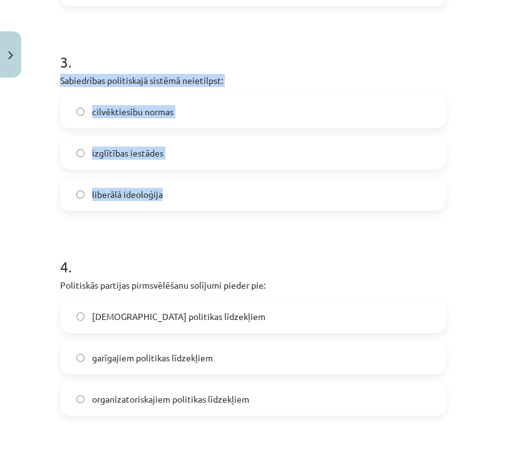
drag, startPoint x: 56, startPoint y: 84, endPoint x: 205, endPoint y: 199, distance: 187.6
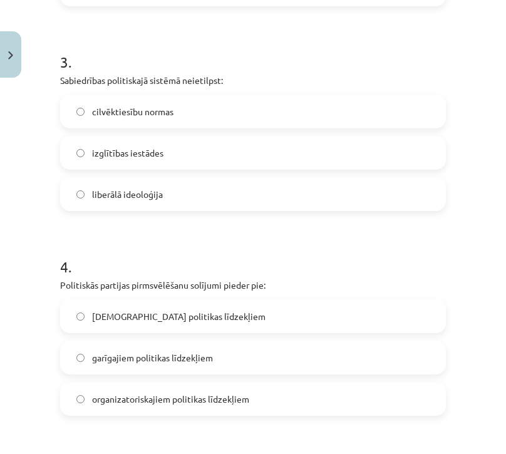
click at [226, 152] on label "izglītības iestādes" at bounding box center [252, 152] width 383 height 31
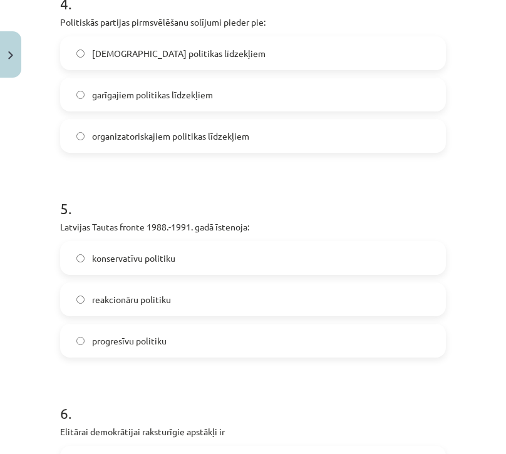
scroll to position [895, 0]
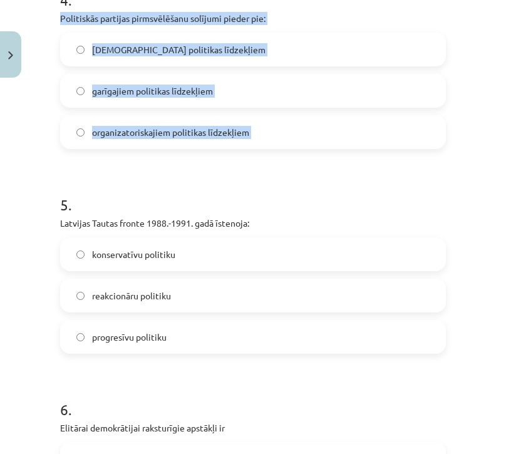
drag, startPoint x: 55, startPoint y: 14, endPoint x: 254, endPoint y: 157, distance: 244.6
click at [255, 158] on div "50 XP Saņemsi Grūts 607 pilda Apraksts Uzdevums Palīdzība 1 . Organizēta demokr…" at bounding box center [253, 341] width 401 height 2304
click at [199, 101] on label "garīgajiem politikas līdzekļiem" at bounding box center [252, 90] width 383 height 31
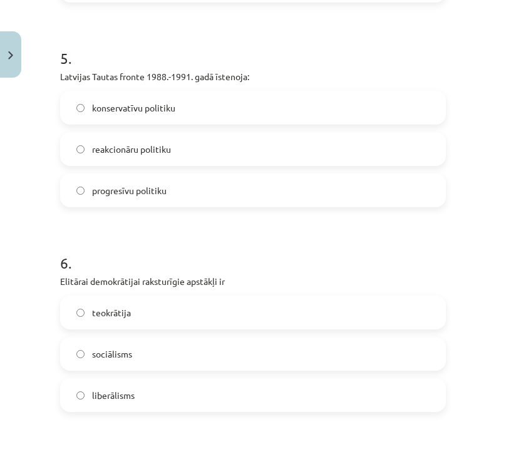
scroll to position [1065, 0]
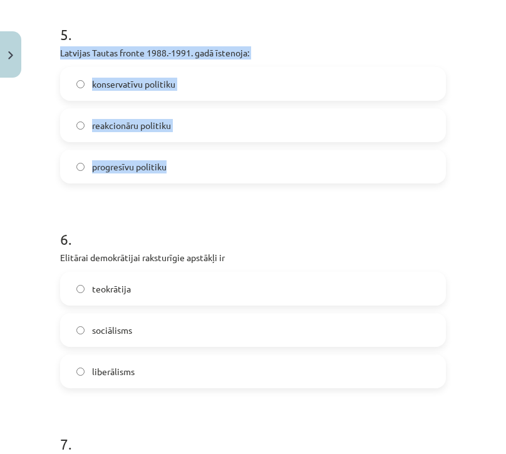
drag, startPoint x: 55, startPoint y: 50, endPoint x: 179, endPoint y: 178, distance: 177.7
click at [179, 178] on div "50 XP Saņemsi Grūts 607 pilda Apraksts Uzdevums Palīdzība 1 . Organizēta demokr…" at bounding box center [253, 170] width 401 height 2304
click at [212, 166] on label "progresīvu politiku" at bounding box center [252, 166] width 383 height 31
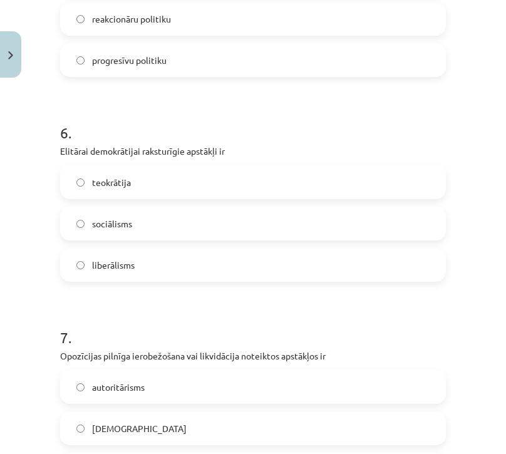
scroll to position [1265, 0]
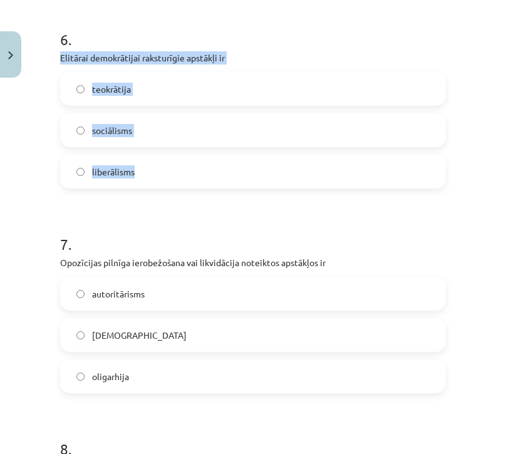
drag, startPoint x: 55, startPoint y: 56, endPoint x: 208, endPoint y: 179, distance: 196.6
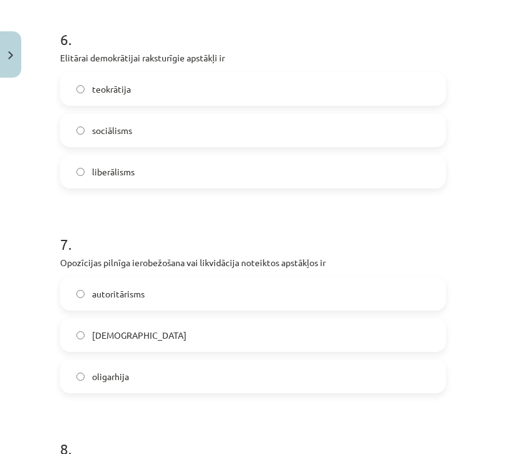
click at [221, 170] on label "liberālisms" at bounding box center [252, 171] width 383 height 31
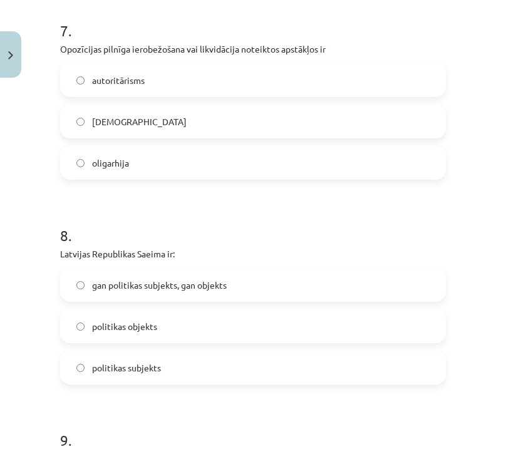
scroll to position [1485, 0]
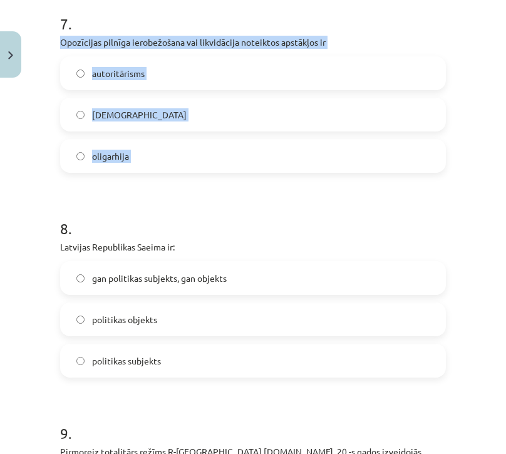
drag, startPoint x: 55, startPoint y: 39, endPoint x: 173, endPoint y: 172, distance: 177.9
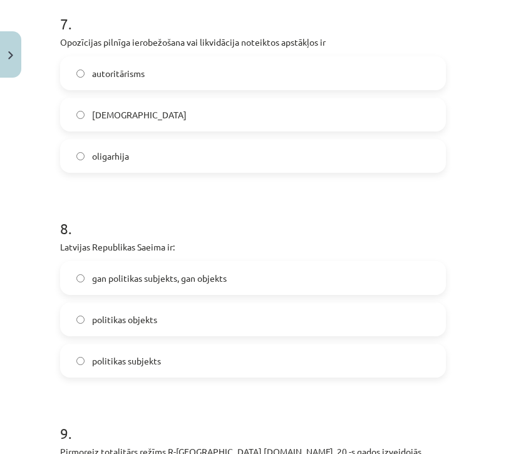
click at [179, 111] on label "totalitārisms" at bounding box center [252, 114] width 383 height 31
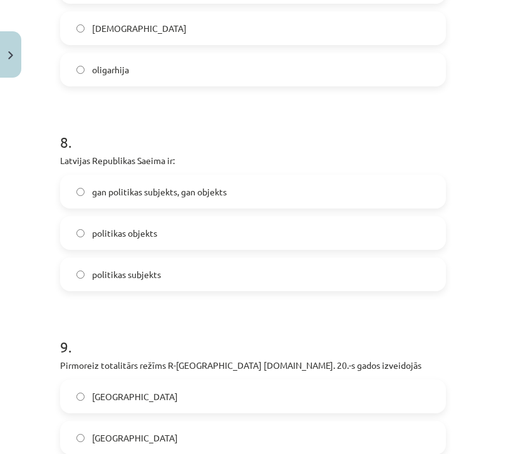
scroll to position [1562, 0]
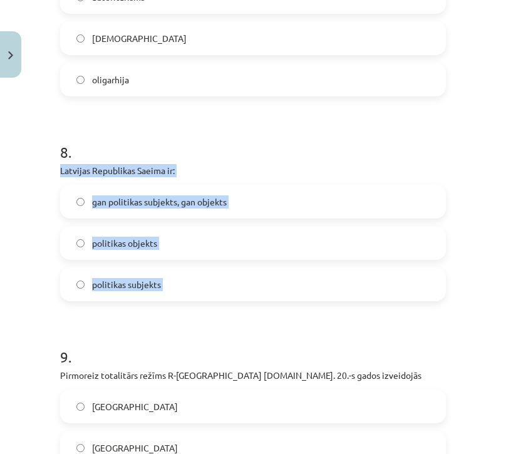
drag, startPoint x: 55, startPoint y: 173, endPoint x: 246, endPoint y: 309, distance: 234.0
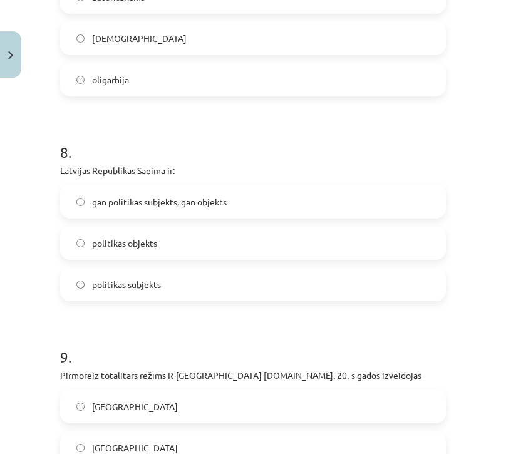
click at [185, 194] on label "gan politikas subjekts, gan objekts" at bounding box center [252, 201] width 383 height 31
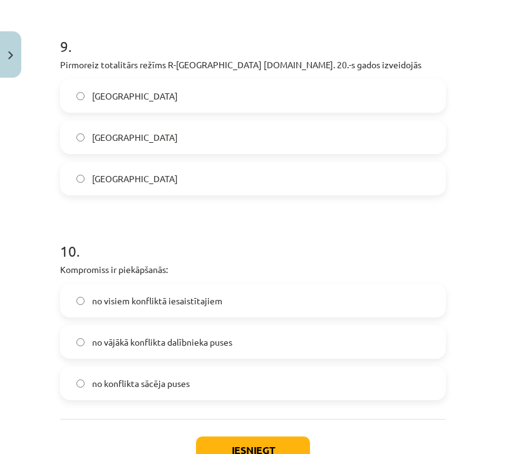
scroll to position [1876, 0]
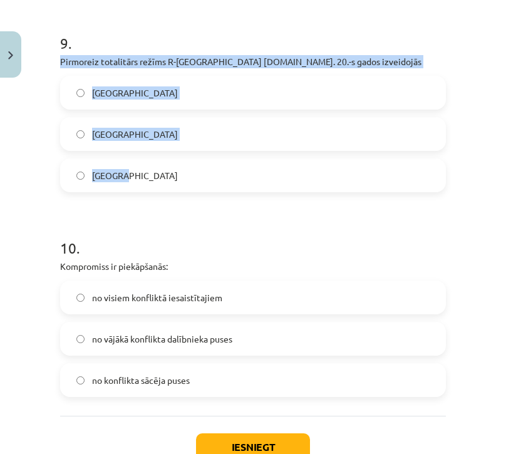
drag, startPoint x: 58, startPoint y: 60, endPoint x: 172, endPoint y: 179, distance: 164.4
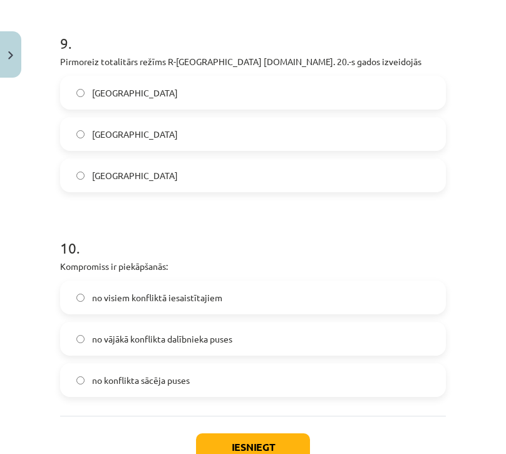
click at [254, 93] on label "Itālijā" at bounding box center [252, 92] width 383 height 31
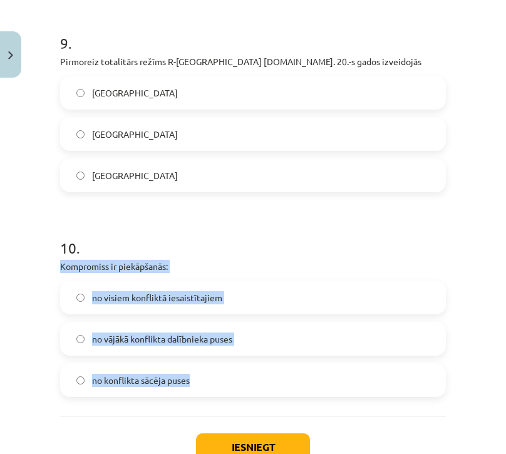
drag, startPoint x: 53, startPoint y: 264, endPoint x: 219, endPoint y: 385, distance: 204.5
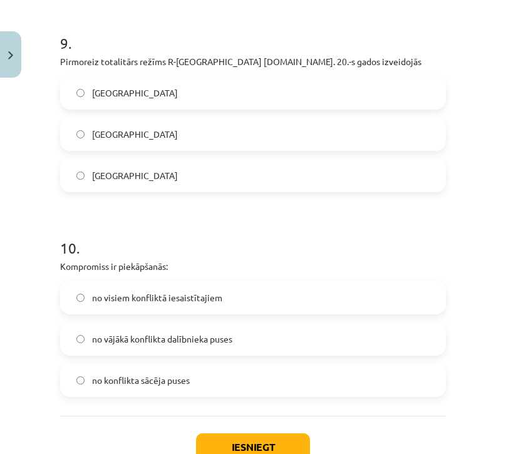
click at [193, 305] on label "no visiem konfliktā iesaistītajiem" at bounding box center [252, 297] width 383 height 31
click at [232, 442] on button "Iesniegt" at bounding box center [253, 448] width 114 height 28
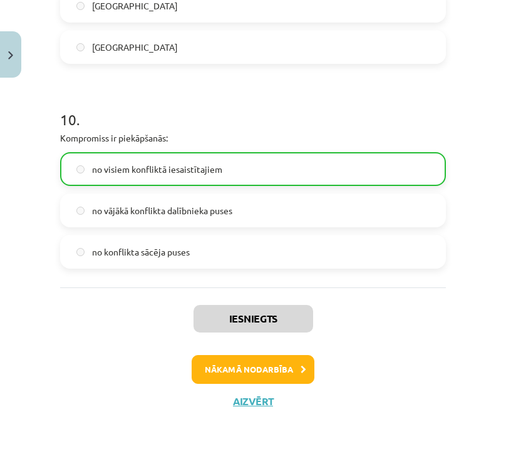
click at [283, 370] on button "Nākamā nodarbība" at bounding box center [253, 369] width 123 height 29
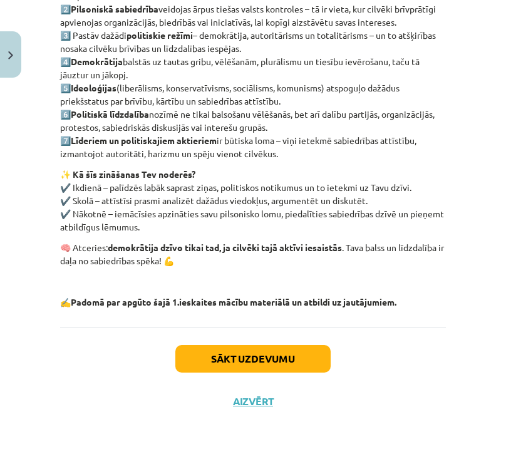
click at [11, 50] on button "Close" at bounding box center [10, 54] width 21 height 46
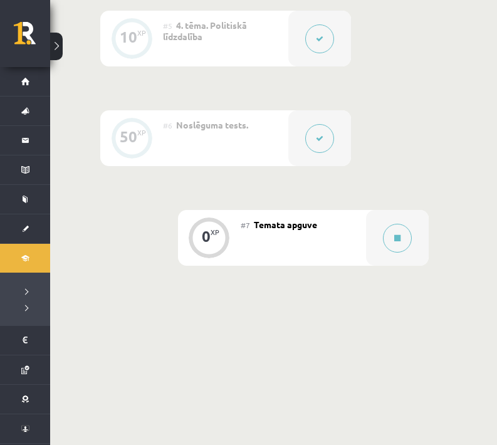
scroll to position [797, 0]
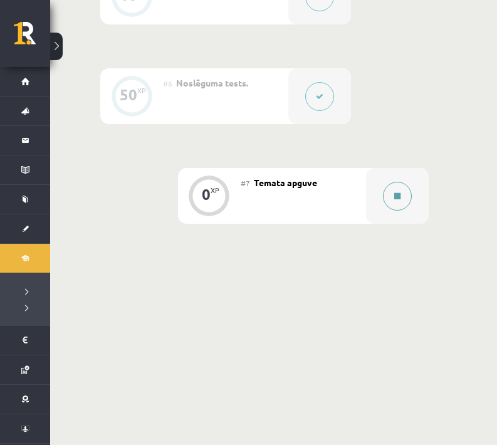
click at [398, 205] on button at bounding box center [397, 196] width 29 height 29
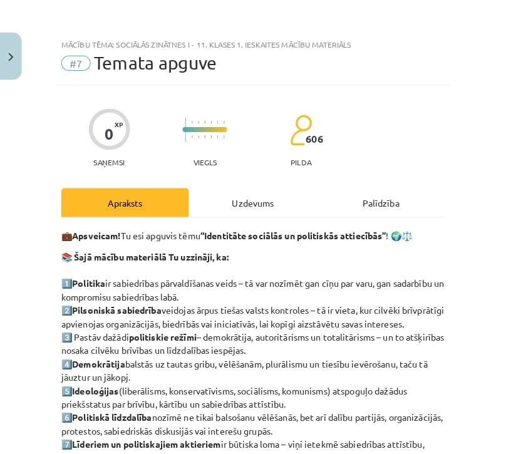
scroll to position [787, 0]
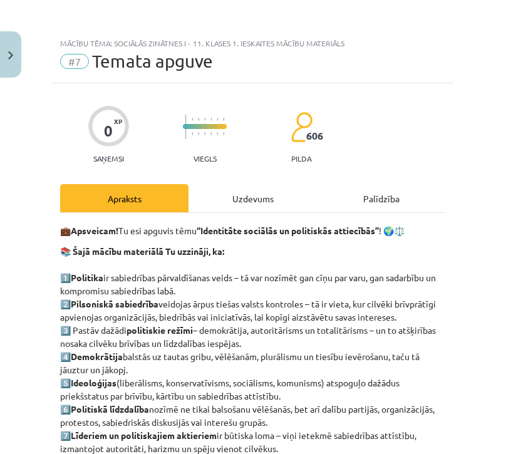
click at [256, 202] on div "Uzdevums" at bounding box center [253, 198] width 128 height 28
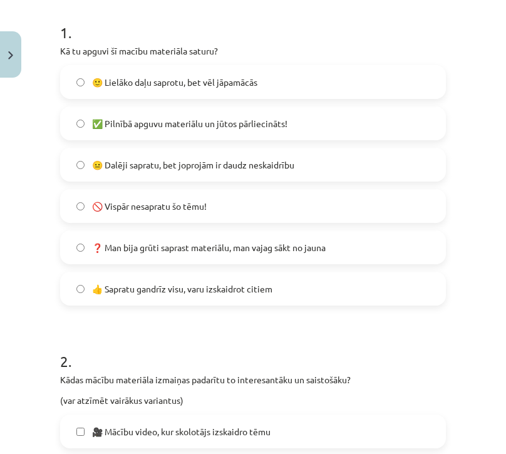
scroll to position [246, 0]
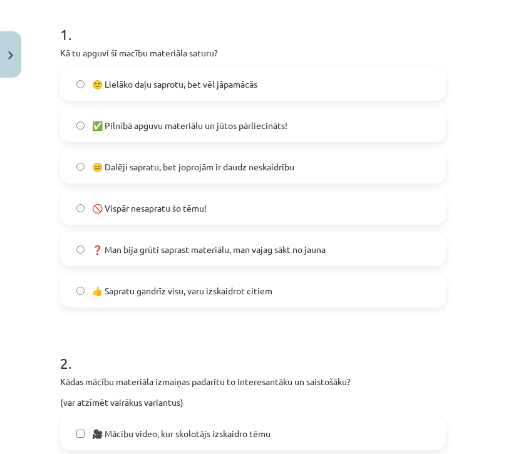
click at [157, 170] on span "😐 Dalēji sapratu, bet joprojām ir daudz neskaidrību" at bounding box center [193, 166] width 202 height 13
click at [250, 82] on span "🙂 Lielāko daļu saprotu, bet vēl jāpamācās" at bounding box center [174, 84] width 165 height 13
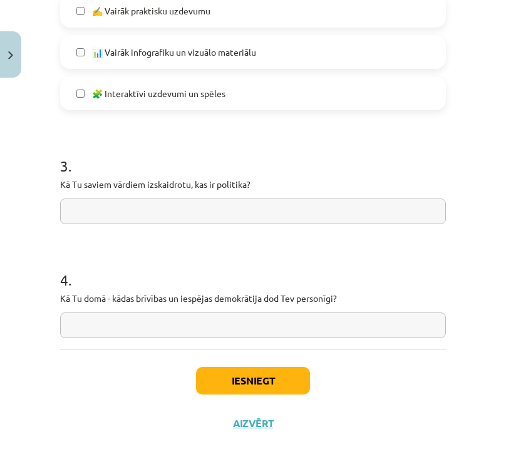
scroll to position [950, 0]
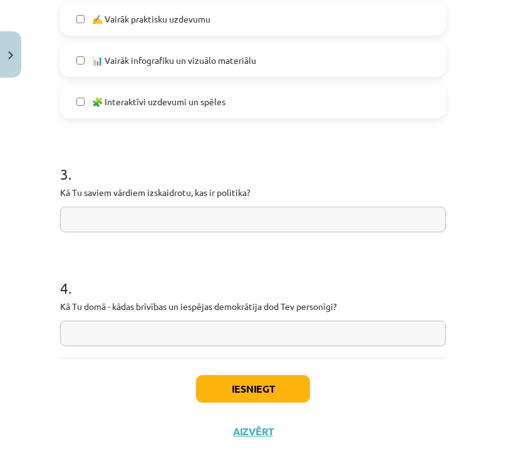
click at [278, 392] on button "Iesniegt" at bounding box center [253, 389] width 114 height 28
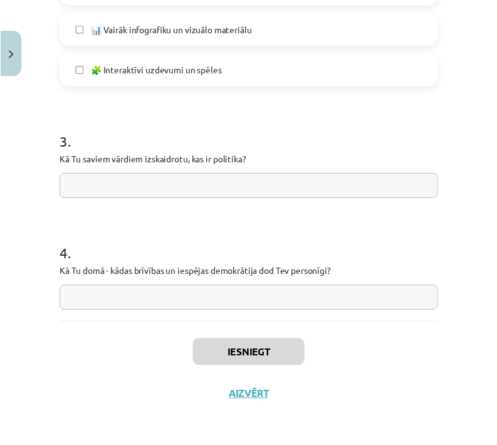
scroll to position [784, 0]
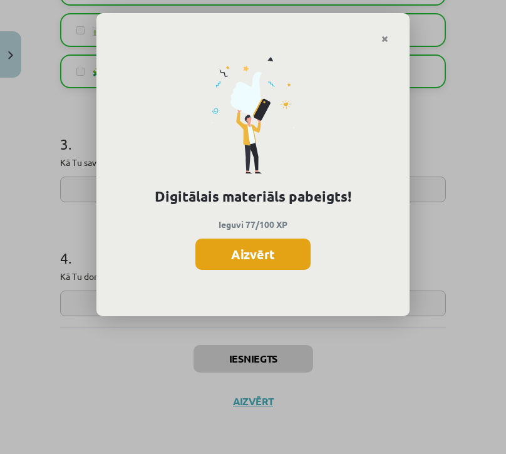
click at [265, 257] on button "Aizvērt" at bounding box center [252, 254] width 115 height 31
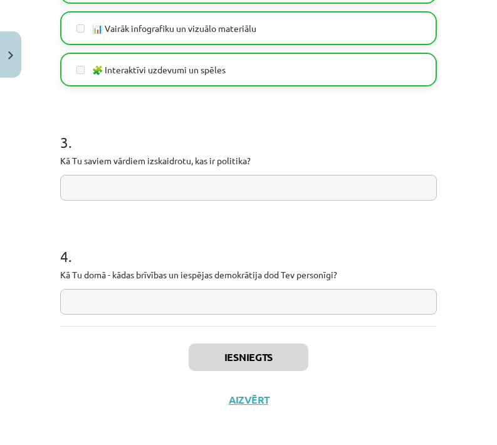
click at [251, 397] on button "Aizvērt" at bounding box center [249, 399] width 48 height 13
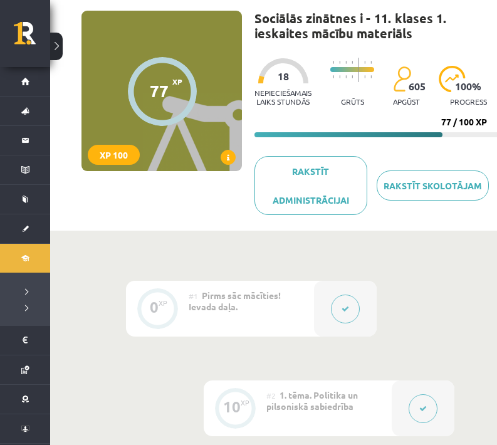
scroll to position [80, 0]
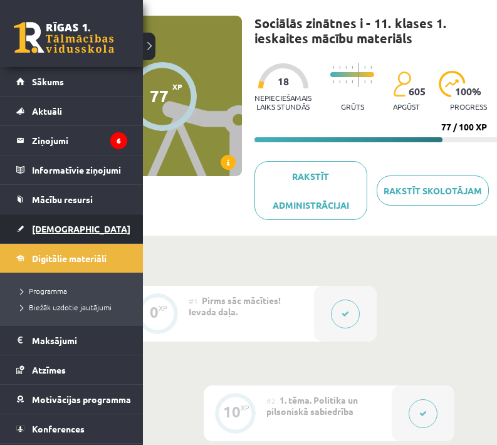
click at [53, 229] on span "[DEMOGRAPHIC_DATA]" at bounding box center [81, 228] width 98 height 11
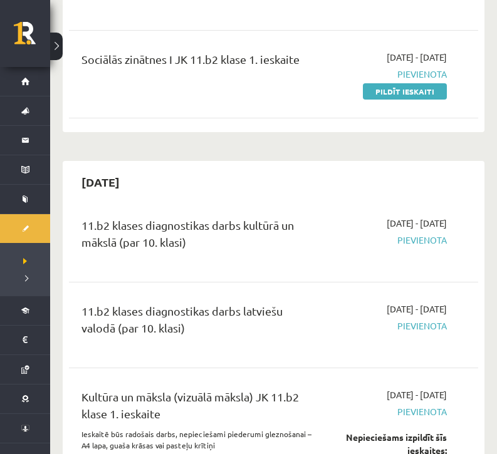
scroll to position [475, 0]
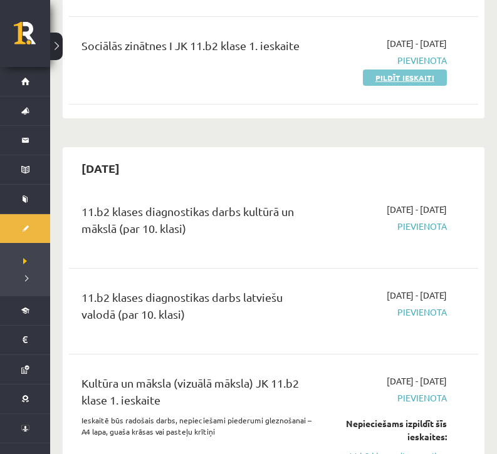
click at [421, 78] on link "Pildīt ieskaiti" at bounding box center [405, 78] width 84 height 16
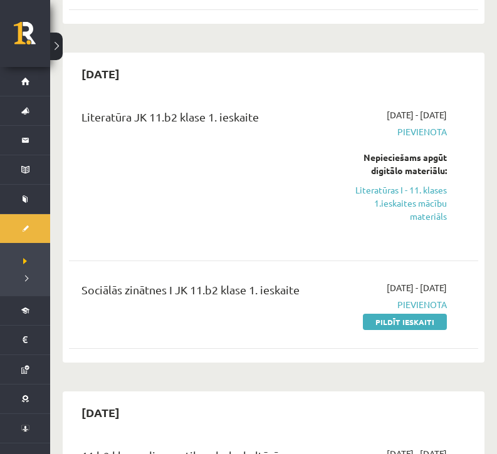
scroll to position [204, 0]
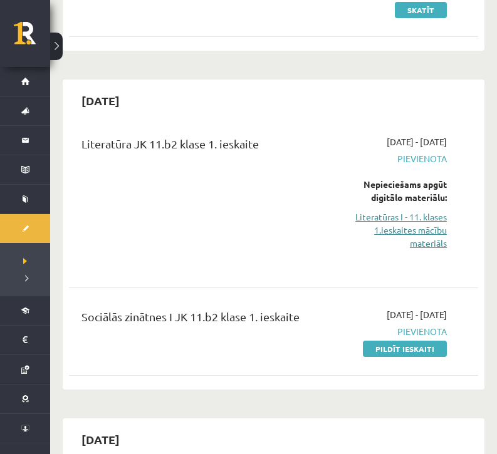
click at [414, 235] on link "Literatūras I - 11. klases 1.ieskaites mācību materiāls" at bounding box center [392, 229] width 109 height 39
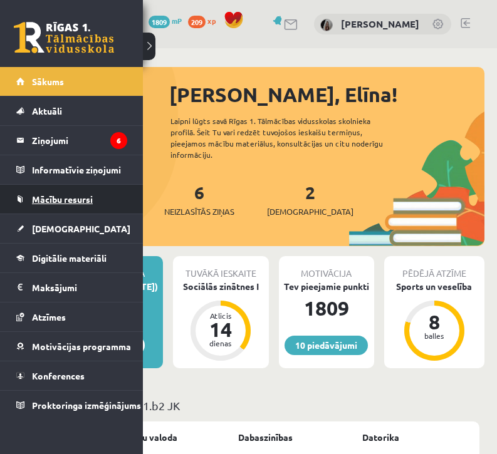
click at [60, 199] on span "Mācību resursi" at bounding box center [62, 199] width 61 height 11
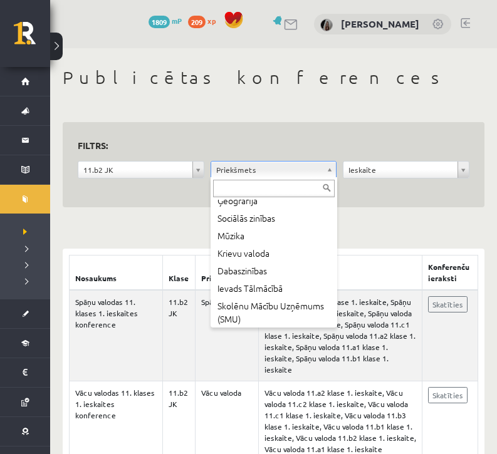
scroll to position [188, 0]
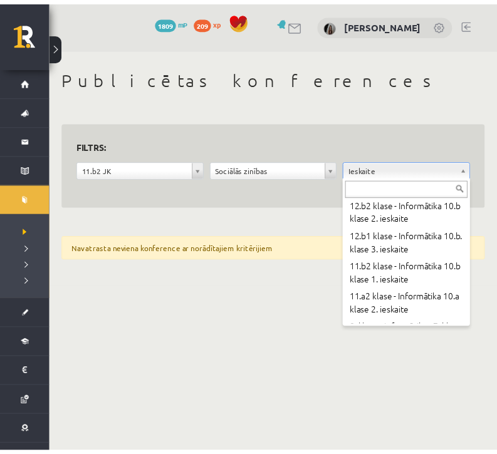
scroll to position [24741, 0]
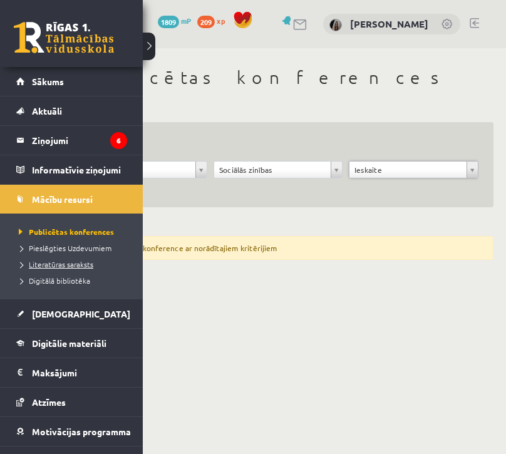
click at [43, 262] on span "Literatūras saraksts" at bounding box center [55, 264] width 78 height 10
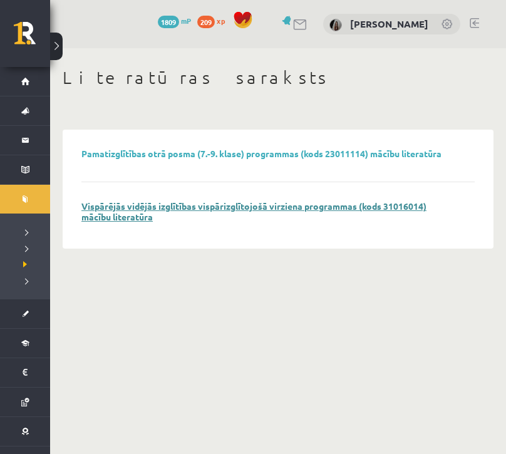
click at [196, 204] on link "Vispārējās vidējās izglītības vispārizglītojošā virziena programmas (kods 31016…" at bounding box center [253, 211] width 345 height 22
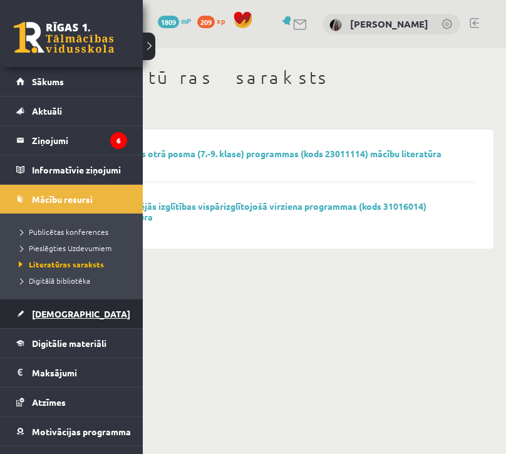
click at [48, 314] on span "[DEMOGRAPHIC_DATA]" at bounding box center [81, 313] width 98 height 11
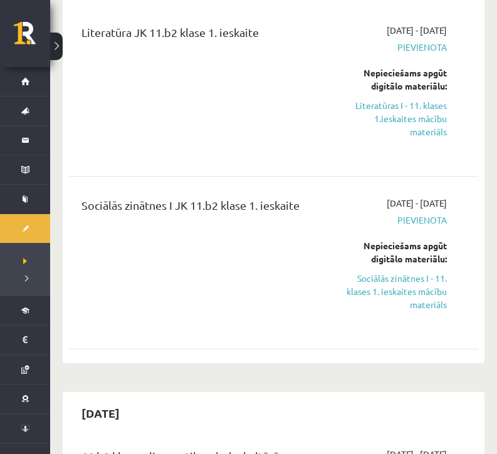
scroll to position [438, 0]
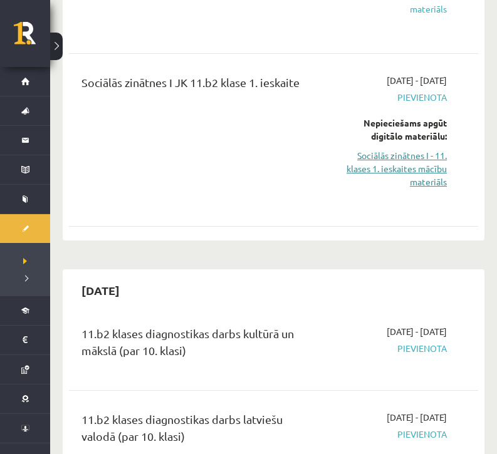
click at [390, 170] on link "Sociālās zinātnes I - 11. klases 1. ieskaites mācību materiāls" at bounding box center [392, 168] width 109 height 39
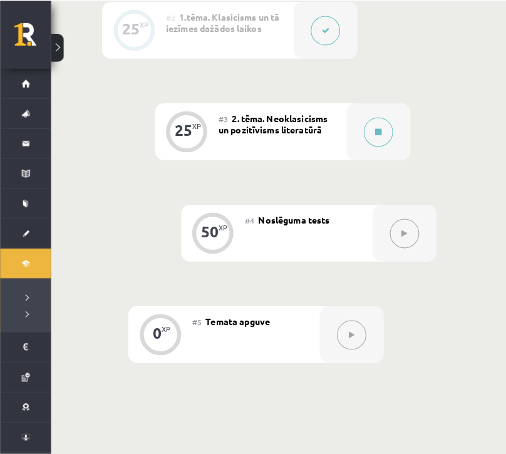
scroll to position [470, 0]
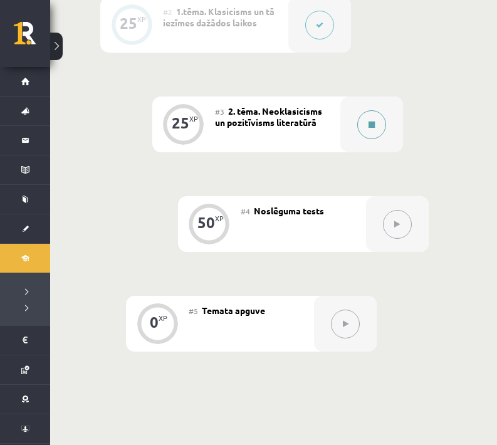
click at [374, 130] on button at bounding box center [371, 124] width 29 height 29
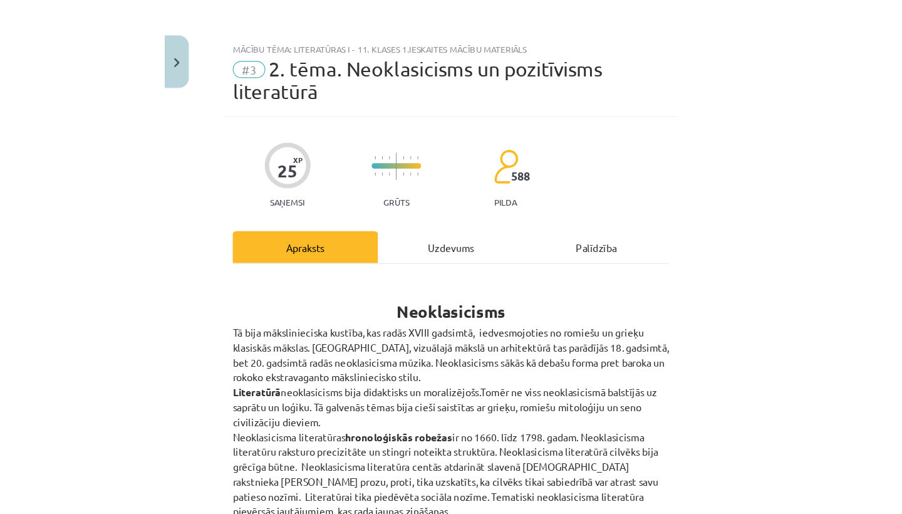
scroll to position [192, 0]
